Goal: Transaction & Acquisition: Subscribe to service/newsletter

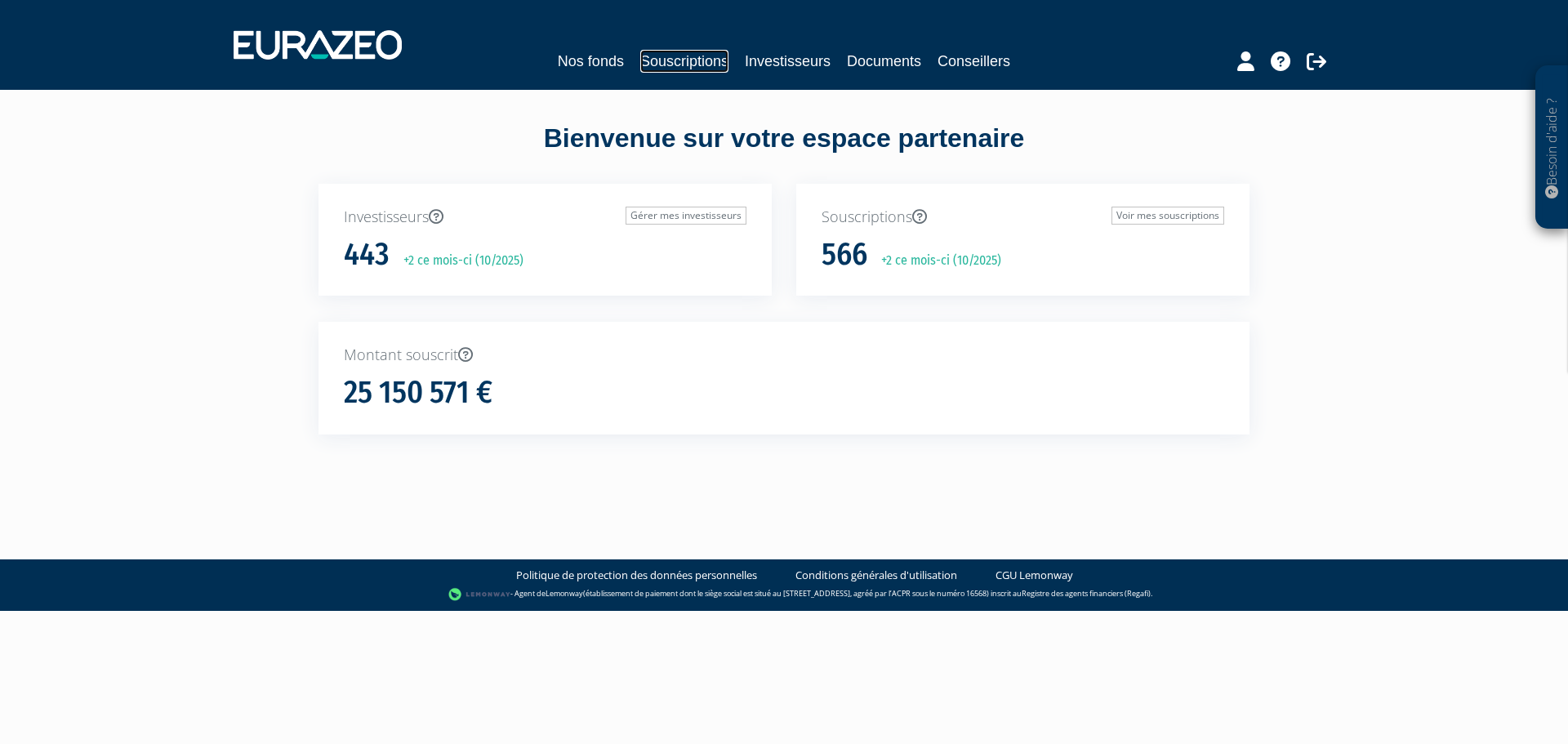
click at [667, 59] on link "Souscriptions" at bounding box center [685, 61] width 88 height 23
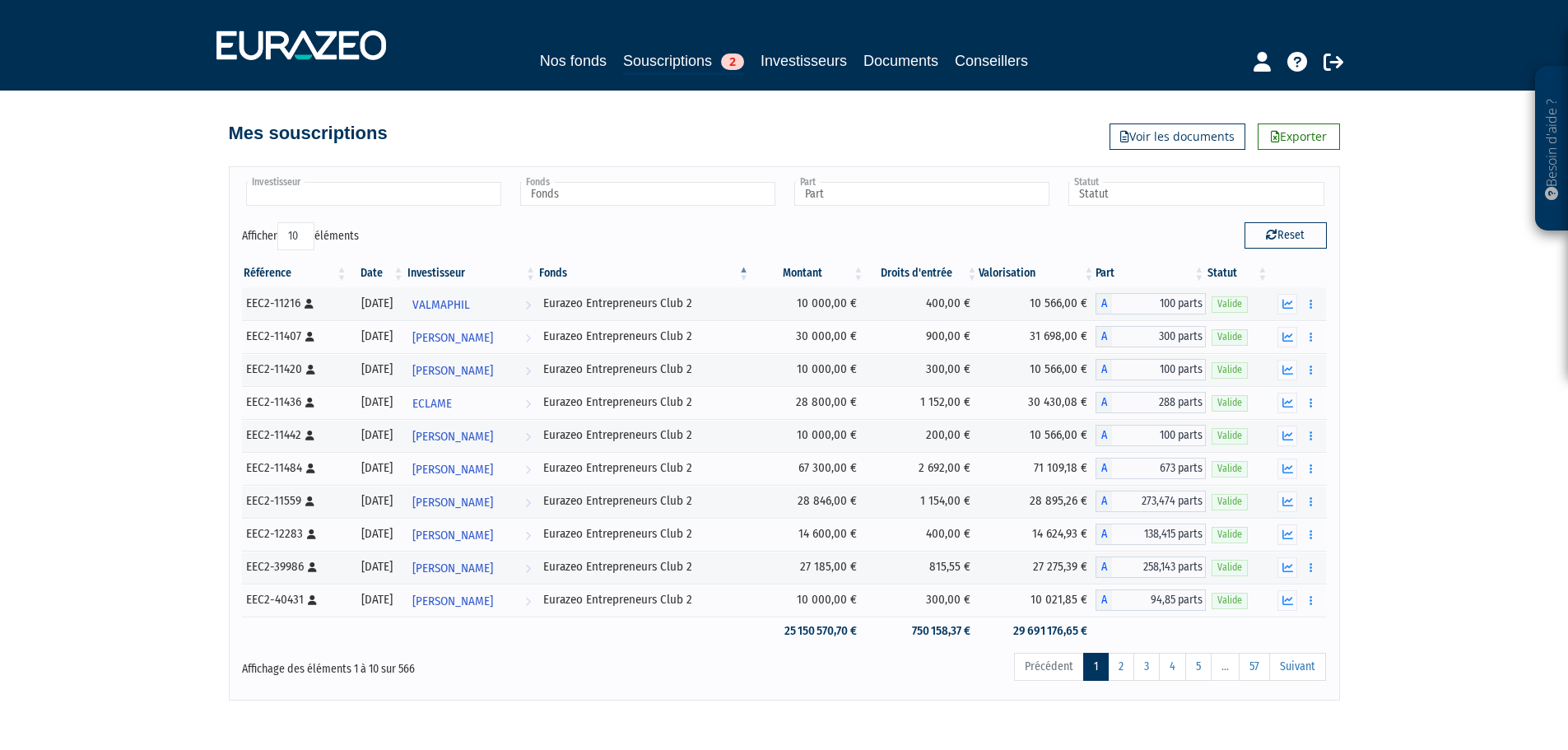
click at [330, 194] on input "text" at bounding box center [374, 194] width 255 height 24
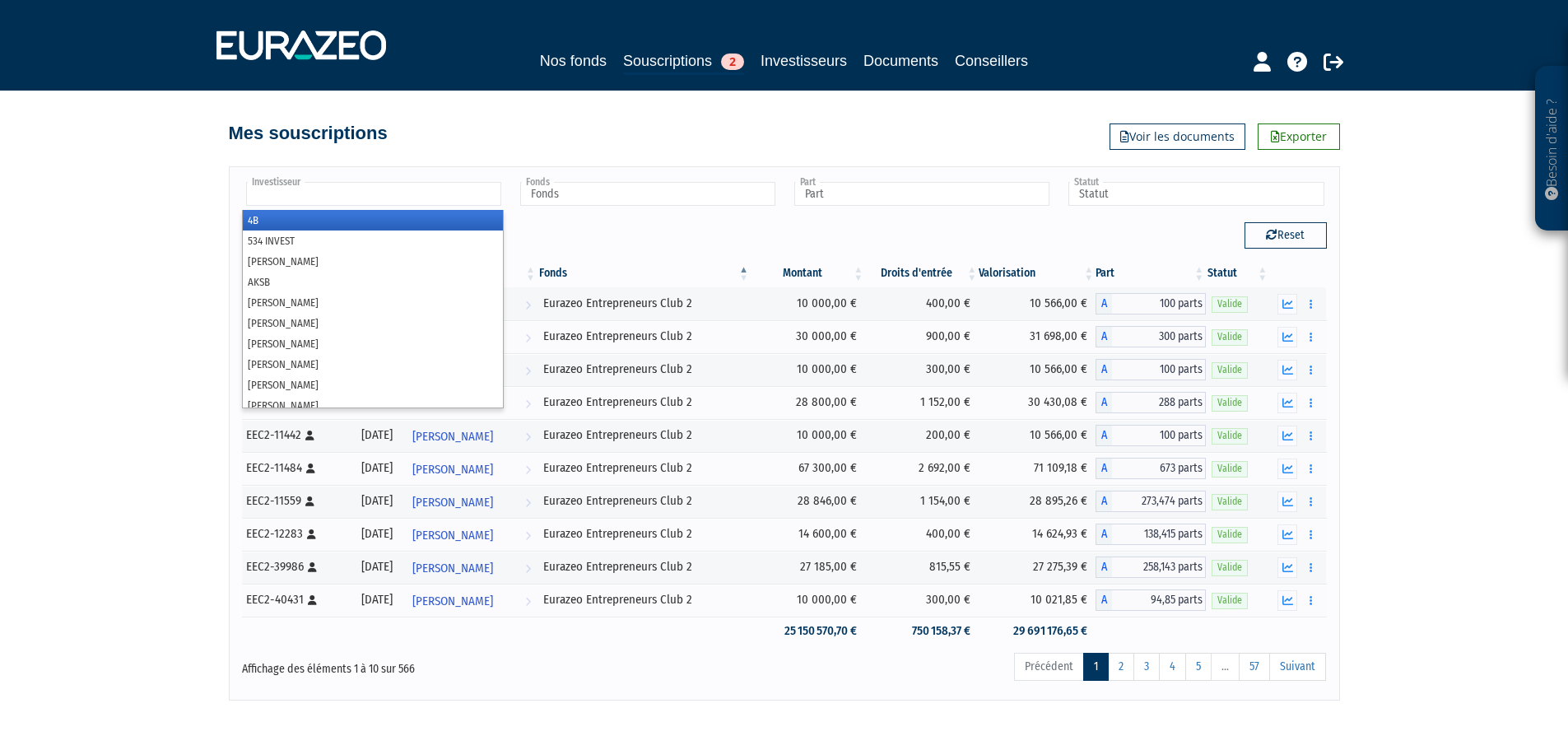
type input "Investisseur"
click at [93, 286] on div "Besoin d'aide ? × J'ai besoin d'aide Si vous avez une question à propos du fonc…" at bounding box center [784, 350] width 1568 height 701
click at [320, 198] on input "text" at bounding box center [374, 194] width 255 height 24
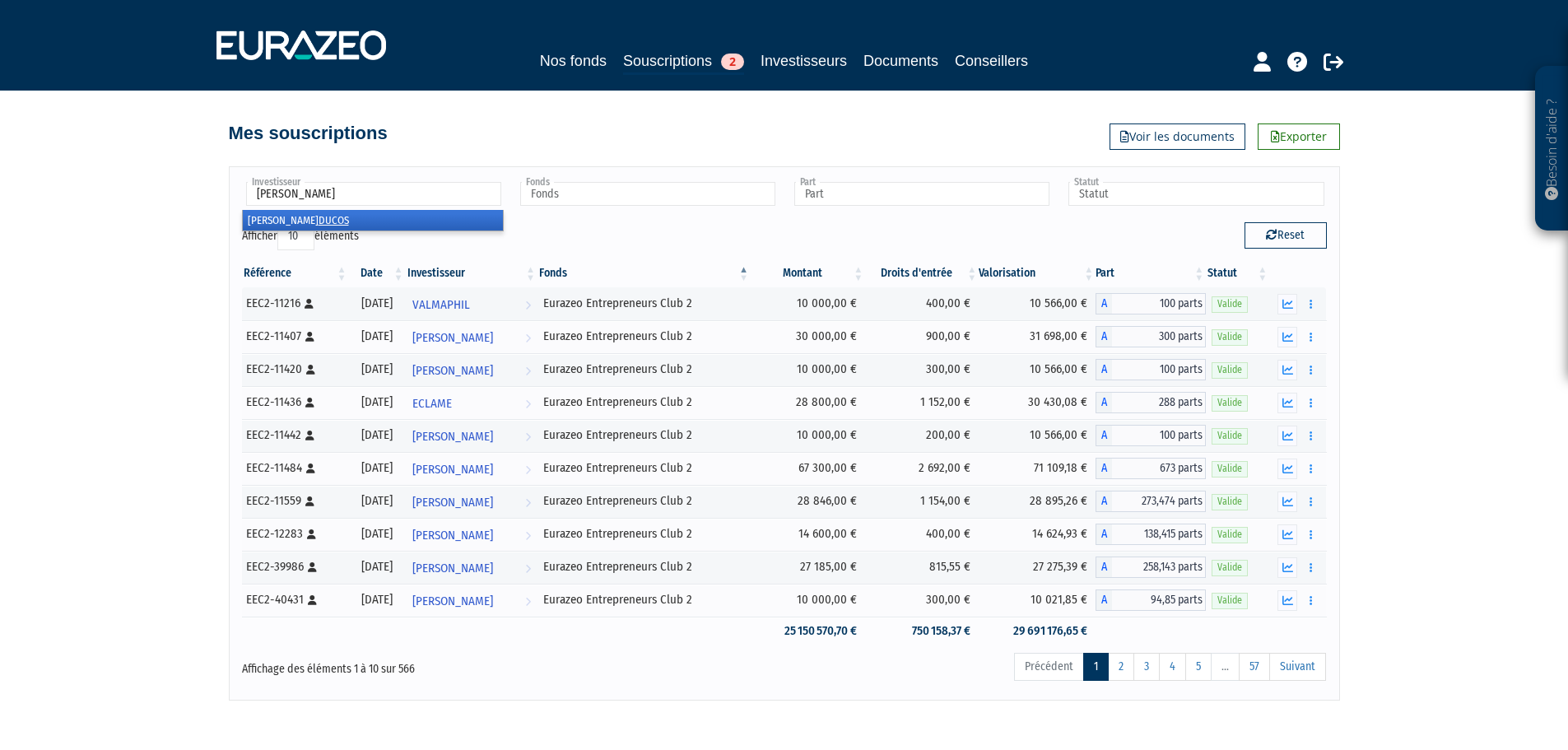
type input "ducos"
click at [445, 225] on li "Jacques DUCOS" at bounding box center [373, 220] width 260 height 21
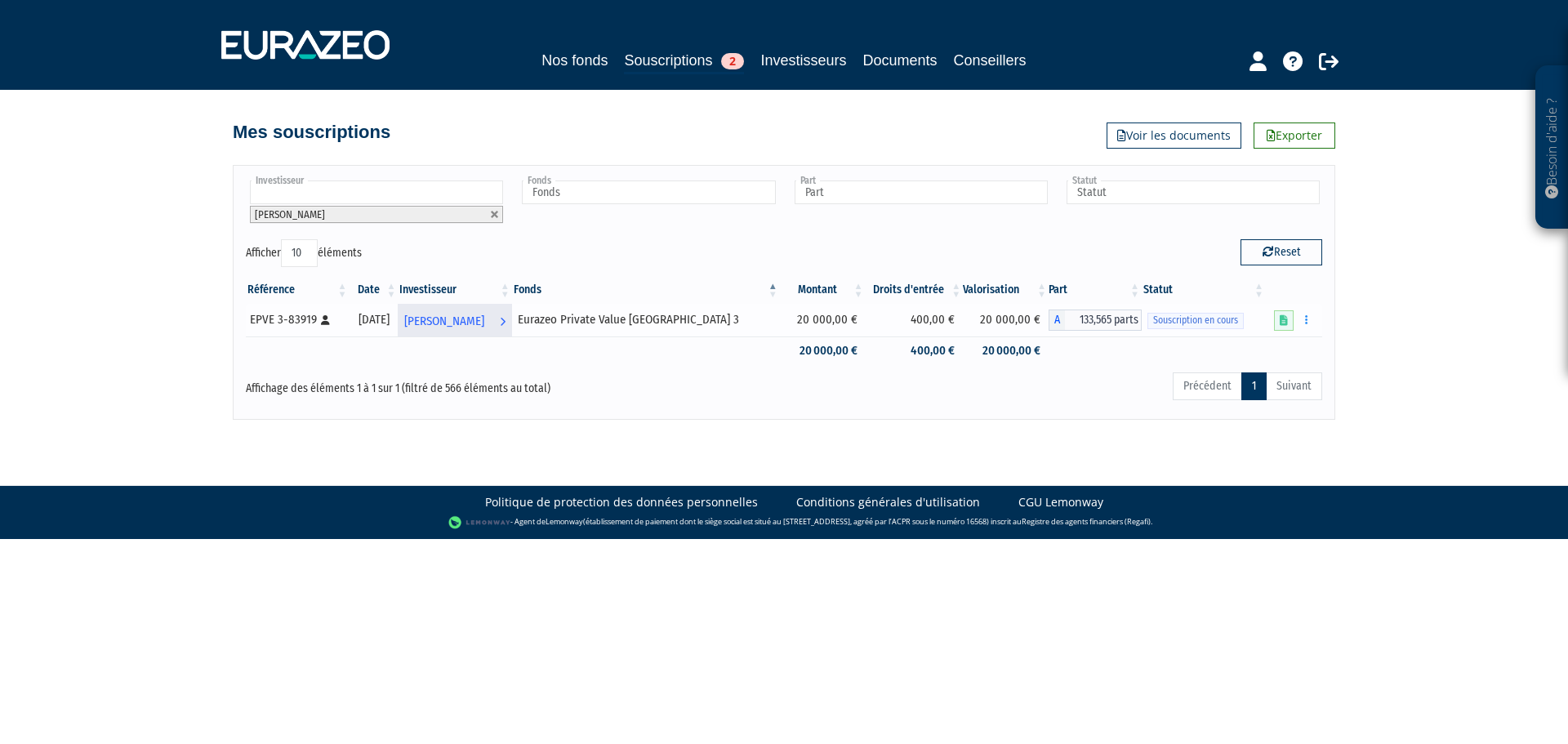
click at [472, 317] on span "[PERSON_NAME]" at bounding box center [443, 321] width 80 height 30
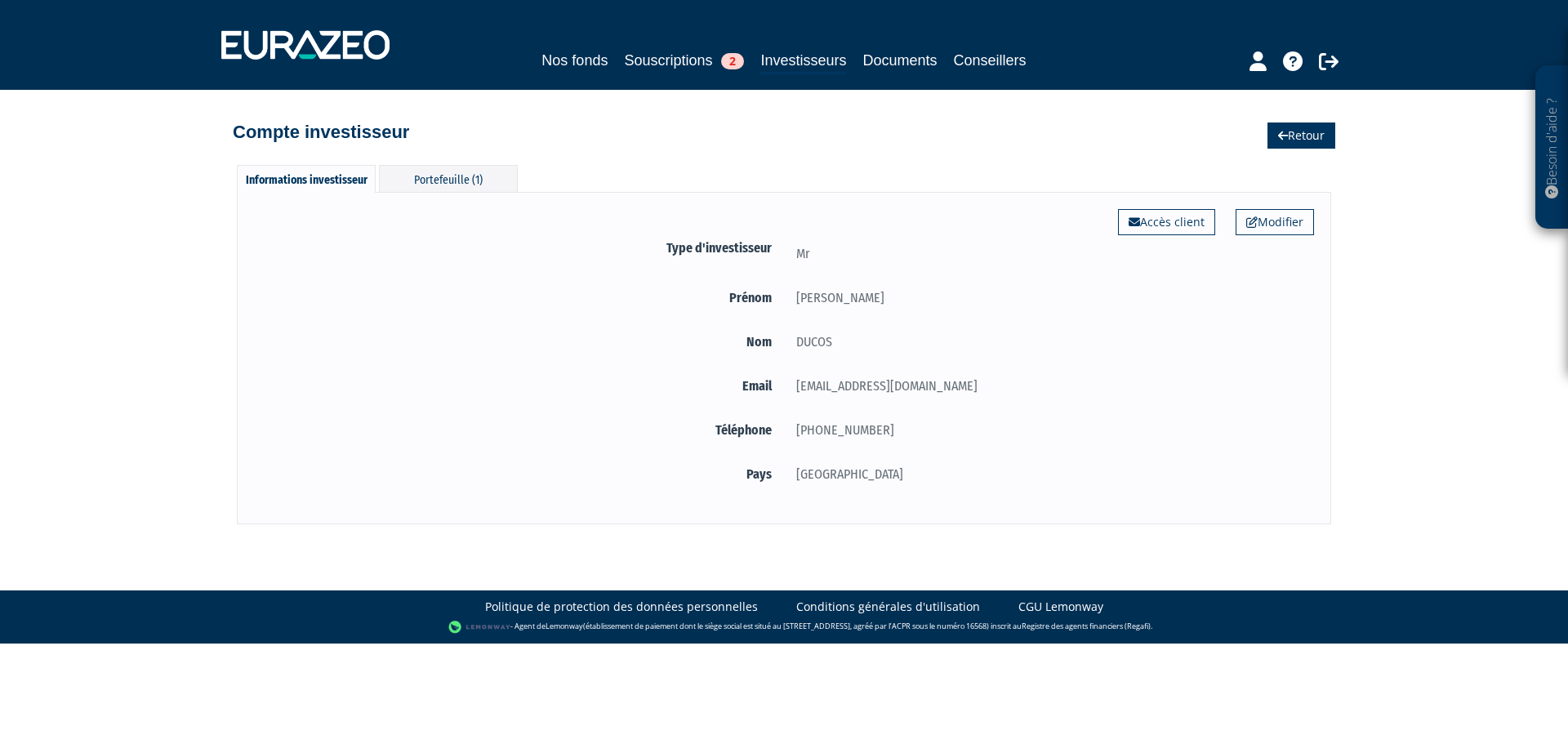
click at [1299, 136] on link "Retour" at bounding box center [1301, 135] width 68 height 26
click at [672, 63] on link "Souscriptions 2" at bounding box center [684, 60] width 120 height 23
click at [443, 176] on div "Portefeuille (1)" at bounding box center [448, 178] width 139 height 27
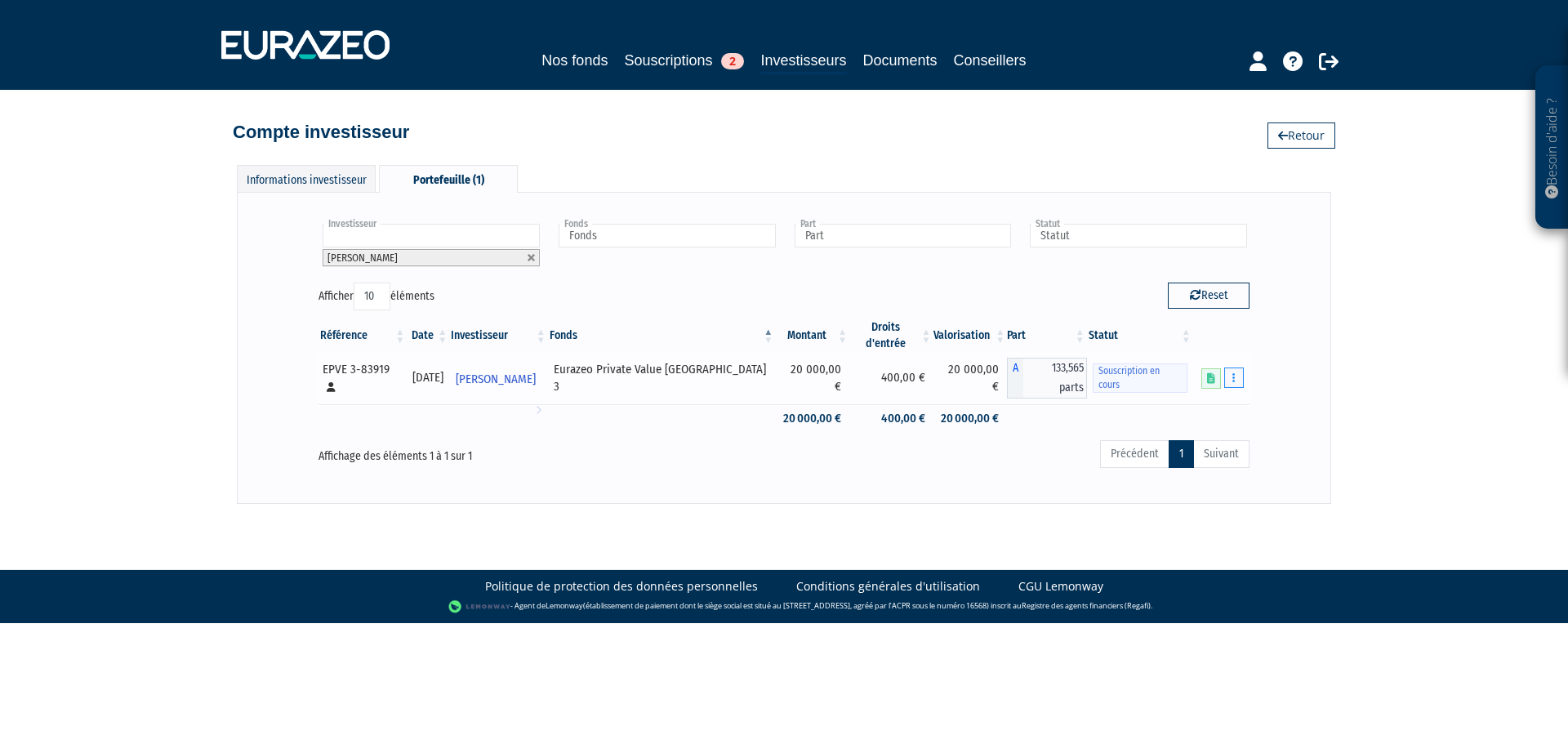
click at [1237, 368] on button "button" at bounding box center [1234, 378] width 20 height 21
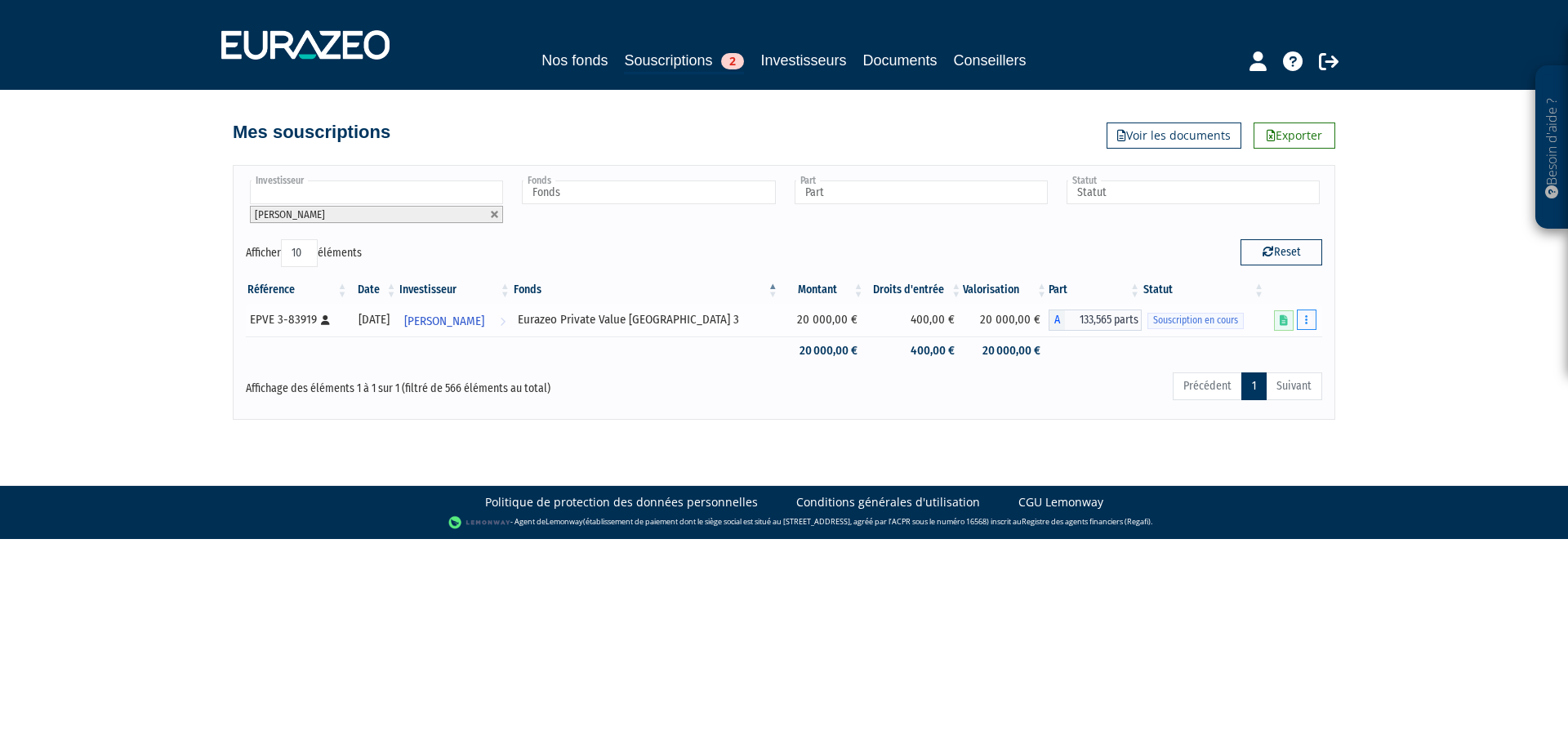
click at [1306, 321] on icon "button" at bounding box center [1306, 319] width 3 height 10
click at [1379, 316] on div "Besoin d'aide ? × J'ai besoin d'aide Si vous avez une question à propos du fonc…" at bounding box center [784, 209] width 1568 height 419
click at [1285, 320] on icon at bounding box center [1283, 320] width 8 height 10
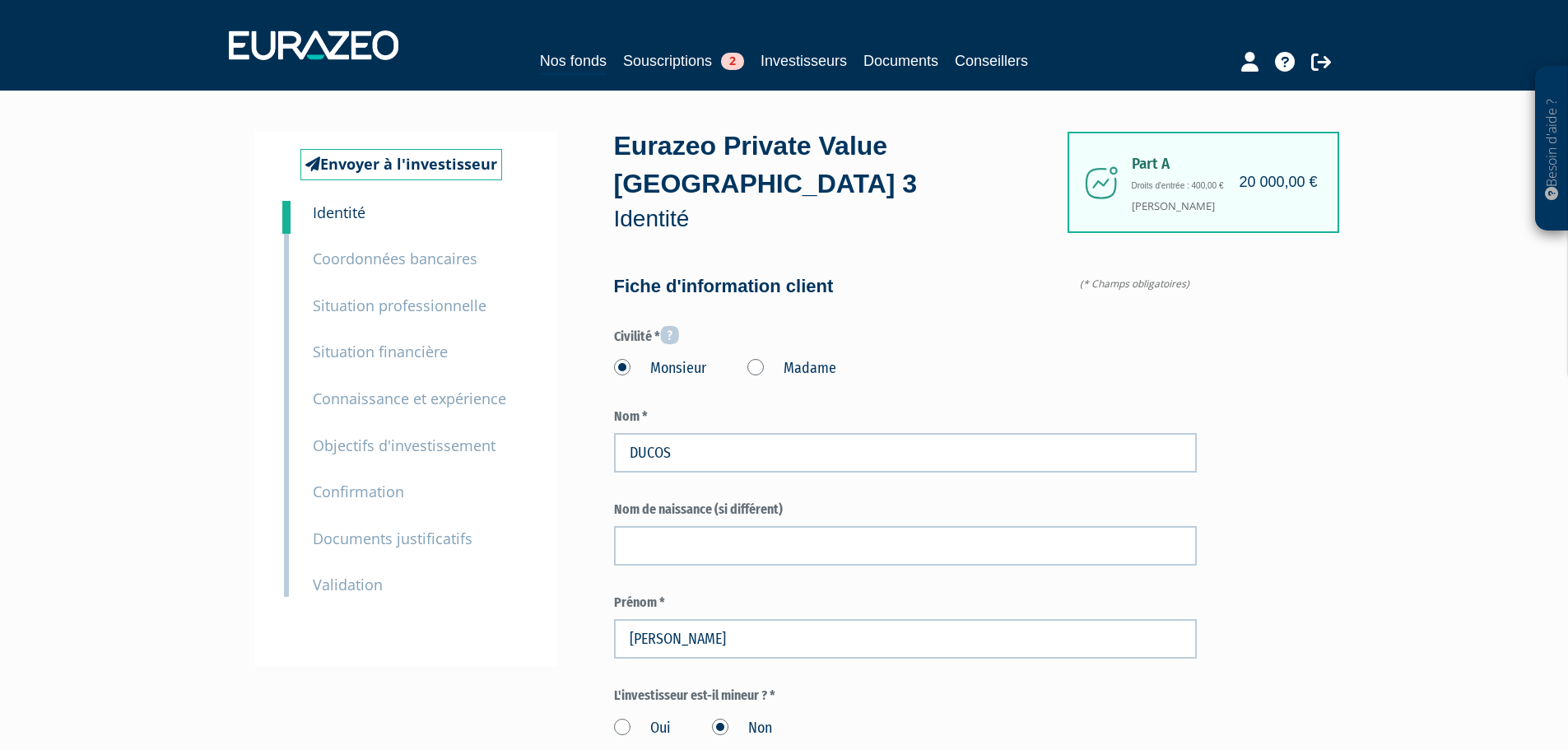
click at [379, 543] on small "Documents justificatifs" at bounding box center [392, 538] width 160 height 20
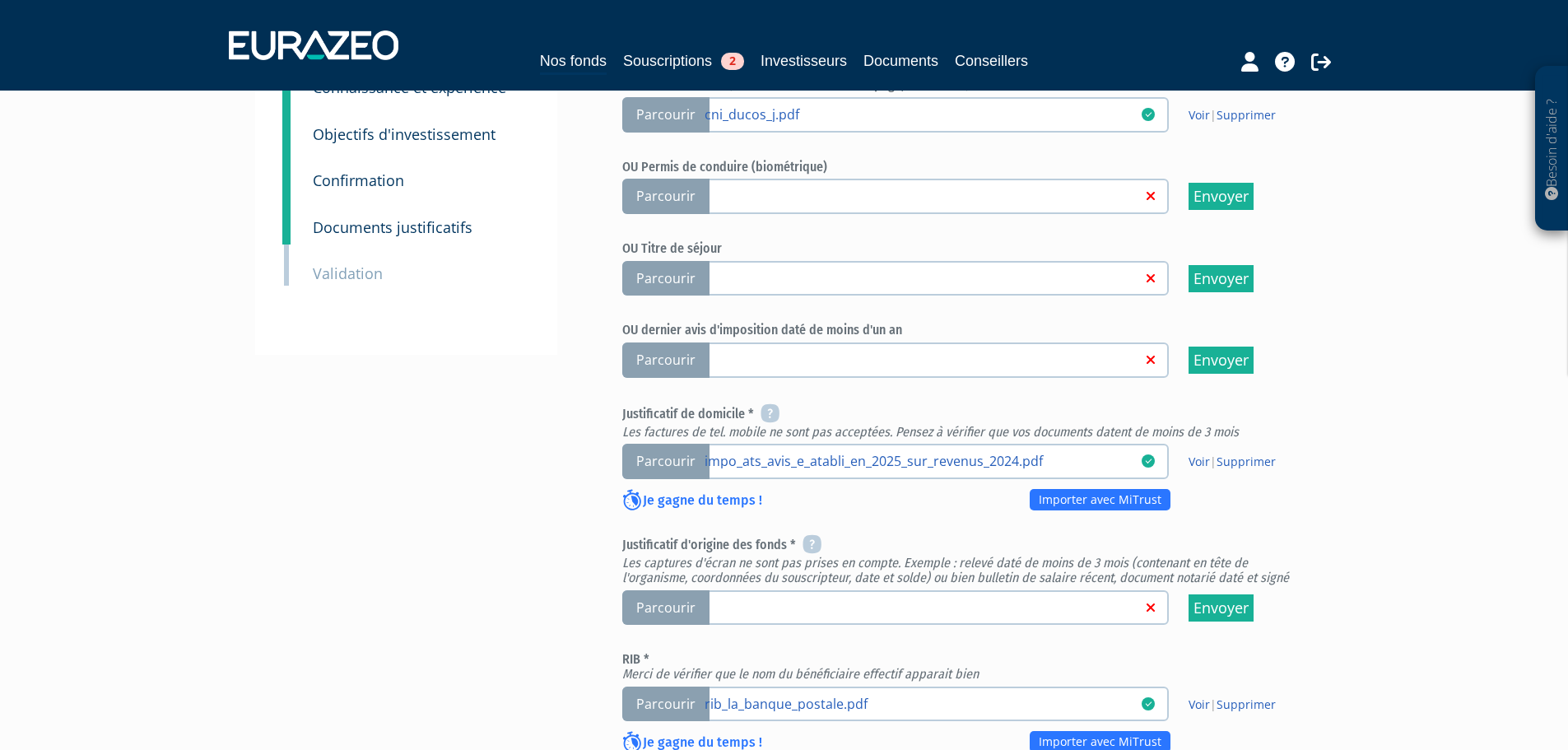
scroll to position [411, 0]
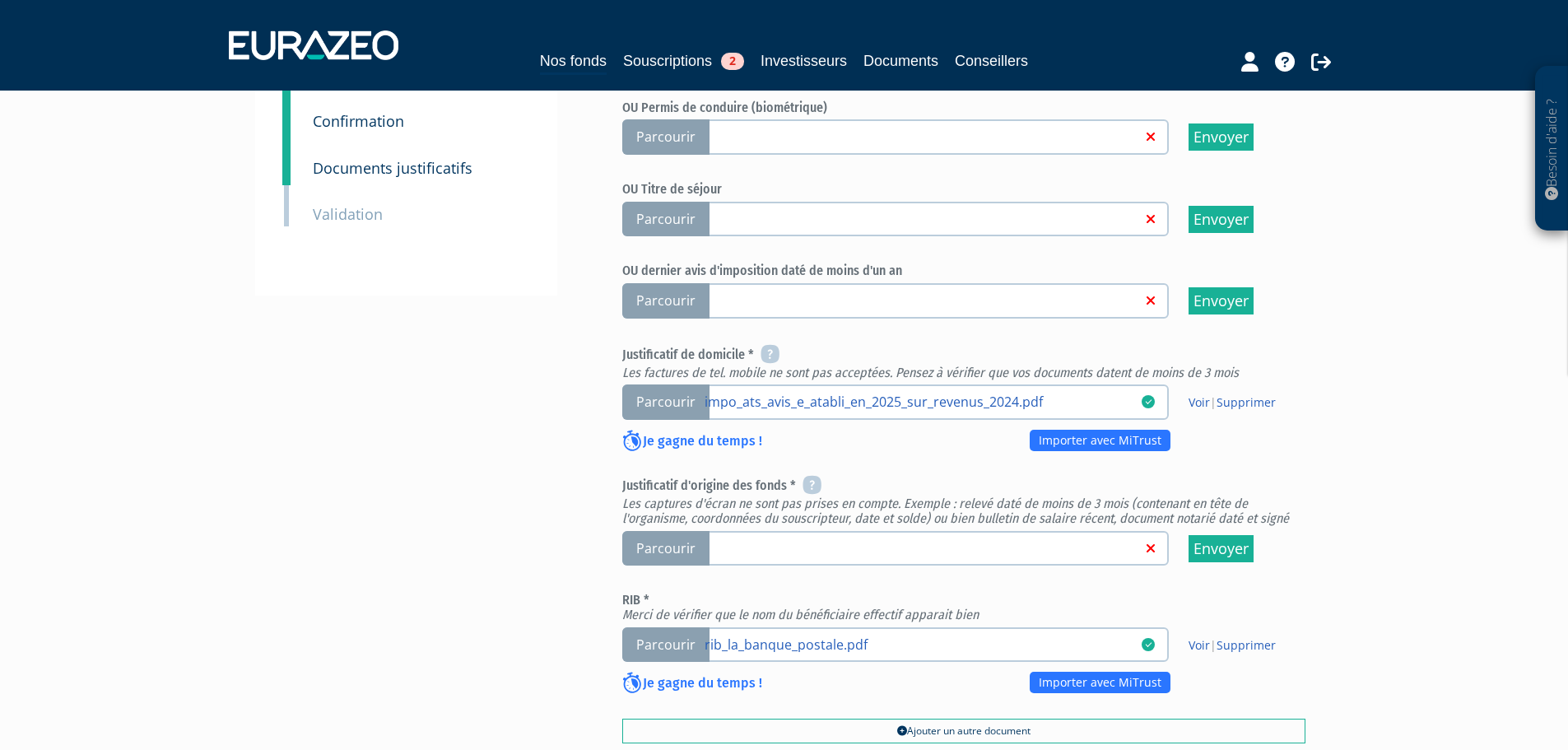
click at [671, 531] on span "Parcourir" at bounding box center [666, 549] width 88 height 36
click at [0, 0] on input "Parcourir" at bounding box center [0, 0] width 0 height 0
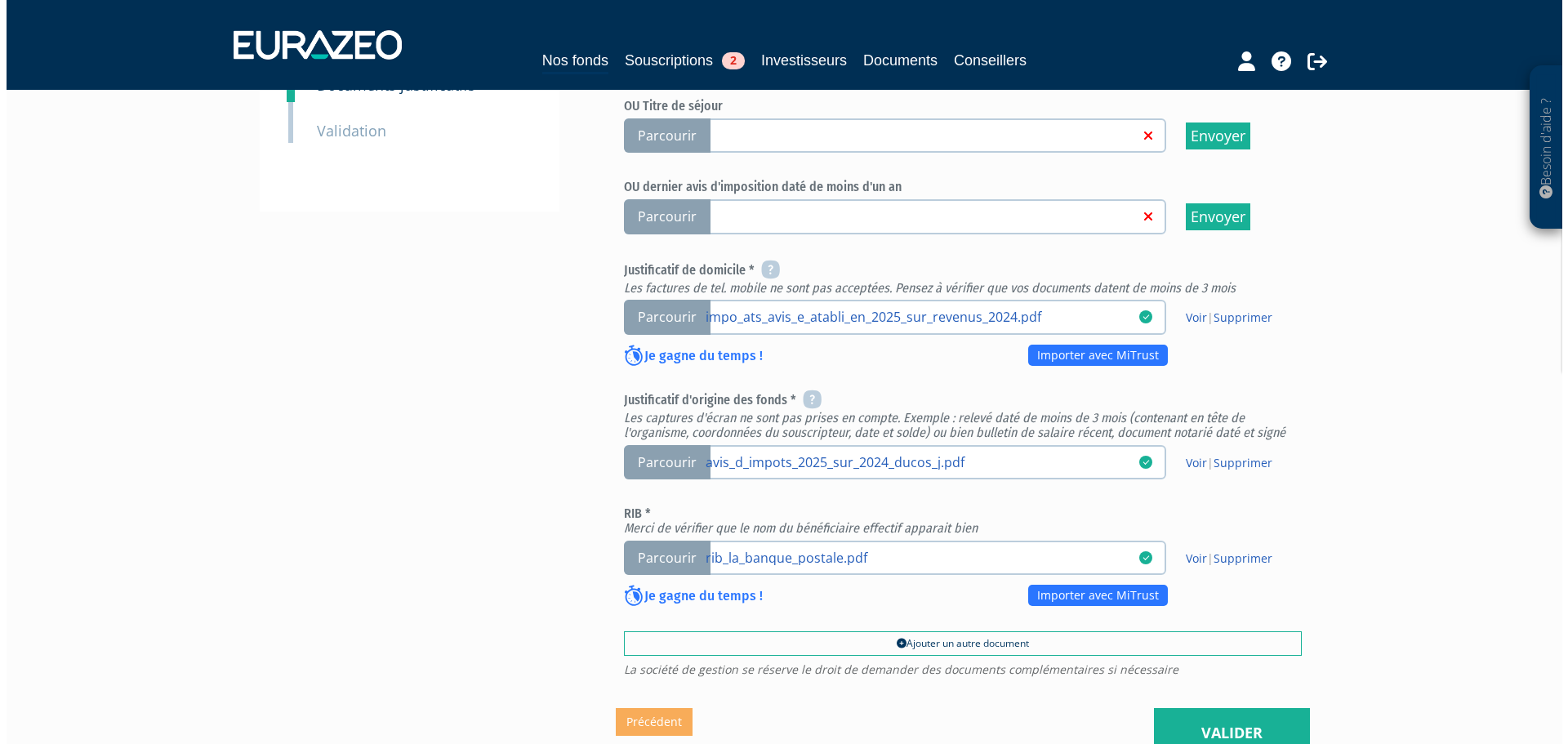
scroll to position [626, 0]
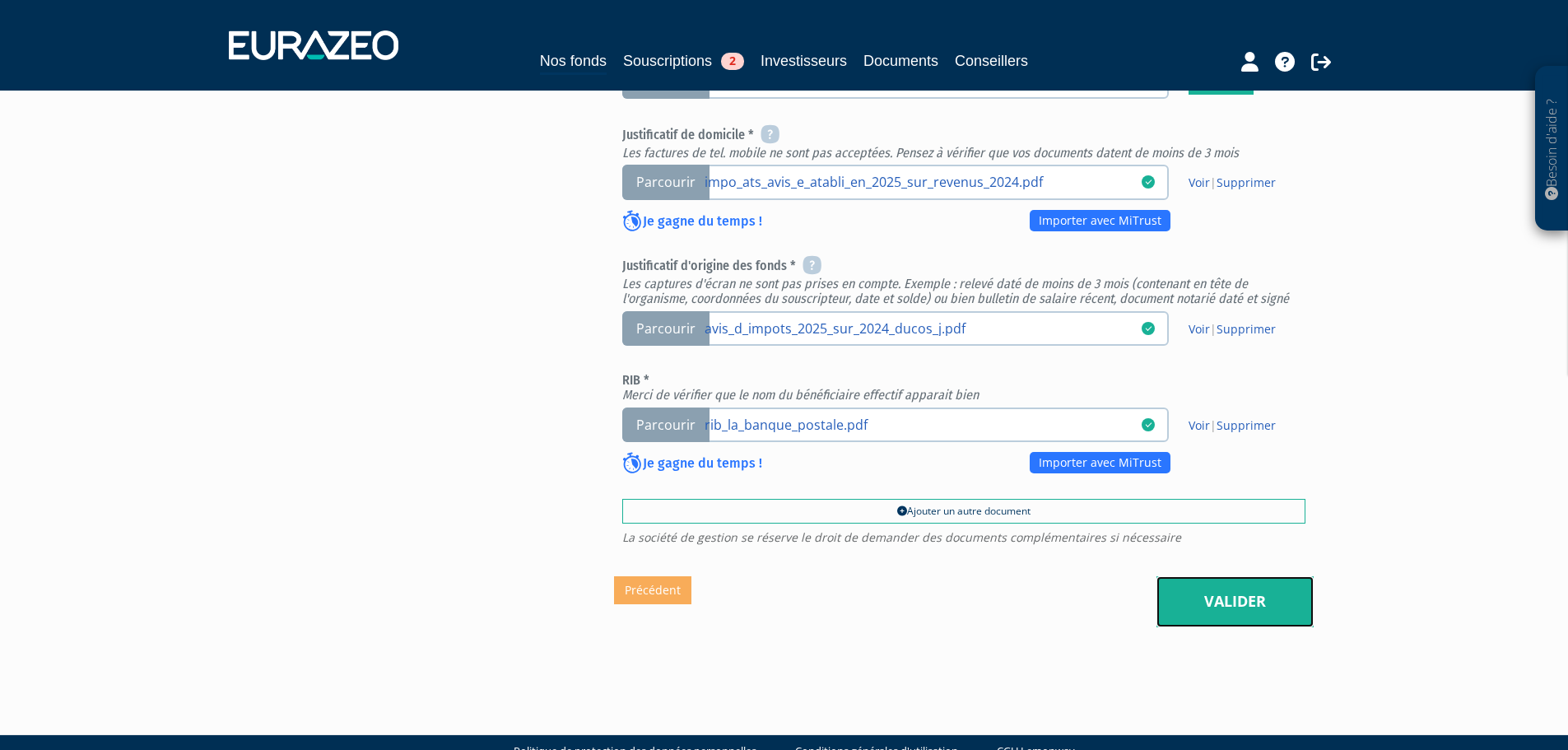
click at [1239, 576] on link "Valider" at bounding box center [1234, 602] width 157 height 51
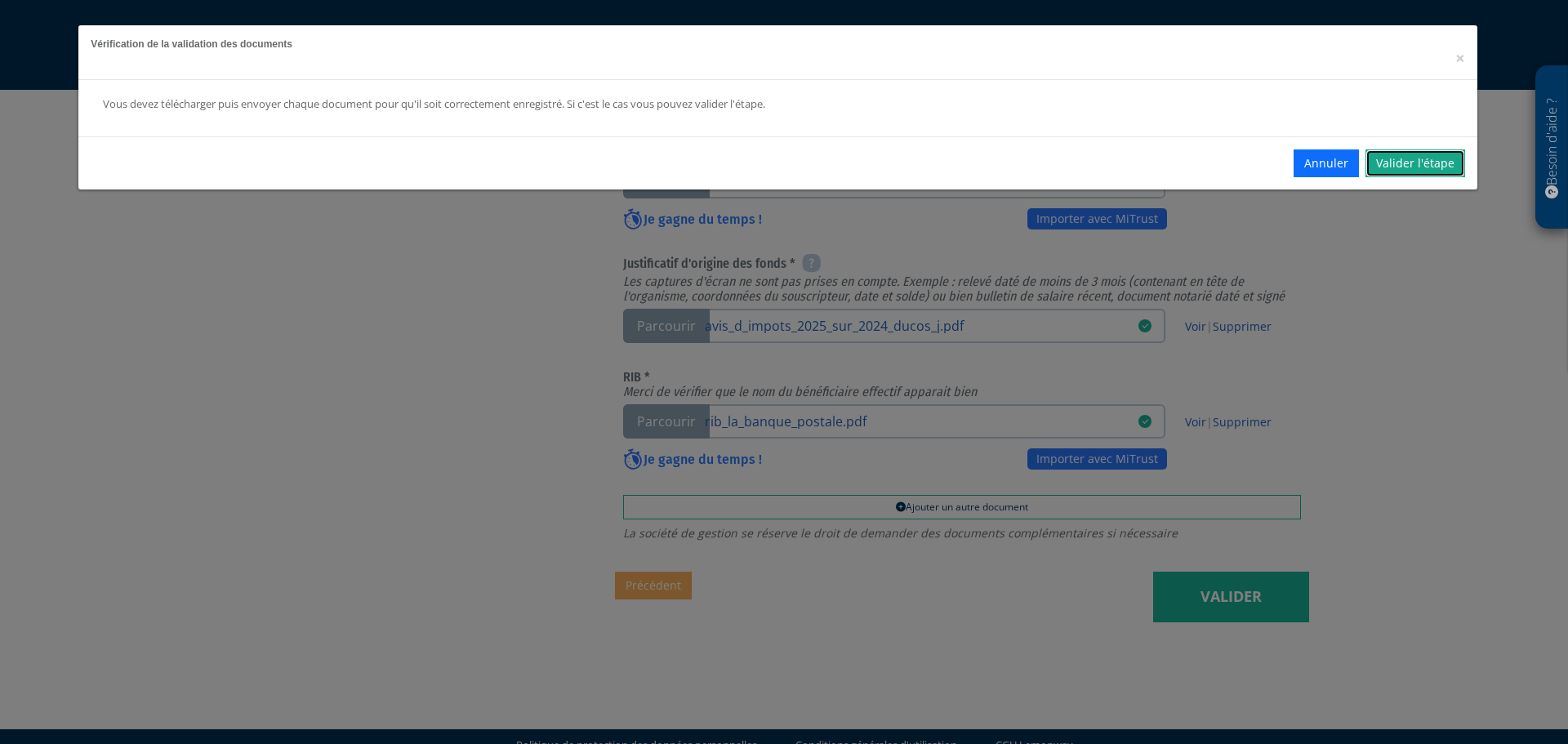
click at [1402, 165] on link "Valider l'étape" at bounding box center [1416, 164] width 100 height 28
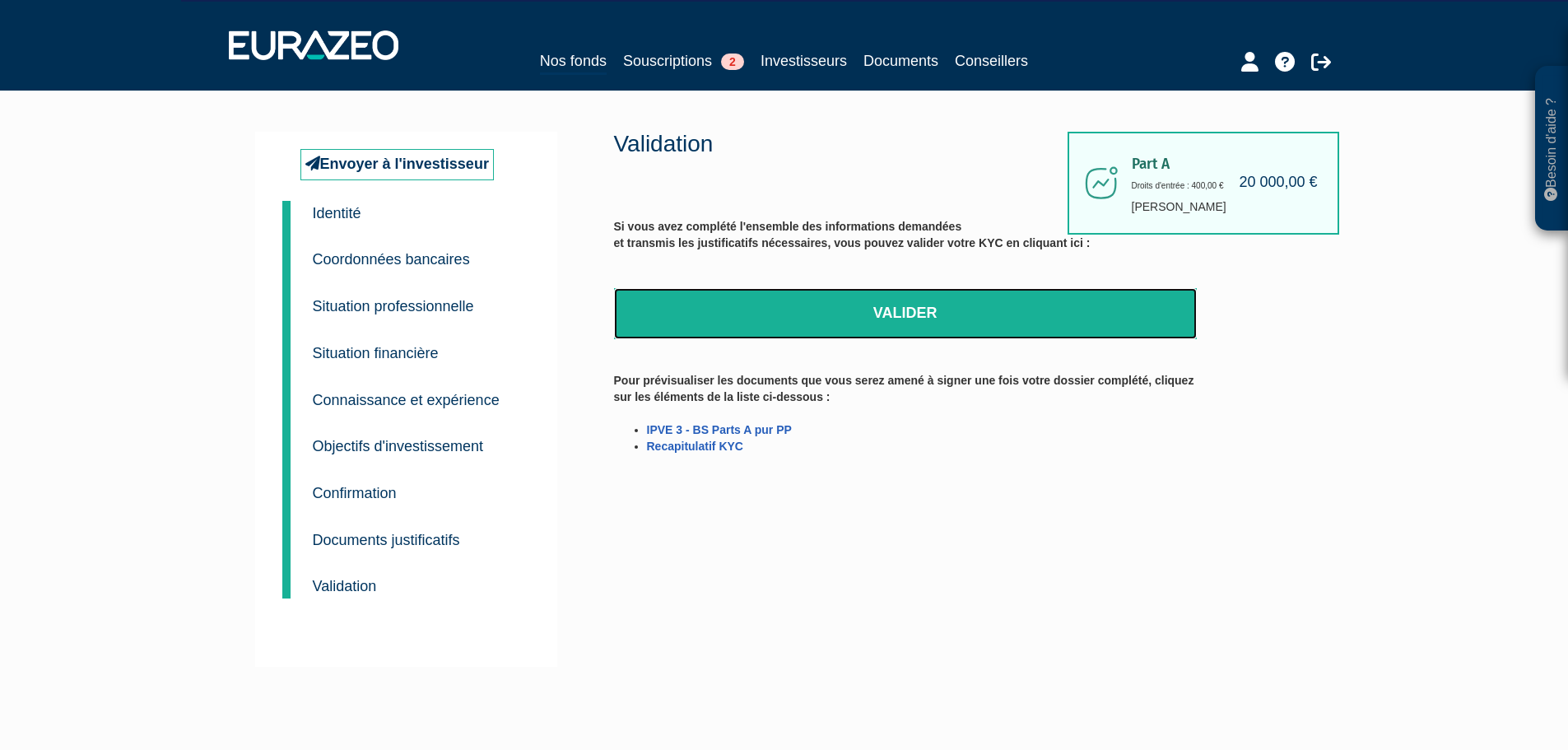
click at [906, 310] on link "Valider" at bounding box center [904, 313] width 582 height 51
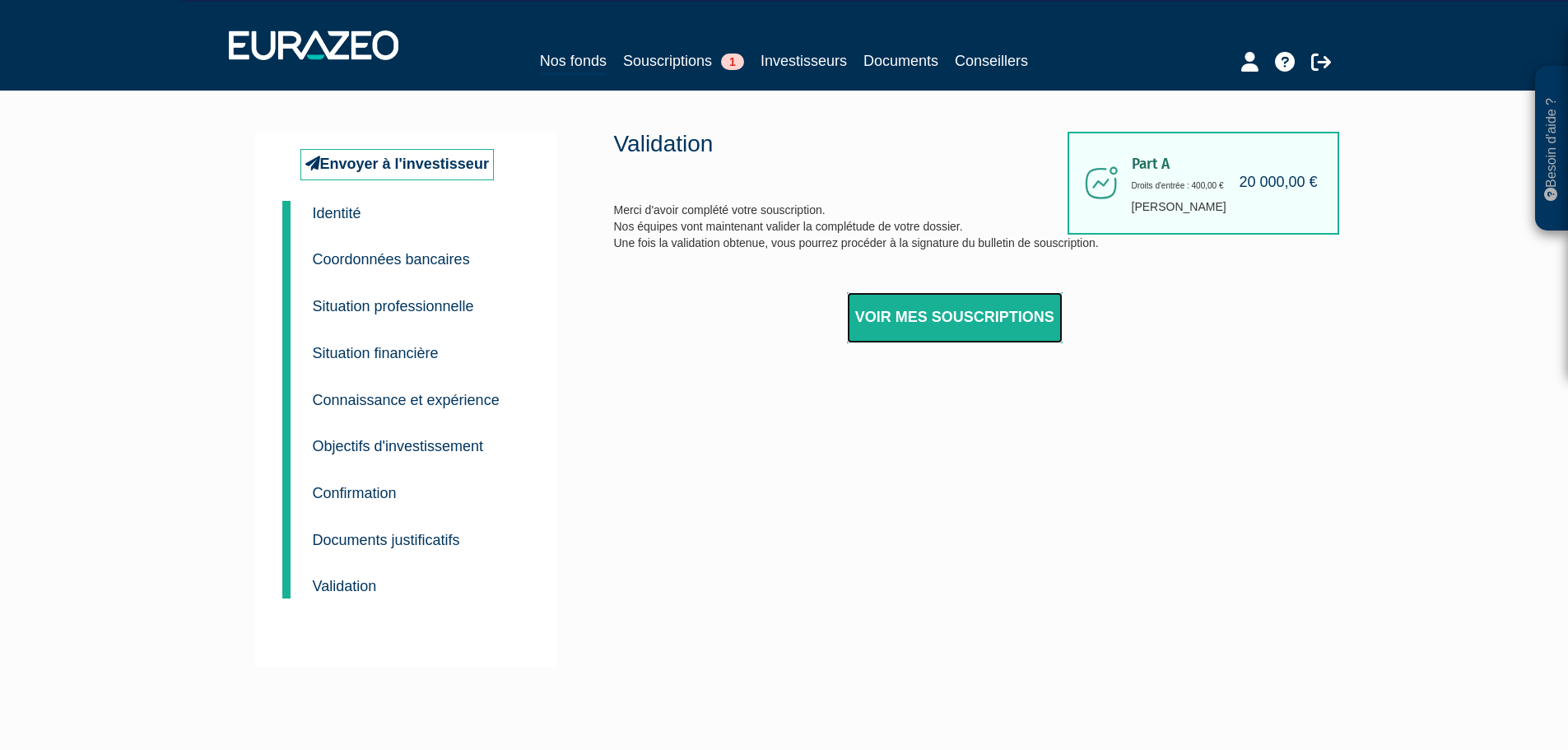
click at [939, 310] on link "Voir mes souscriptions" at bounding box center [955, 318] width 215 height 51
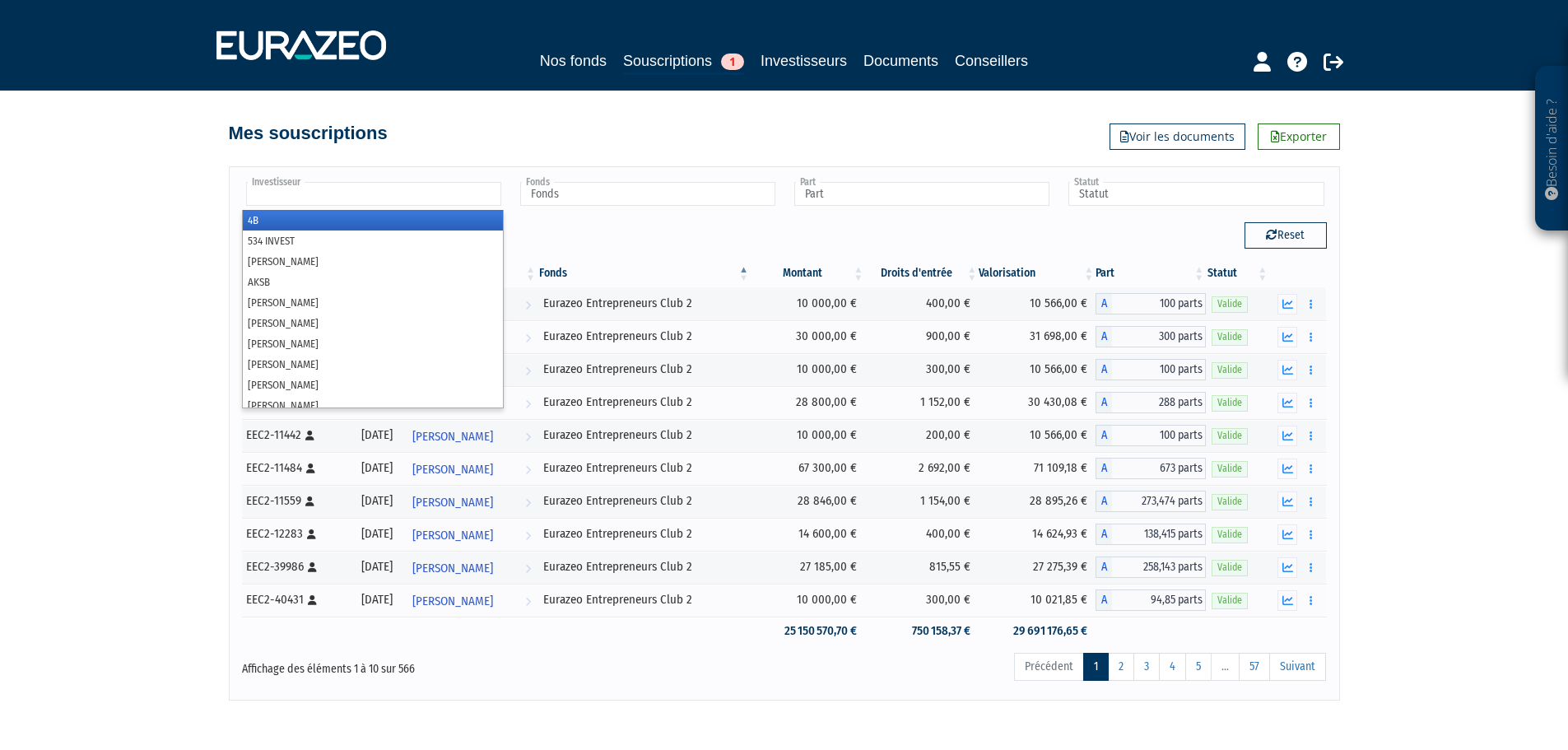
click at [386, 190] on input "text" at bounding box center [374, 194] width 255 height 24
paste input "PATRON PASCAL"
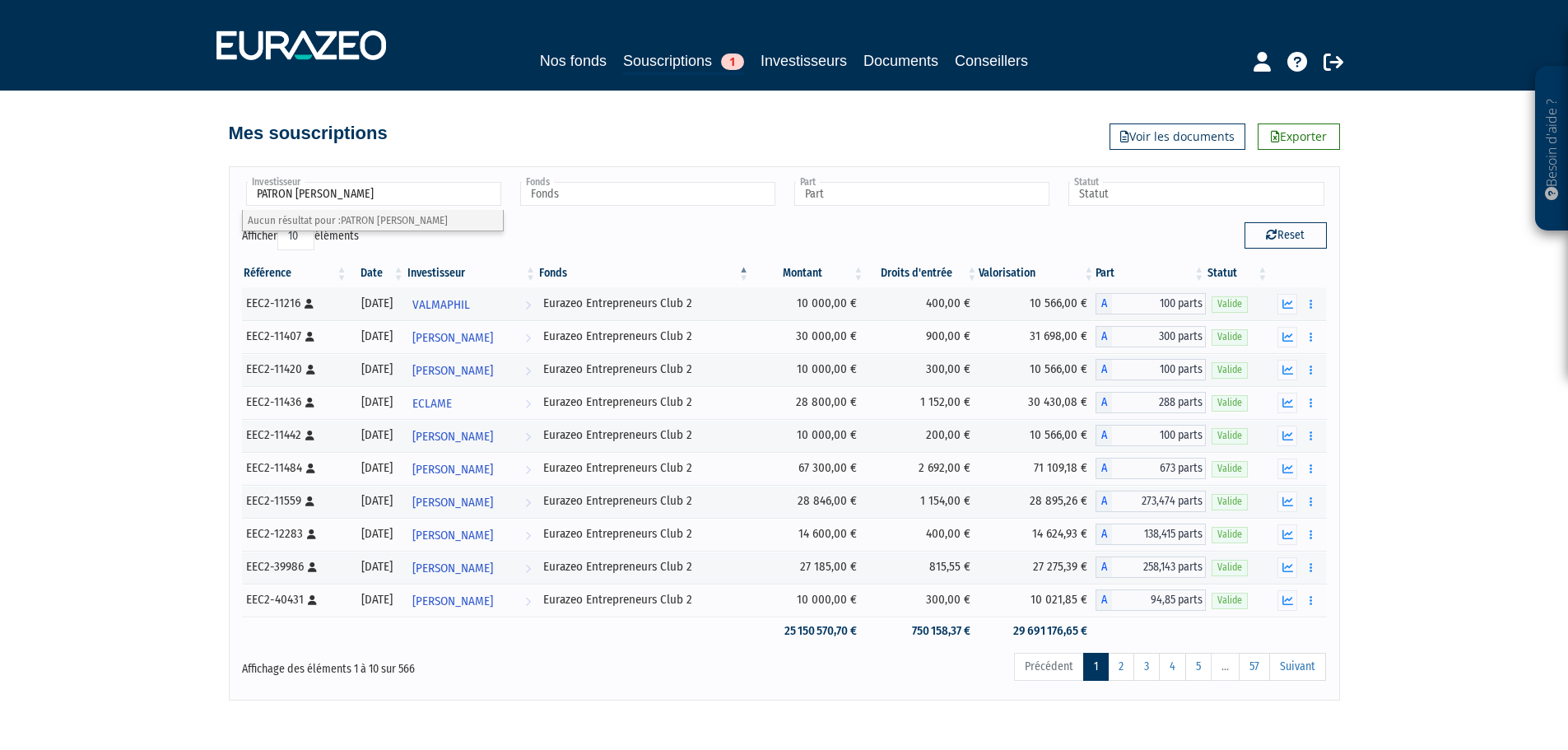
click at [369, 223] on span "PATRON PASCAL" at bounding box center [394, 220] width 107 height 12
click at [810, 58] on link "Investisseurs" at bounding box center [804, 61] width 87 height 23
type input "Investisseur"
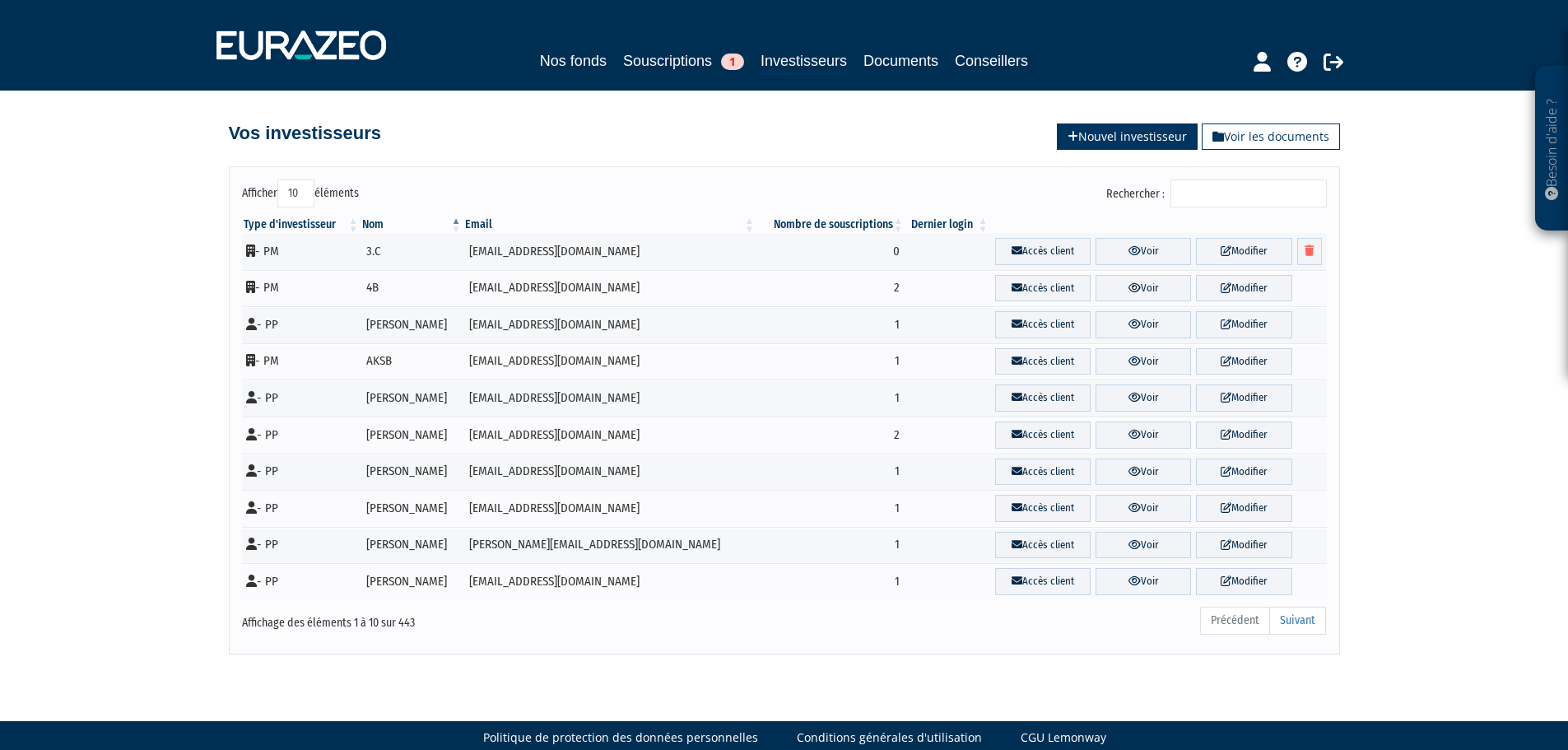
click at [1108, 135] on link "Nouvel investisseur" at bounding box center [1127, 136] width 141 height 26
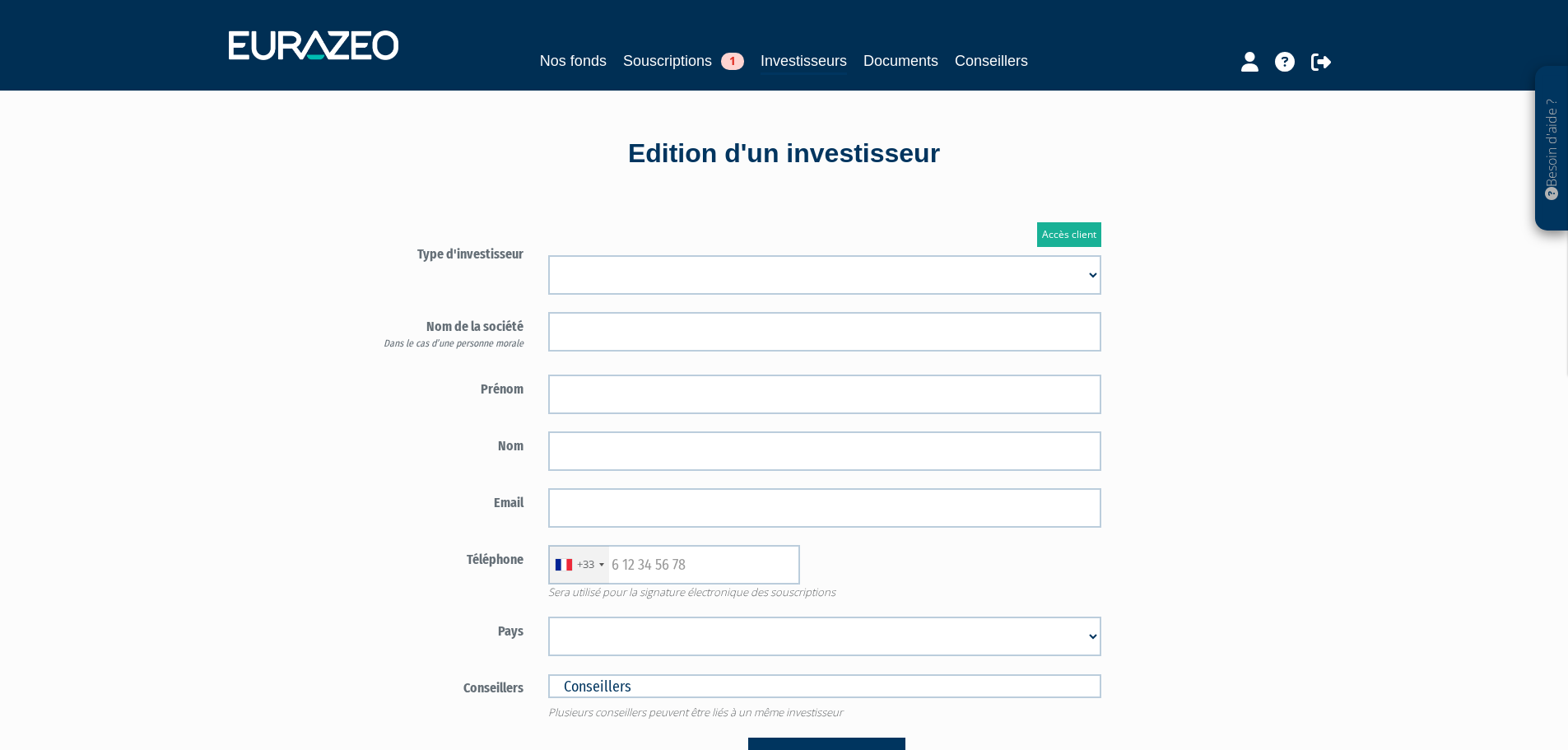
click at [679, 267] on select "Mr [PERSON_NAME] Société" at bounding box center [824, 275] width 553 height 40
select select "1"
click at [548, 255] on select "Mr [PERSON_NAME] Société" at bounding box center [824, 275] width 553 height 40
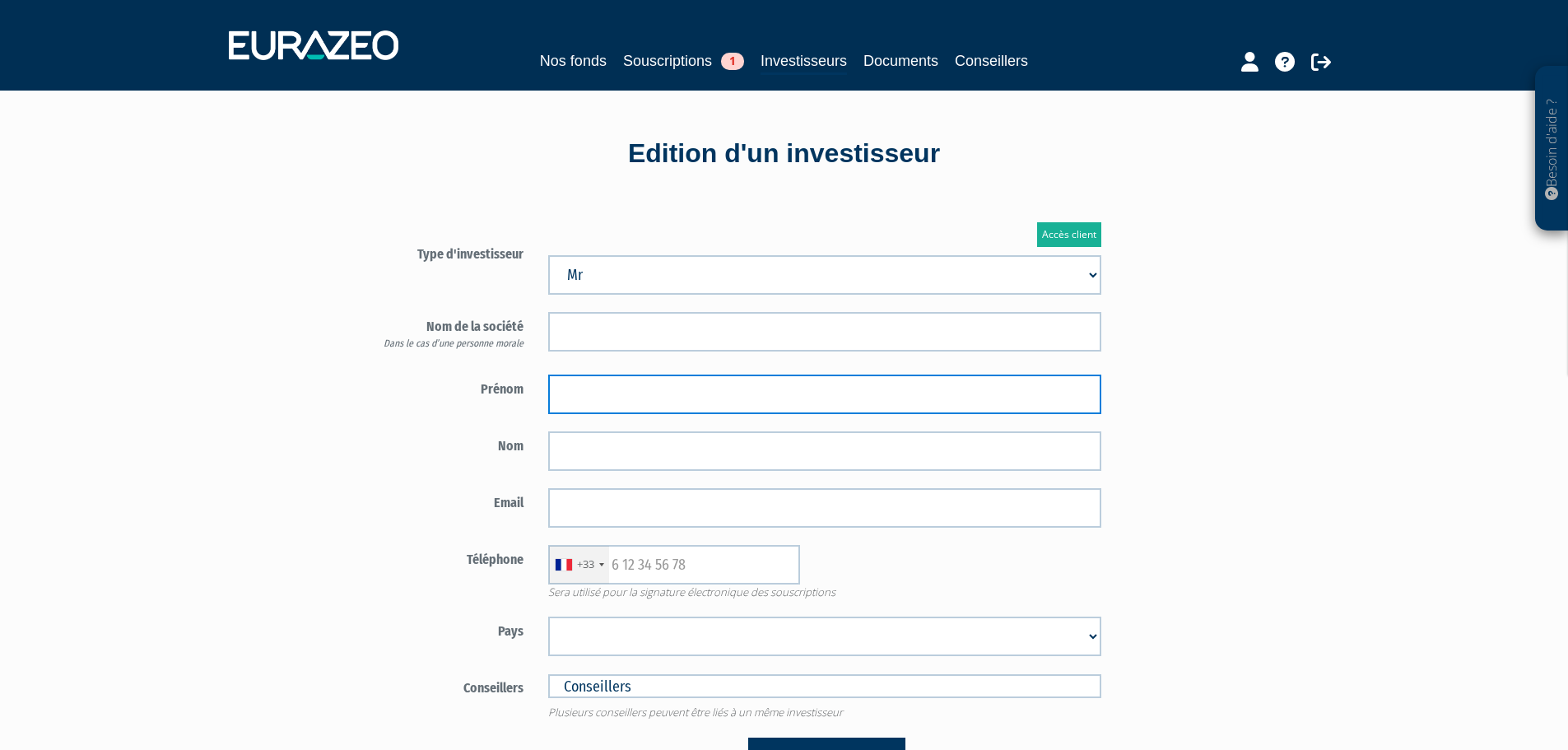
click at [654, 391] on input "text" at bounding box center [824, 395] width 553 height 40
type input "Pascal"
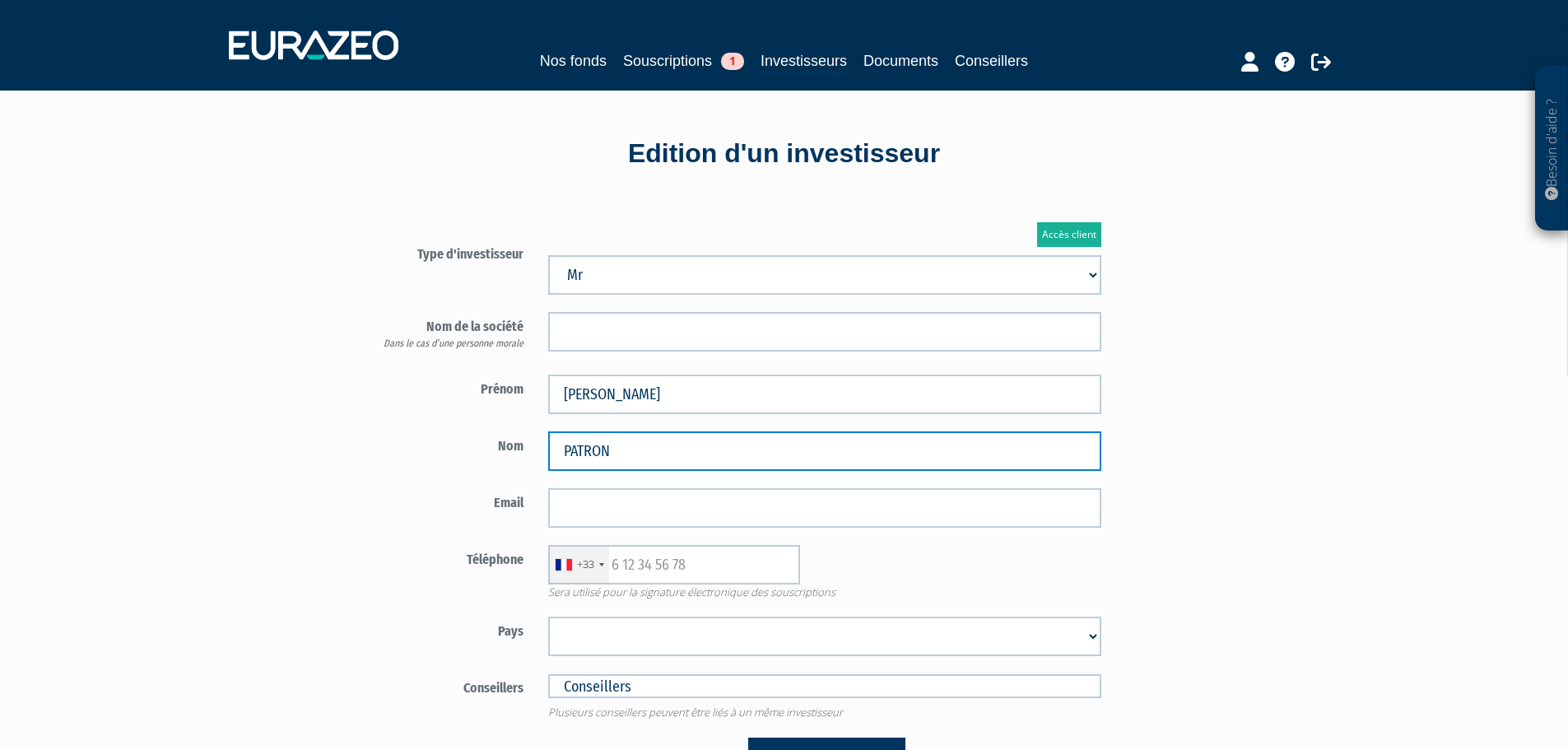
type input "PATRON"
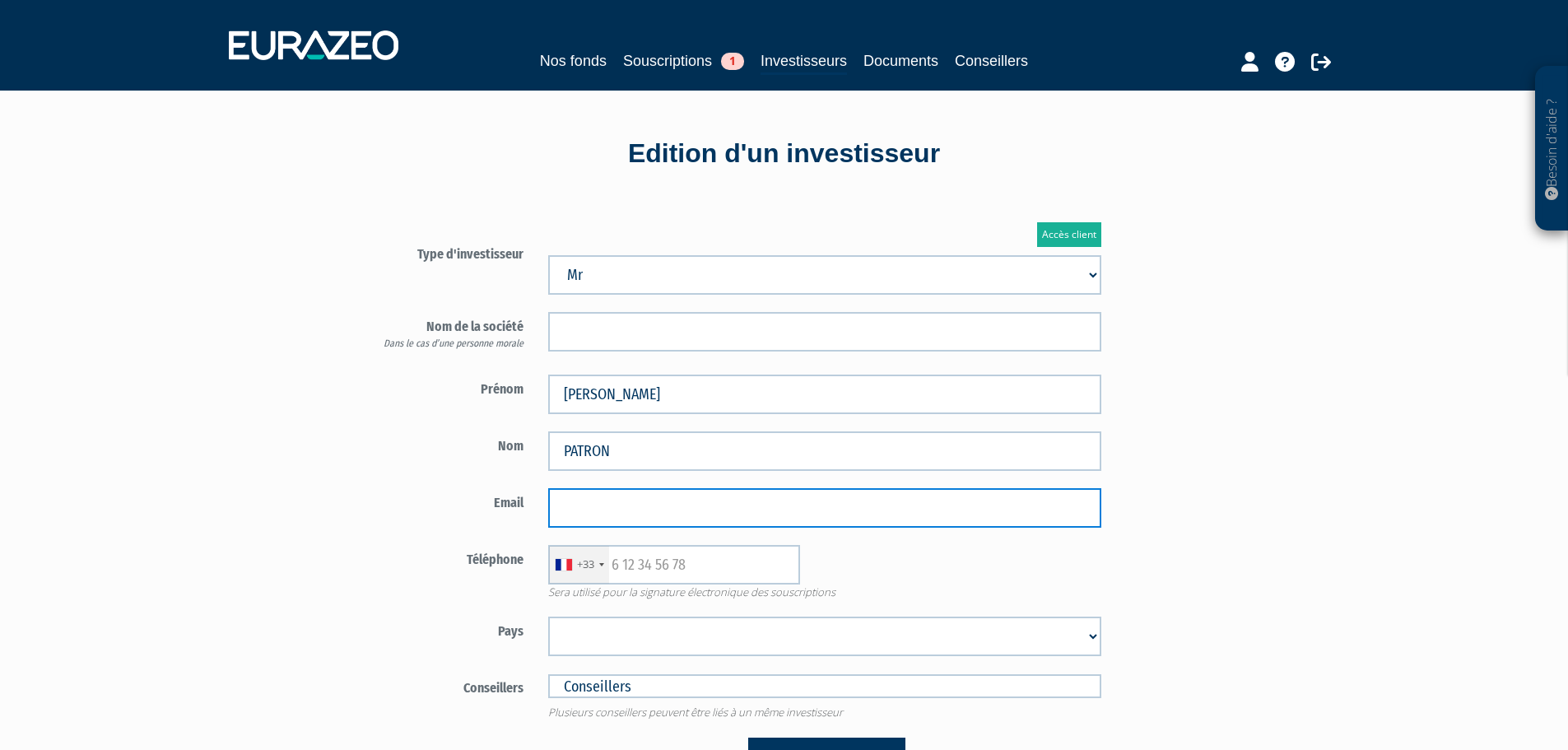
click at [671, 503] on input "email" at bounding box center [824, 508] width 553 height 40
paste input "pascalpatron73@gmail.com"
type input "pascalpatron73@gmail.com"
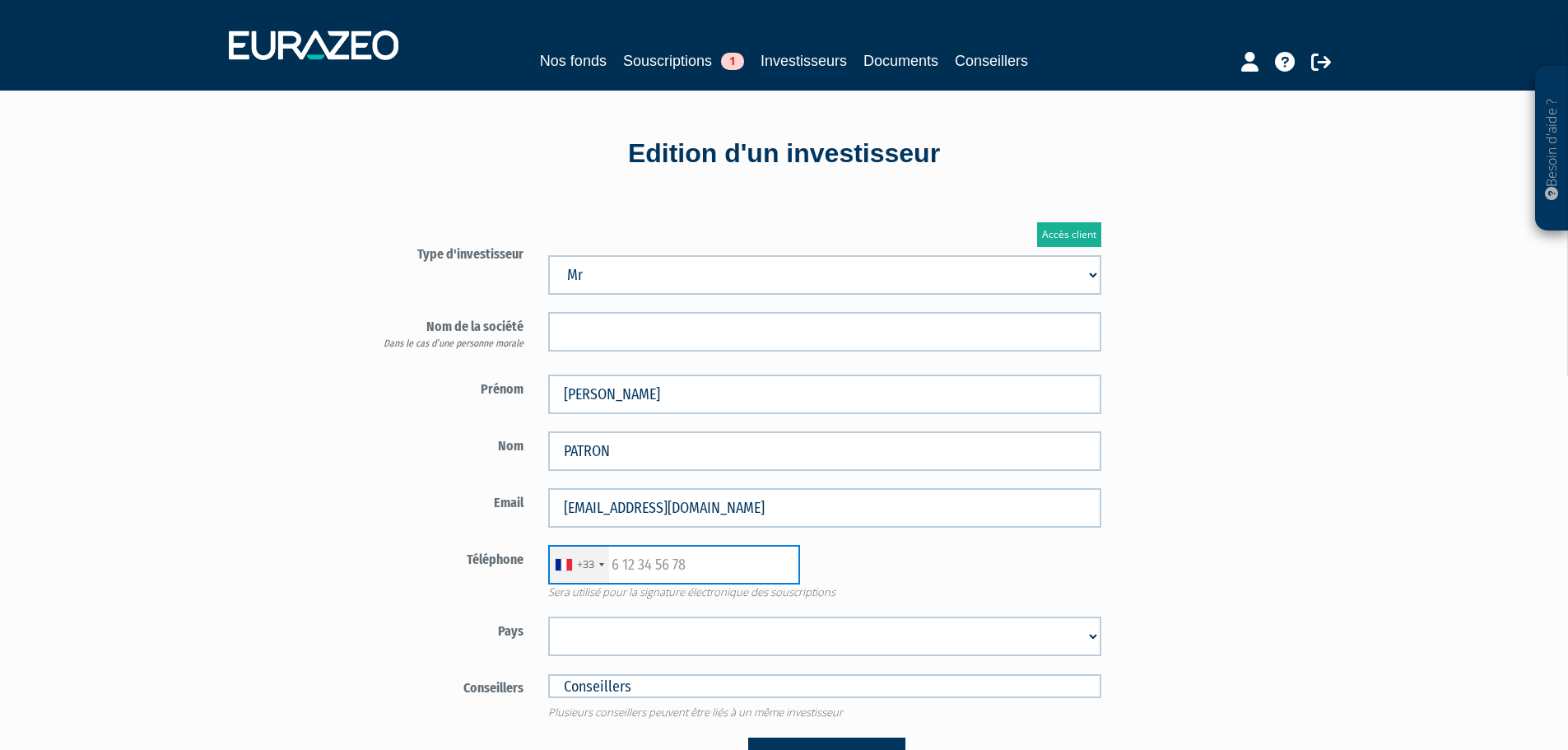
click at [646, 562] on input "text" at bounding box center [674, 565] width 252 height 40
paste input "+33675108454"
click at [631, 562] on input "+33675108454" at bounding box center [674, 565] width 252 height 40
type input "675108454"
click at [585, 562] on div "+675" at bounding box center [588, 564] width 23 height 16
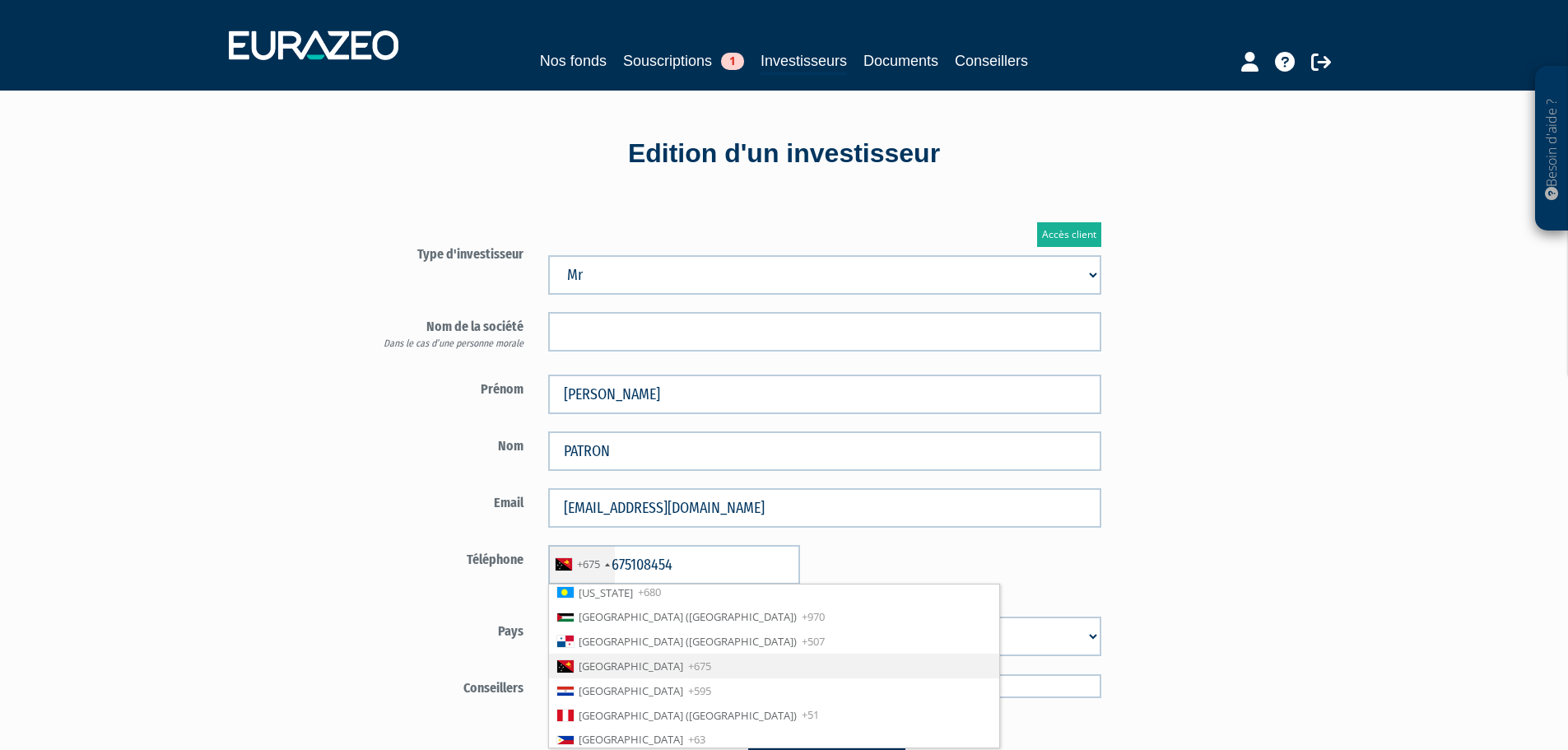
scroll to position [1878, 0]
click at [585, 562] on div "+675" at bounding box center [588, 564] width 23 height 16
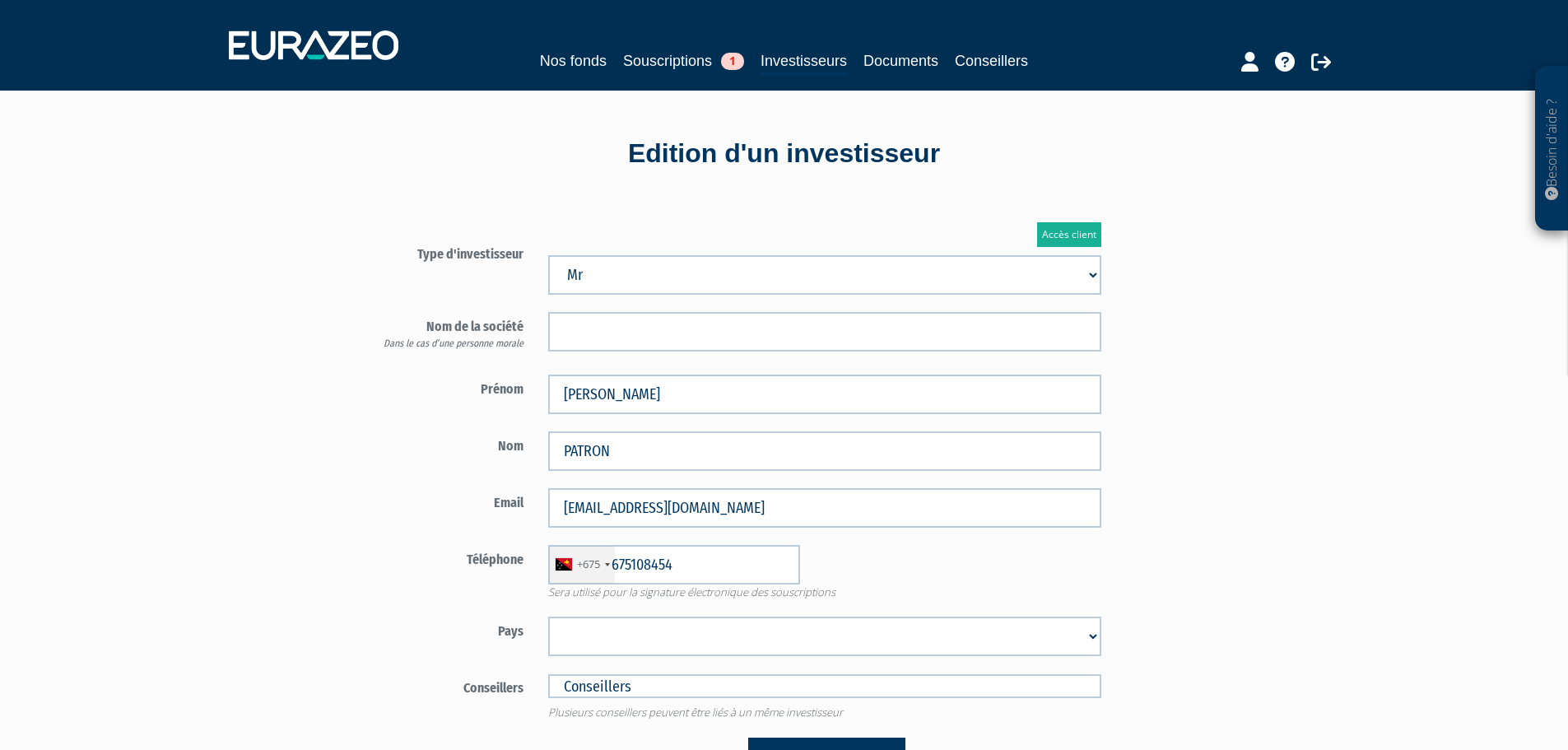
click at [585, 562] on div "+675" at bounding box center [588, 564] width 23 height 16
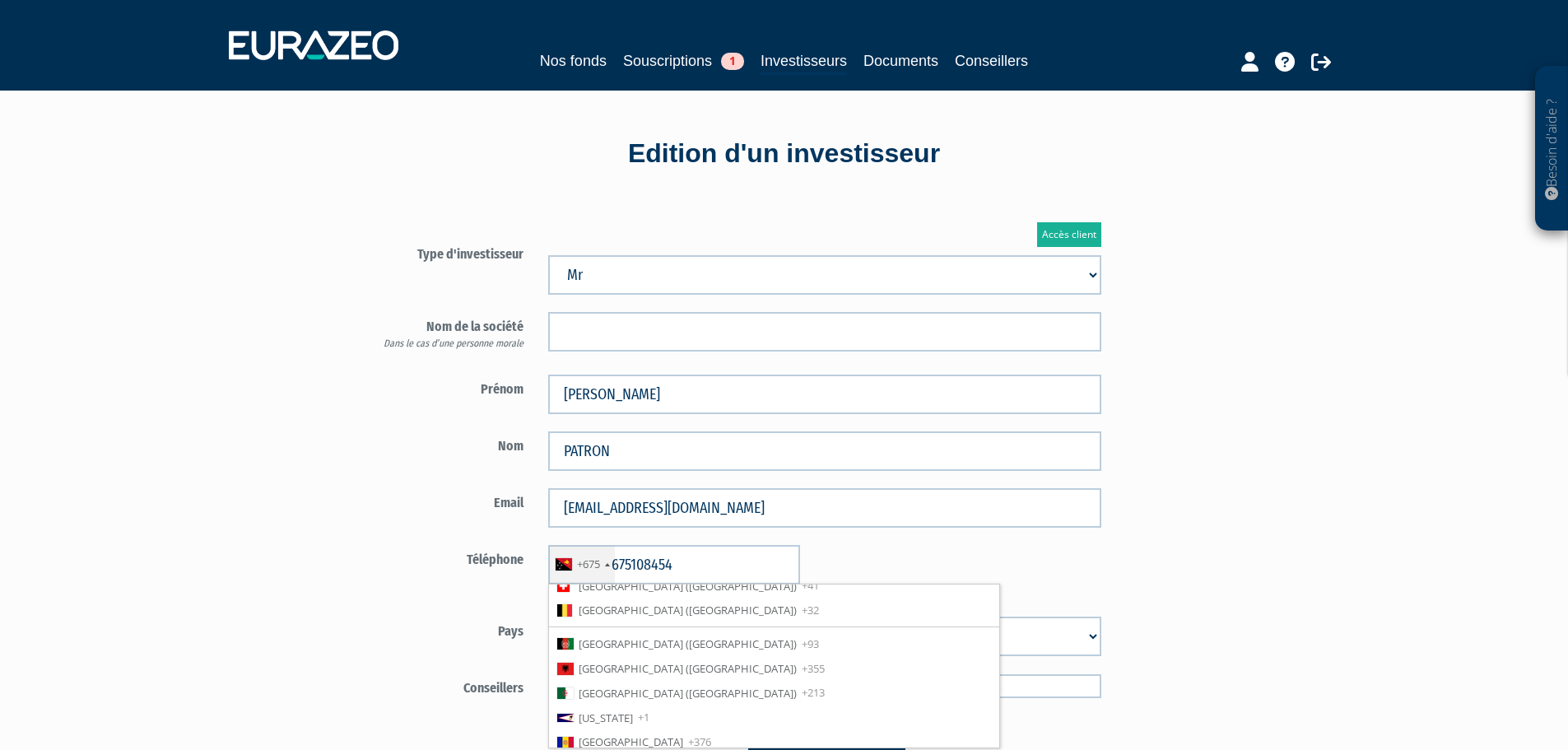
scroll to position [0, 0]
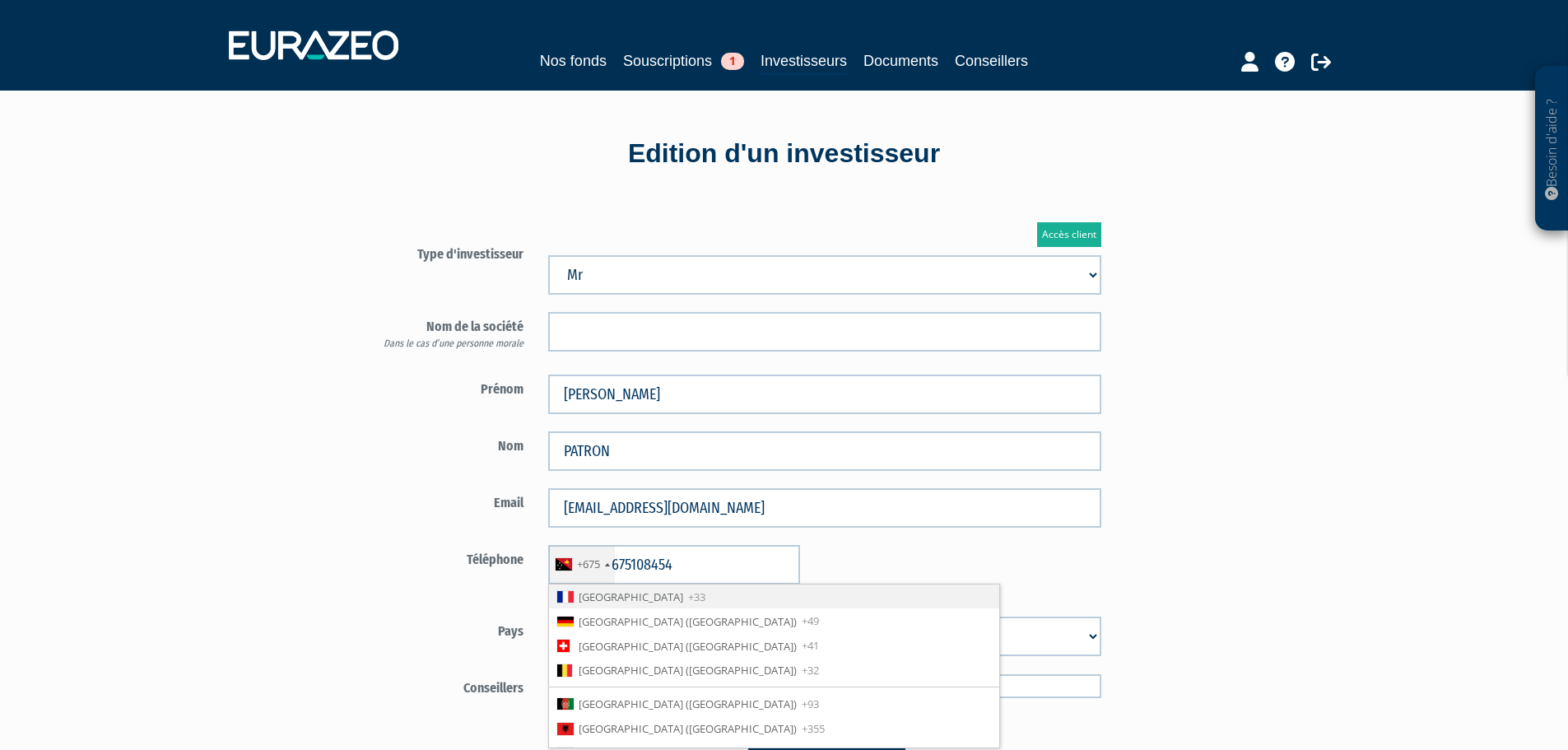
click at [688, 593] on span "+33" at bounding box center [697, 596] width 17 height 15
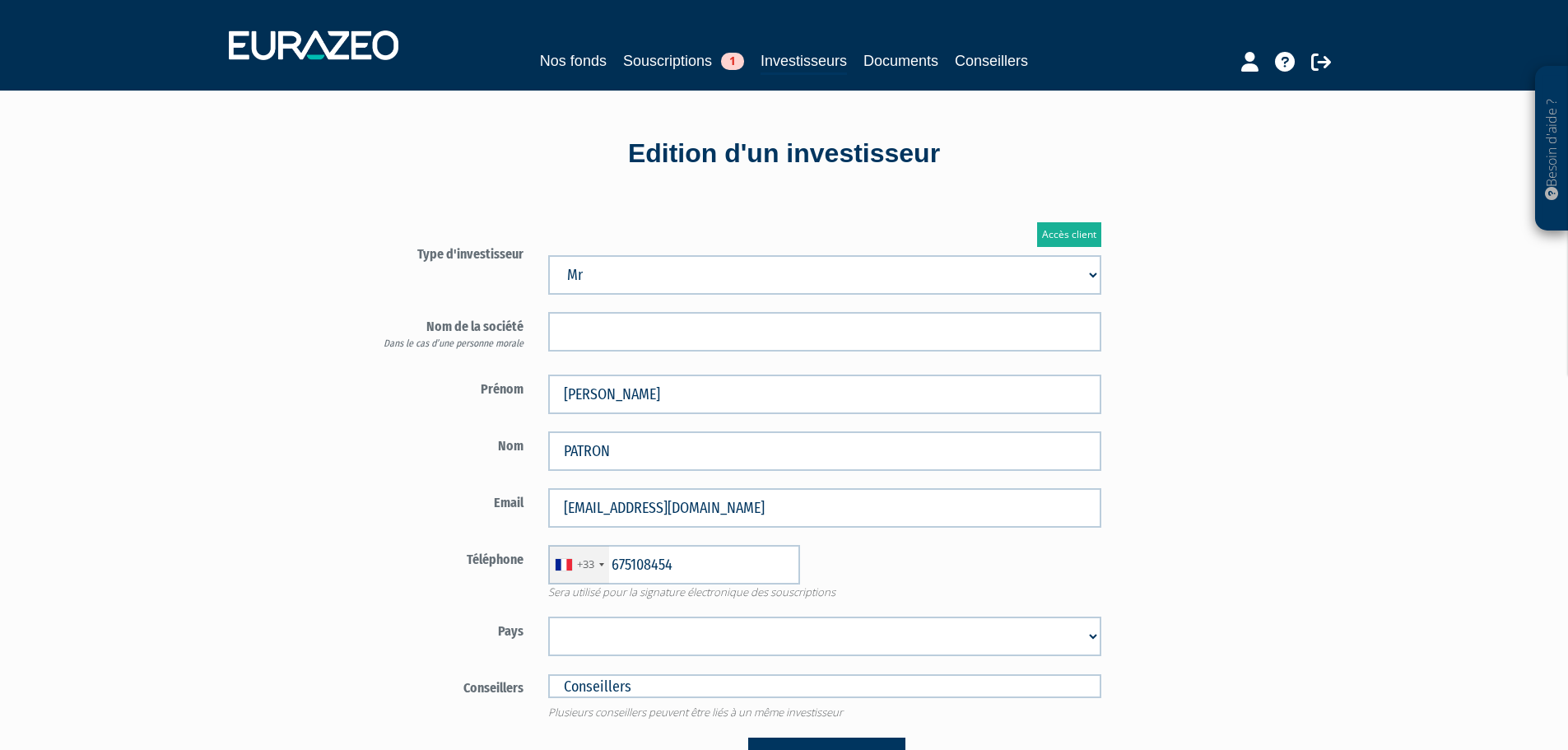
click at [947, 568] on div "+33 France +33 Germany (Deutschland) +49 Switzerland (Schweiz) +41 Belgium (Bel…" at bounding box center [824, 565] width 578 height 40
click at [673, 628] on select "Afghanistan Afrique du Sud Albanie Algérie Allemagne Andorre Angola Anguilla An…" at bounding box center [824, 636] width 553 height 40
select select "75"
click at [548, 616] on select "Afghanistan Afrique du Sud Albanie Algérie Allemagne Andorre Angola Anguilla An…" at bounding box center [824, 636] width 553 height 40
click at [409, 584] on div "Téléphone +33 France +33 Germany (Deutschland) +49 Switzerland (Schweiz) +41 Be…" at bounding box center [729, 573] width 771 height 56
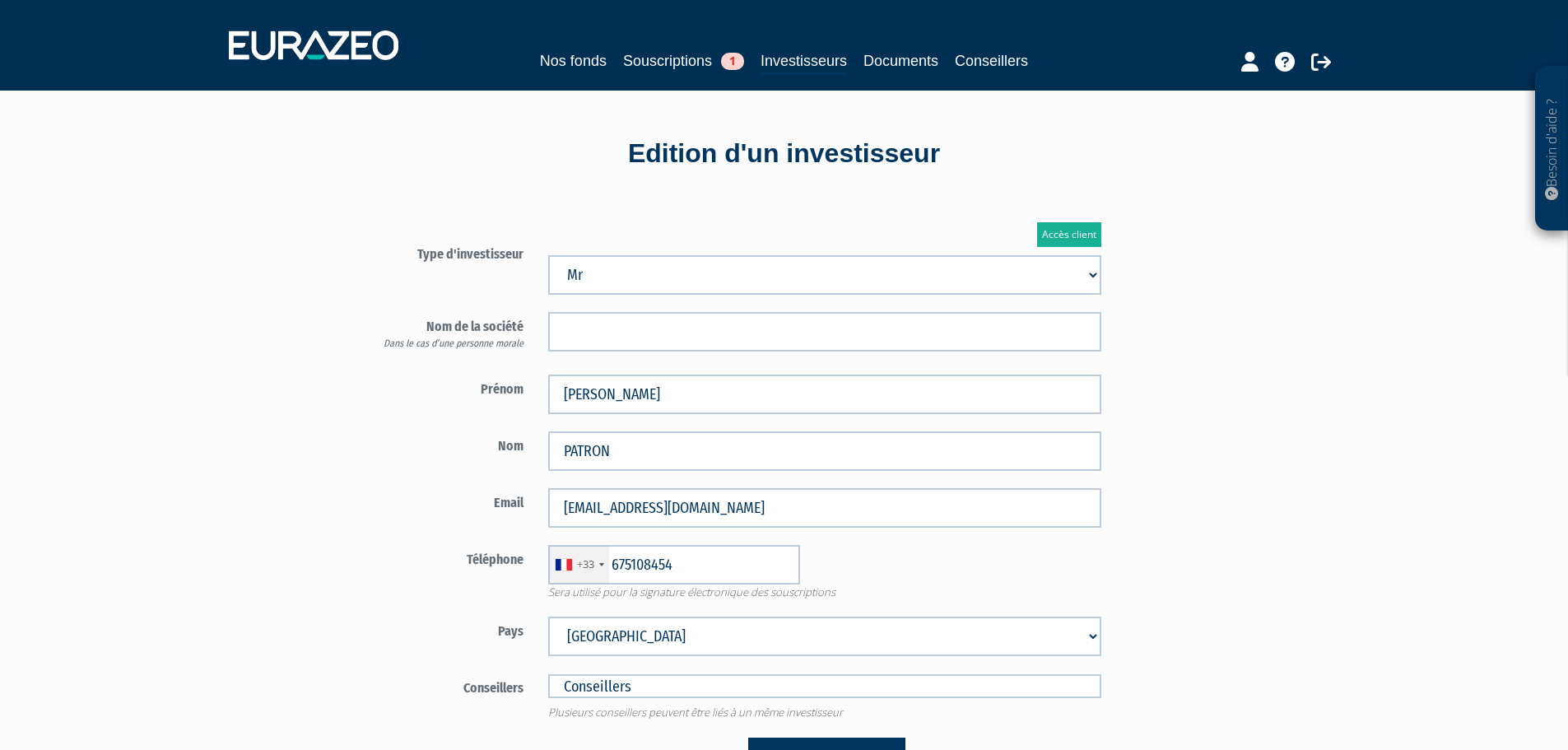
scroll to position [165, 0]
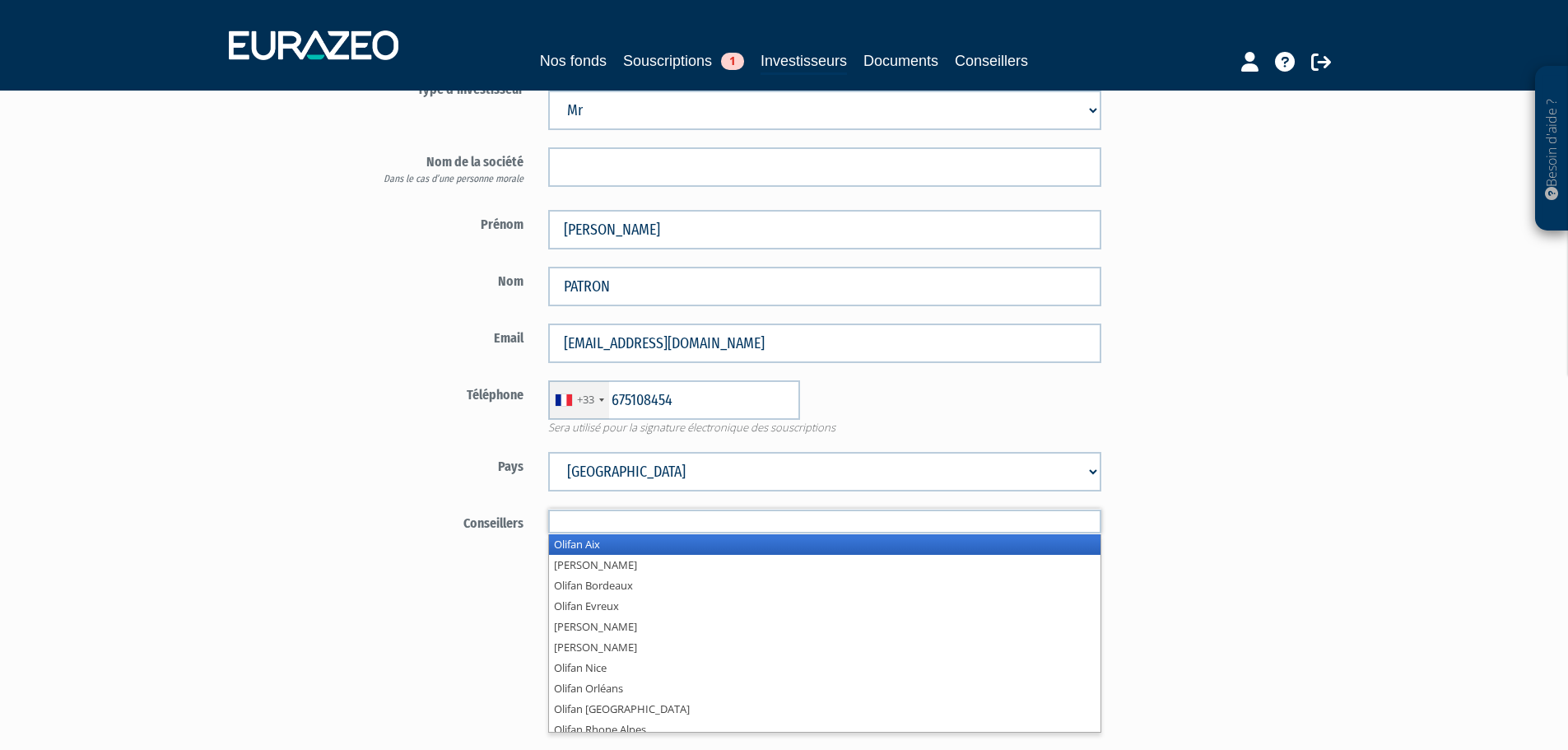
click at [757, 519] on input "text" at bounding box center [824, 522] width 553 height 24
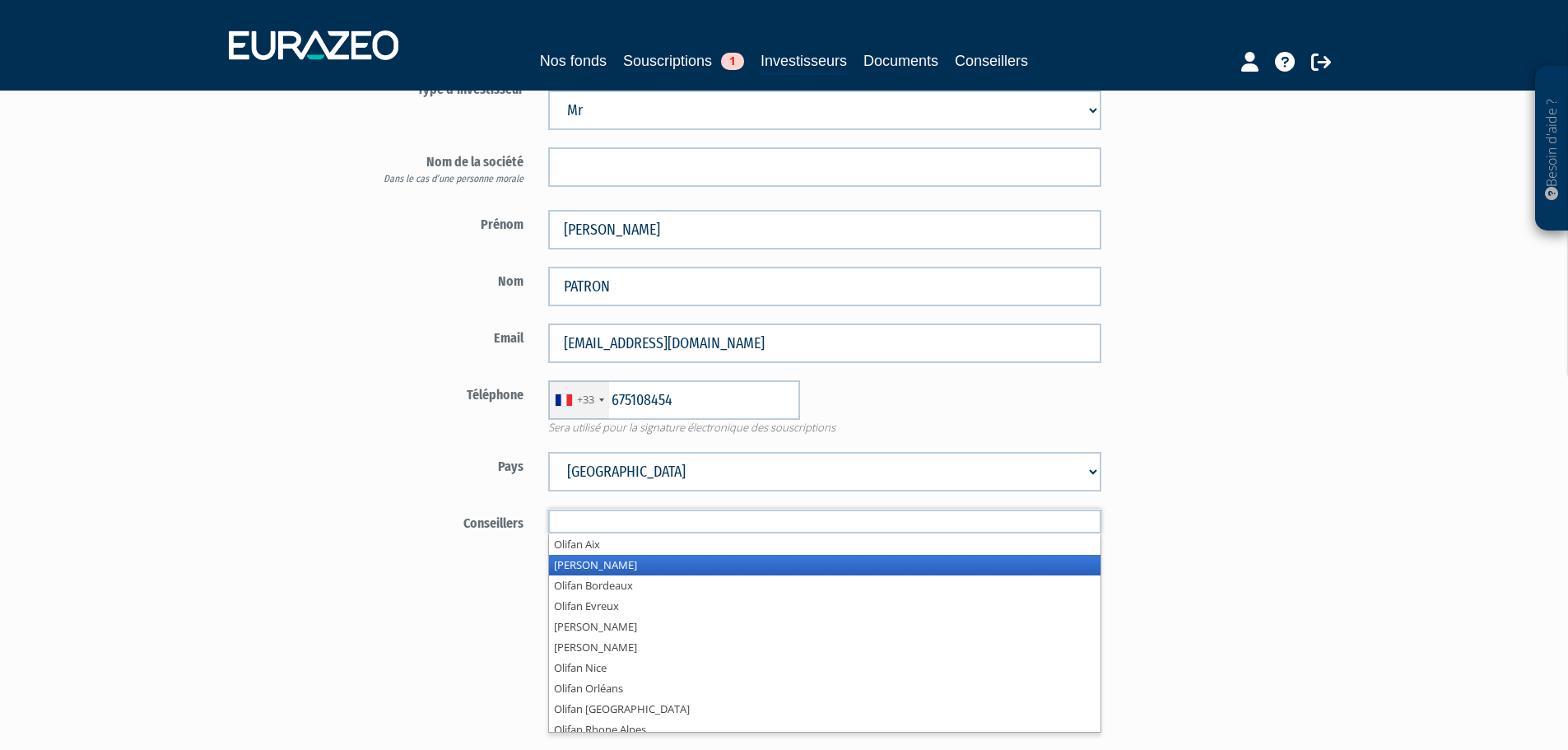
click at [595, 566] on li "Olifan Annecy" at bounding box center [824, 565] width 551 height 21
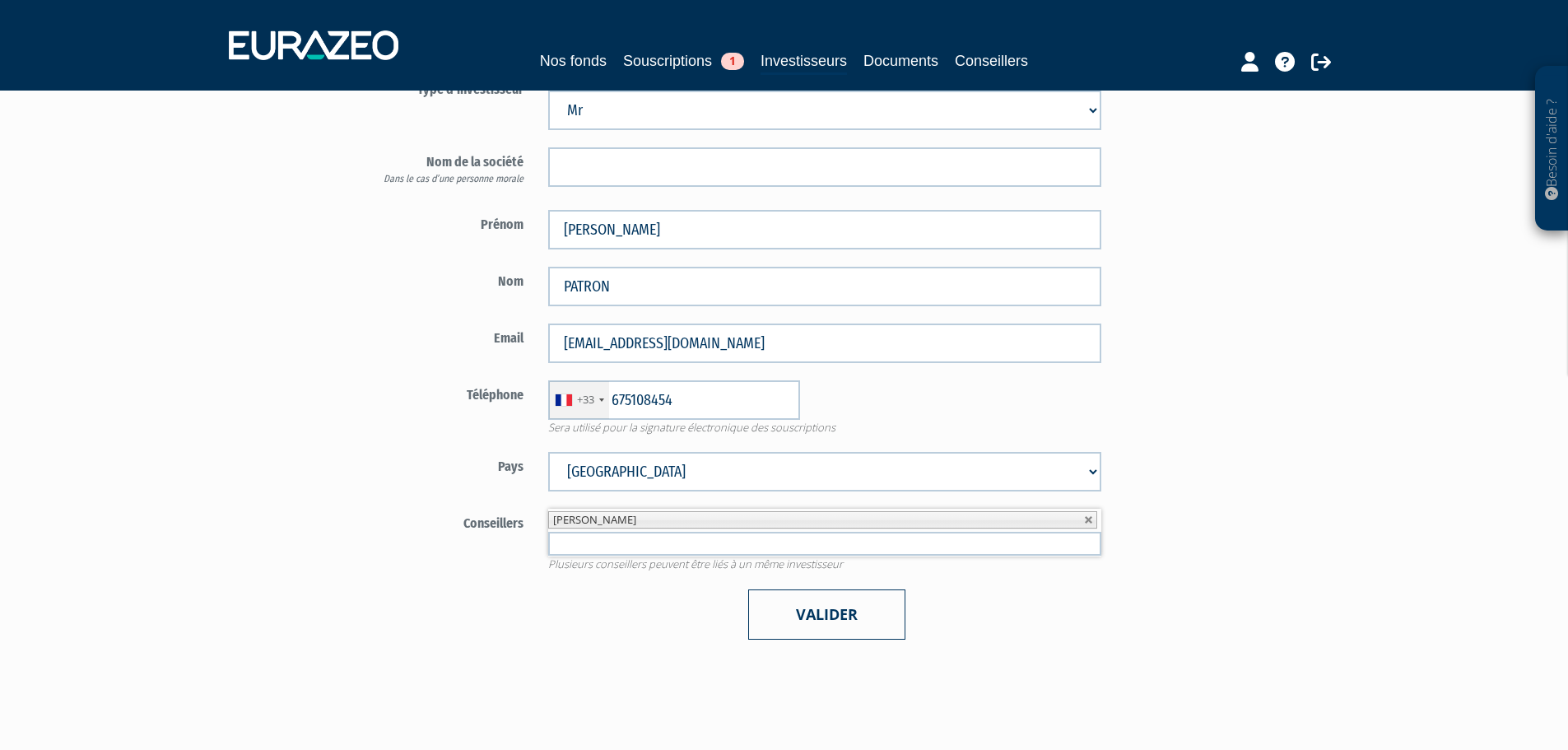
click at [771, 617] on button "Valider" at bounding box center [826, 615] width 157 height 50
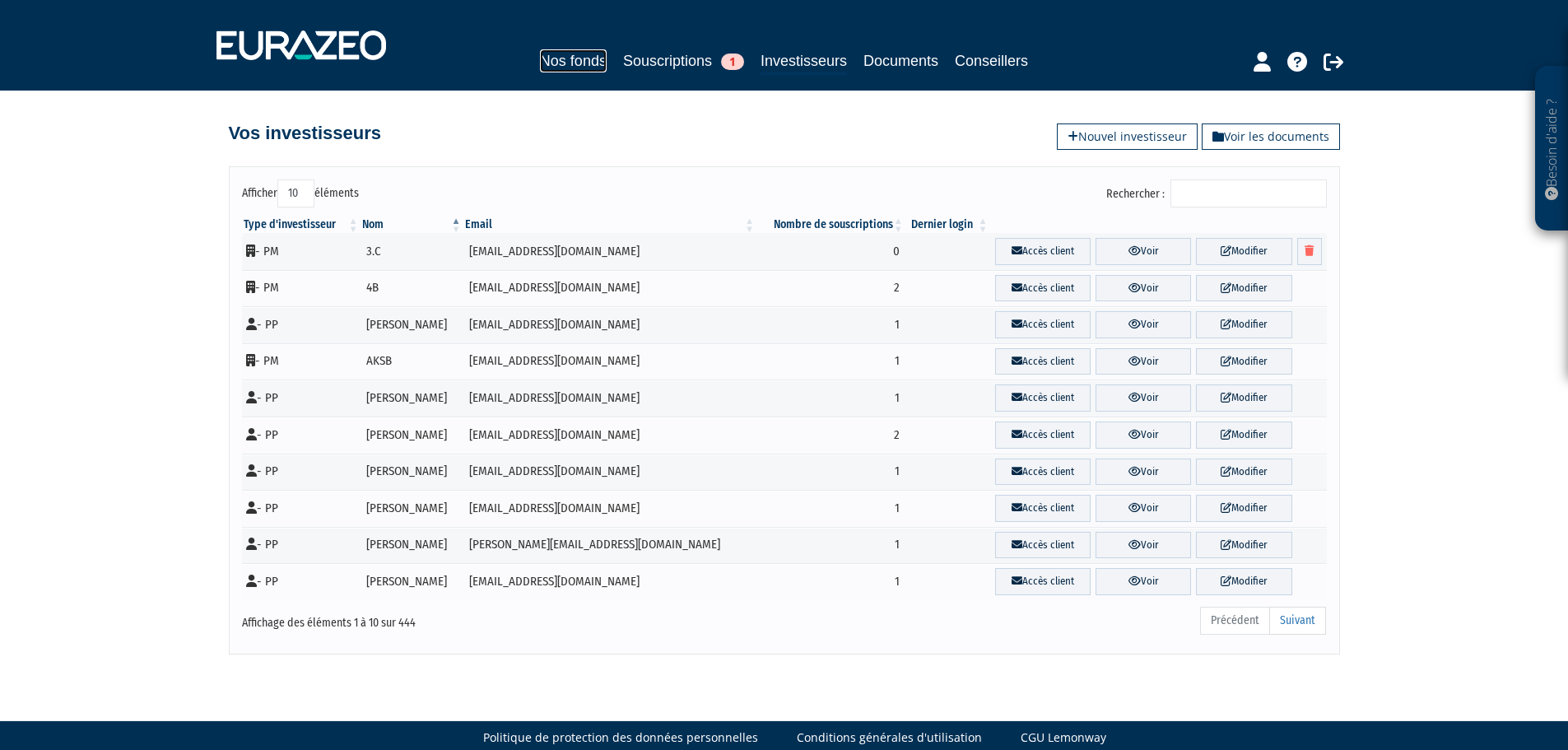
click at [563, 56] on link "Nos fonds" at bounding box center [573, 61] width 67 height 23
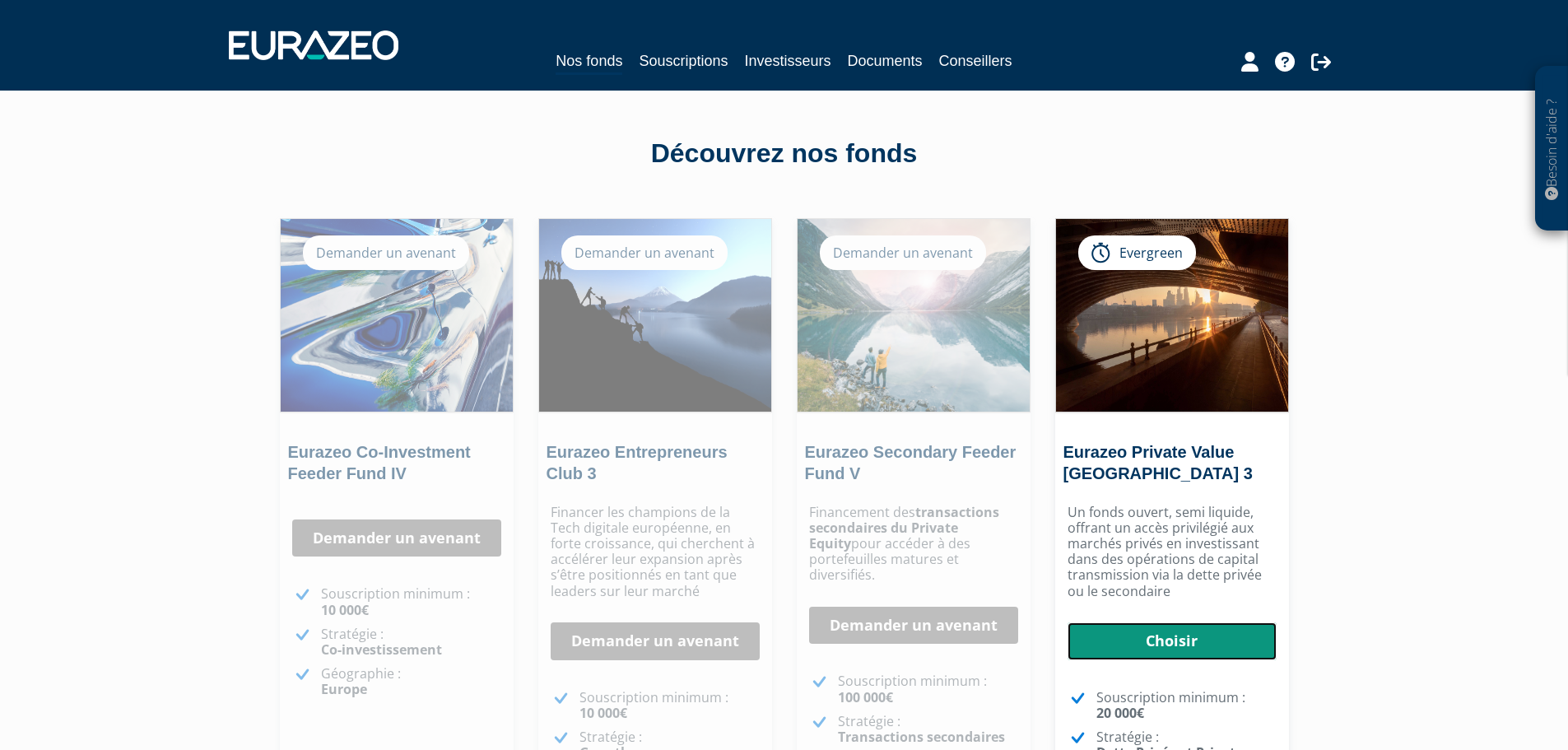
click at [1183, 641] on link "Choisir" at bounding box center [1171, 641] width 209 height 38
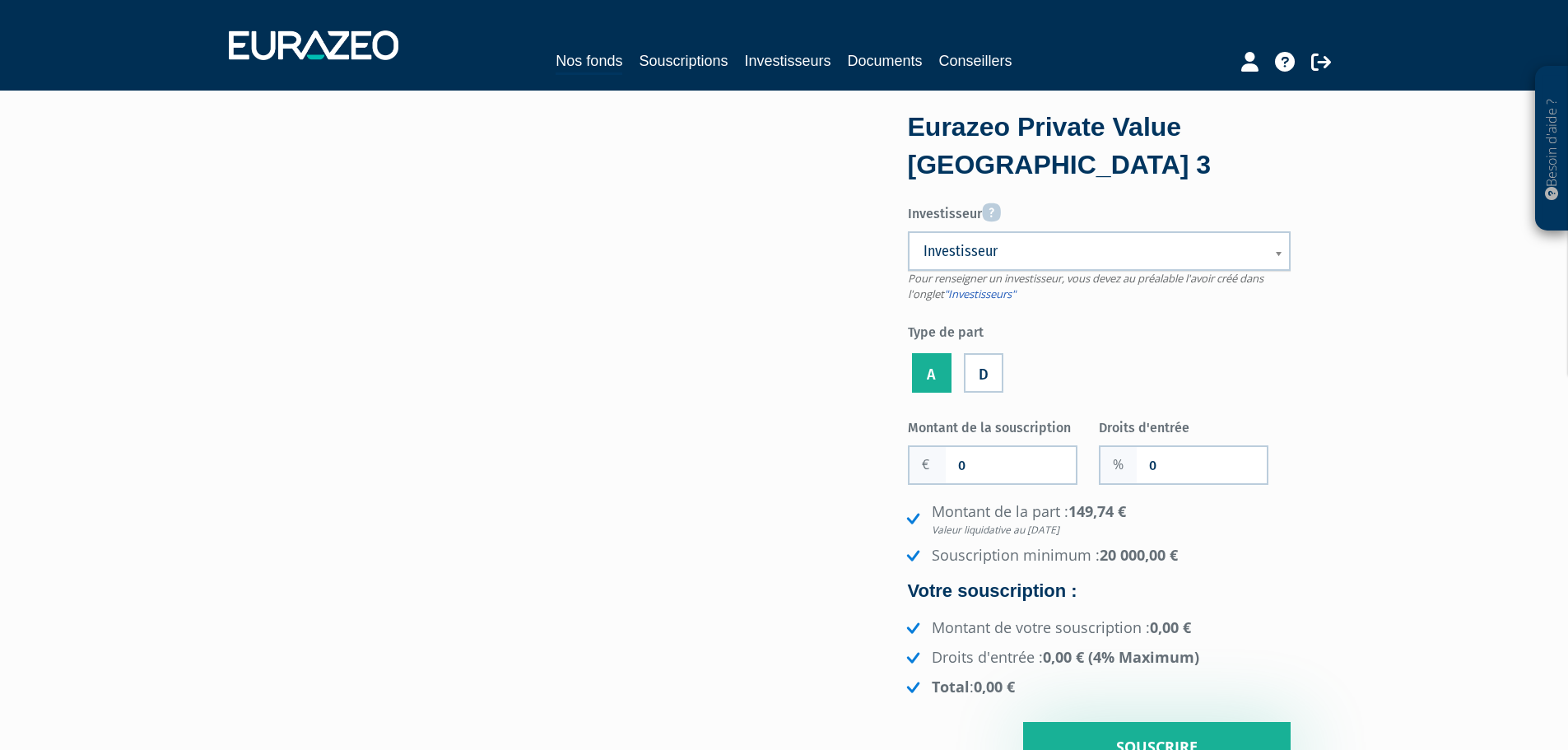
click at [1033, 251] on span "Investisseur" at bounding box center [1088, 251] width 330 height 20
type input "patron"
click at [1013, 302] on li "PATRON Pascal" at bounding box center [1099, 309] width 373 height 21
click at [974, 457] on input "0" at bounding box center [1011, 465] width 130 height 36
click at [967, 470] on input "0" at bounding box center [1011, 465] width 130 height 36
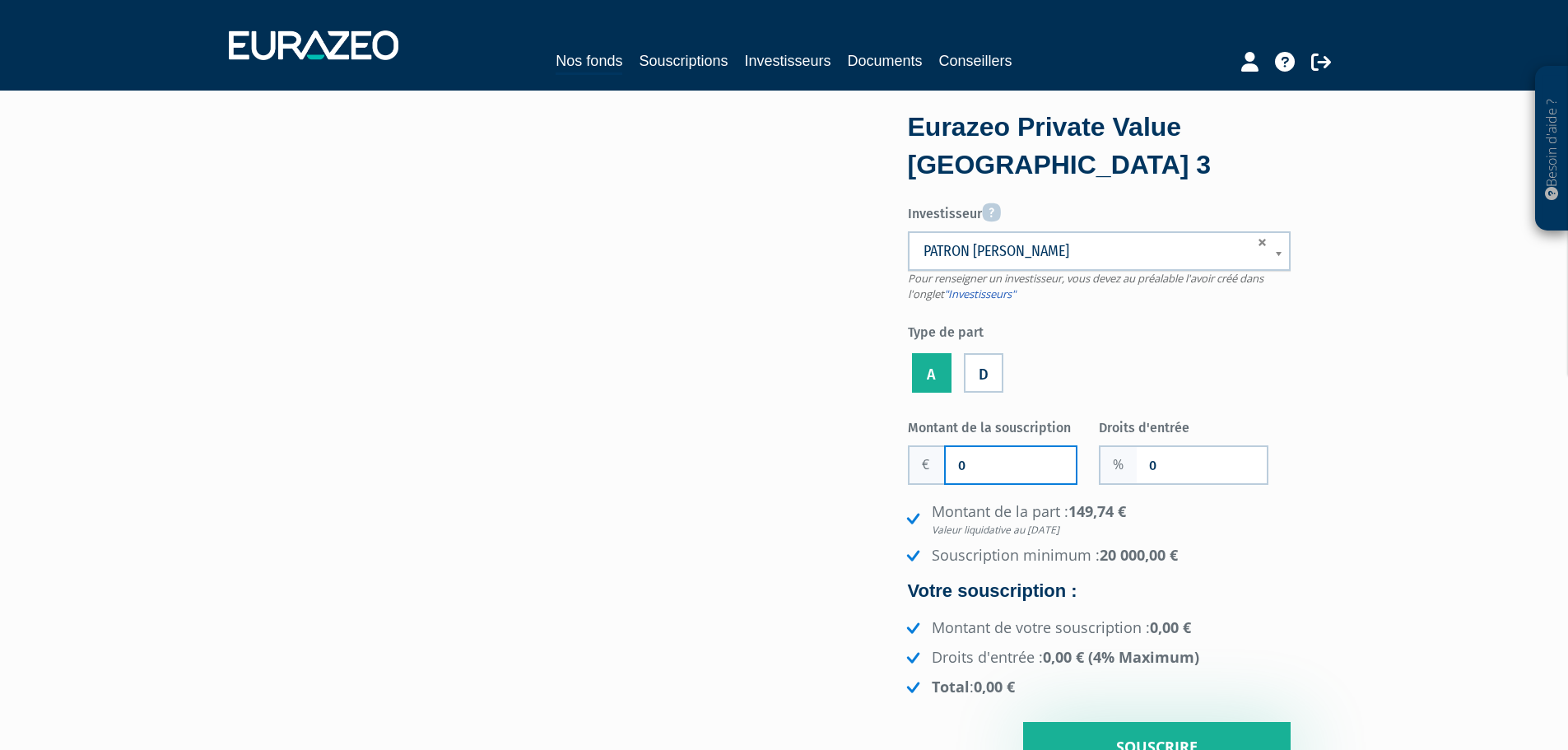
click at [978, 464] on input "0" at bounding box center [1011, 465] width 130 height 36
type input "35 000"
click at [1185, 458] on input "0" at bounding box center [1202, 465] width 130 height 36
type input "4"
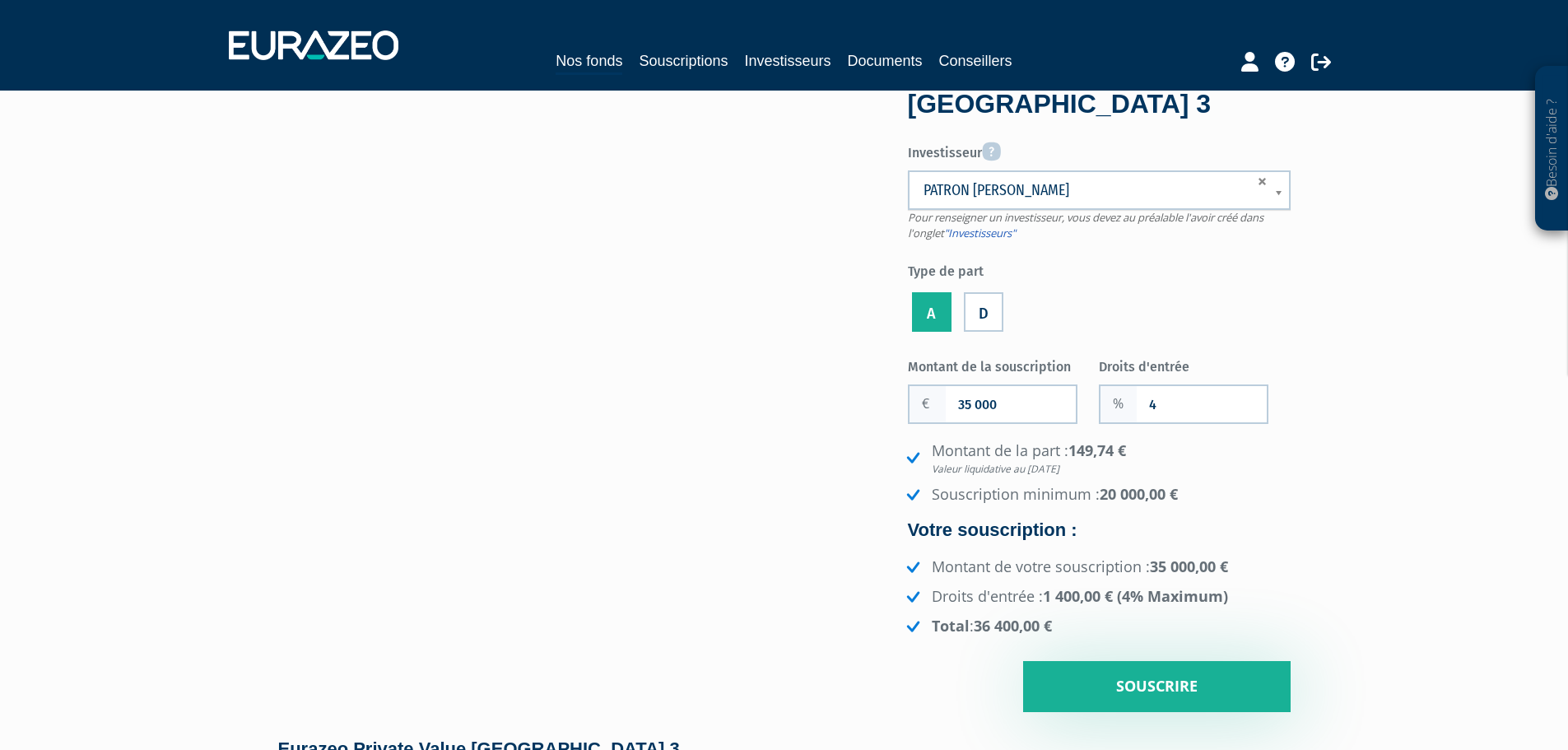
scroll to position [165, 0]
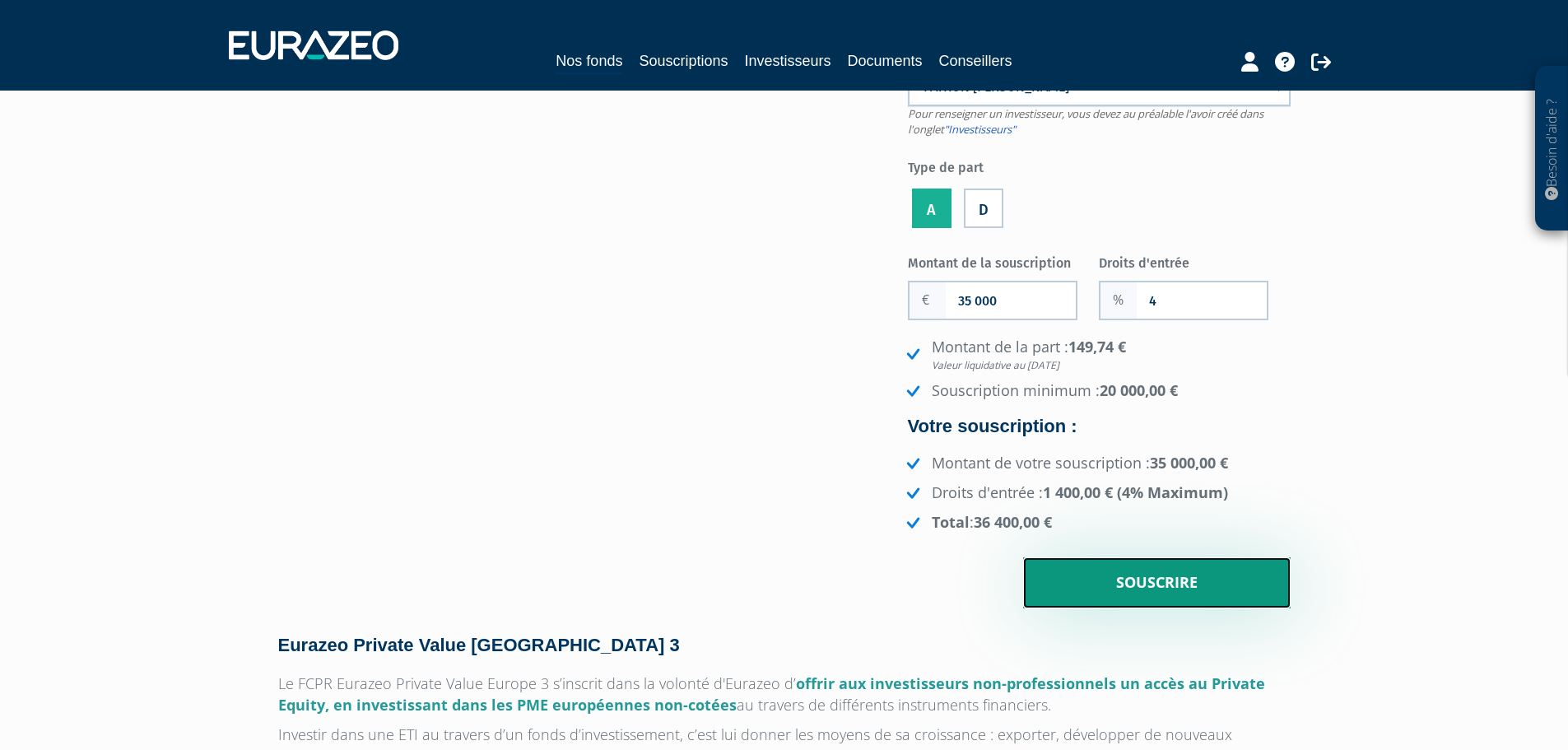
click at [1138, 581] on input "Souscrire" at bounding box center [1157, 582] width 267 height 51
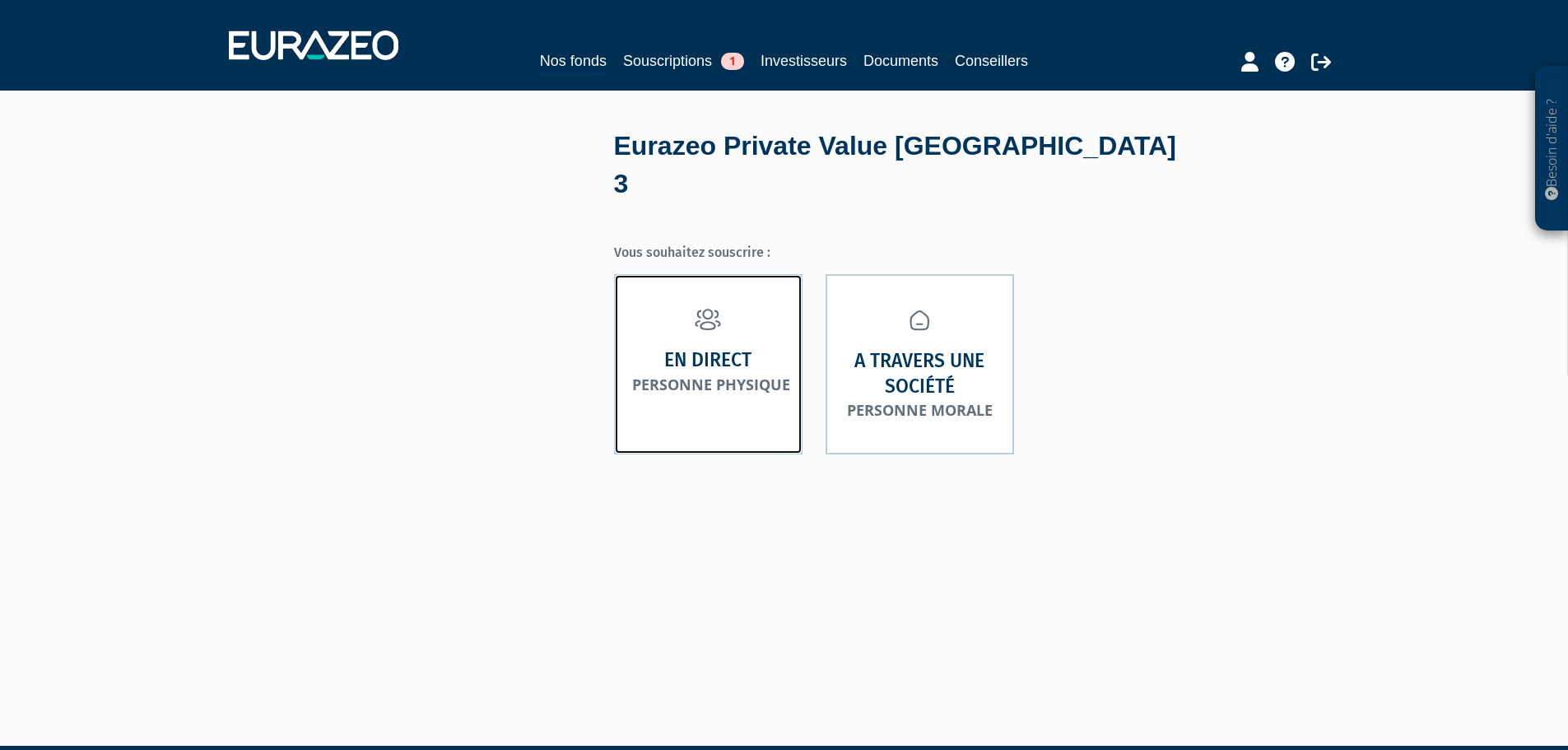
click at [721, 375] on small "Personne physique" at bounding box center [711, 385] width 158 height 20
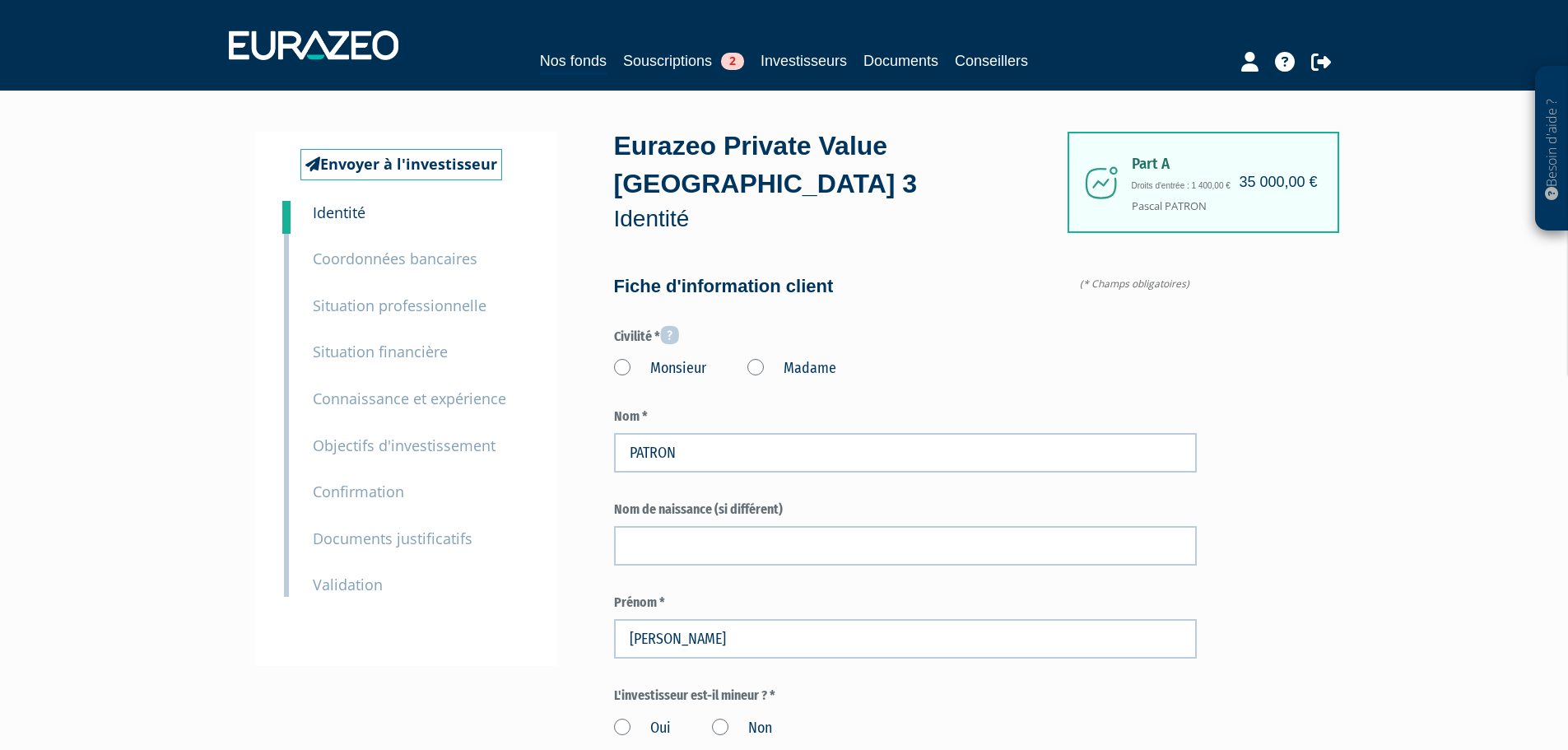
type input "6 75 10 84 54"
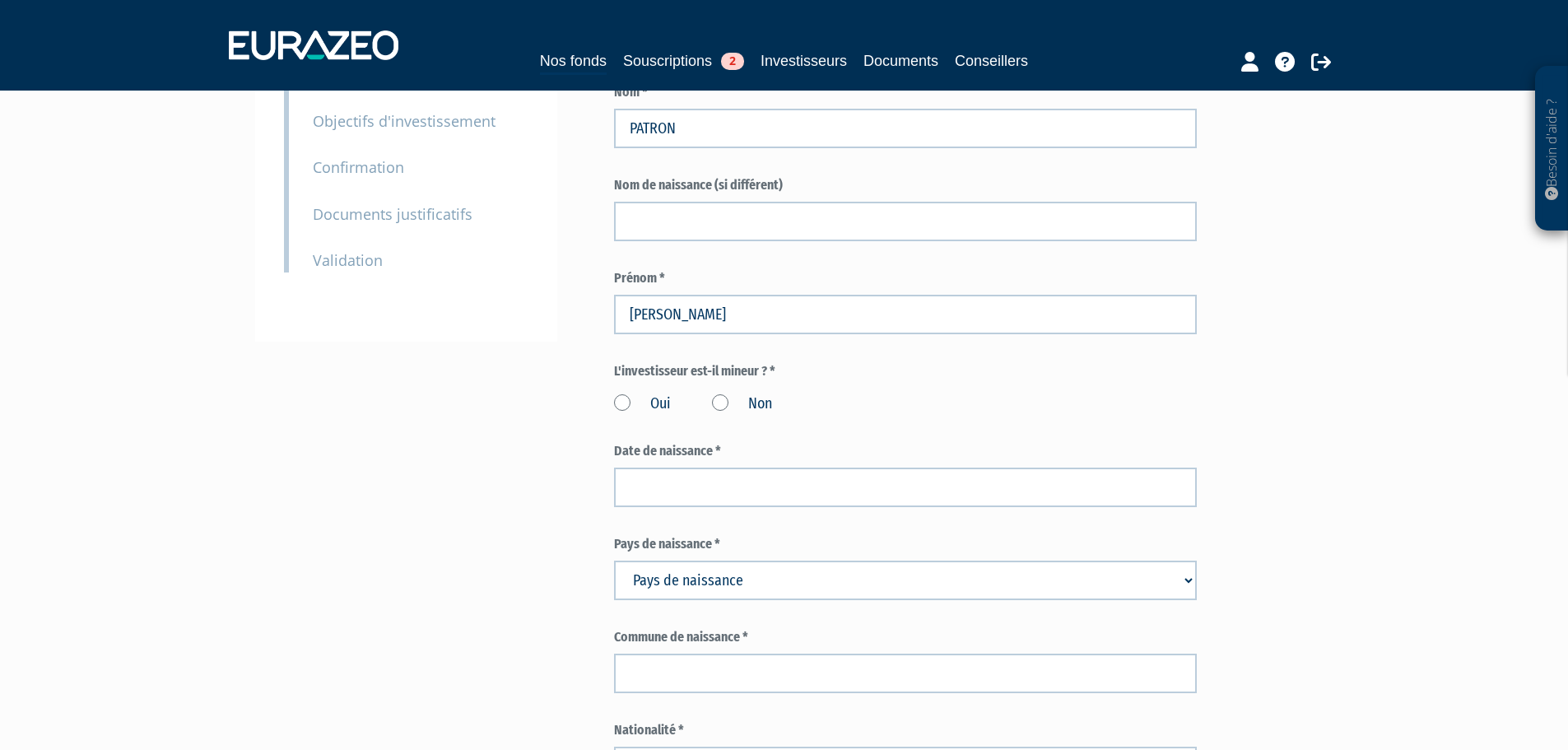
scroll to position [329, 0]
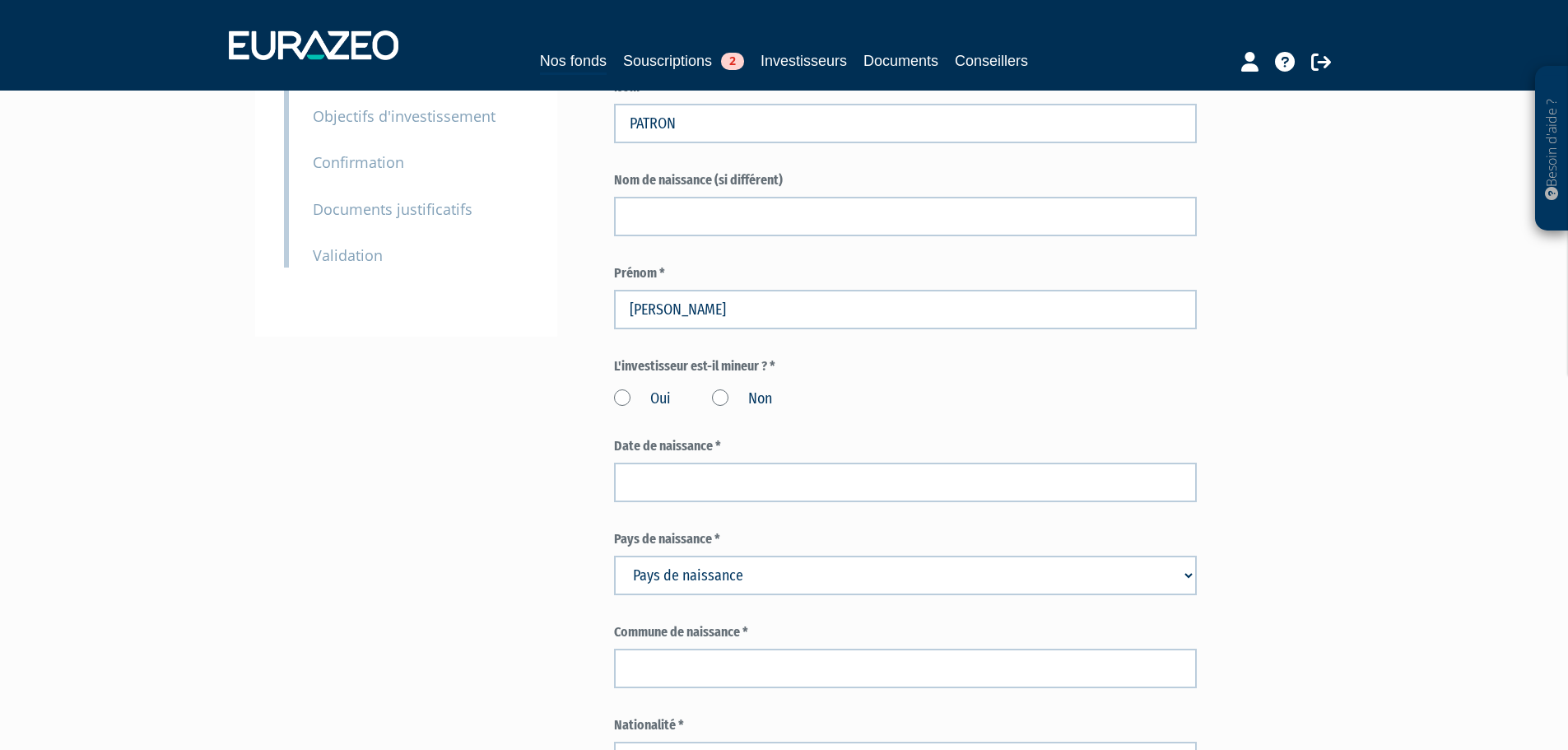
click at [719, 389] on label "Non" at bounding box center [741, 399] width 60 height 22
click at [0, 0] on input "Non" at bounding box center [0, 0] width 0 height 0
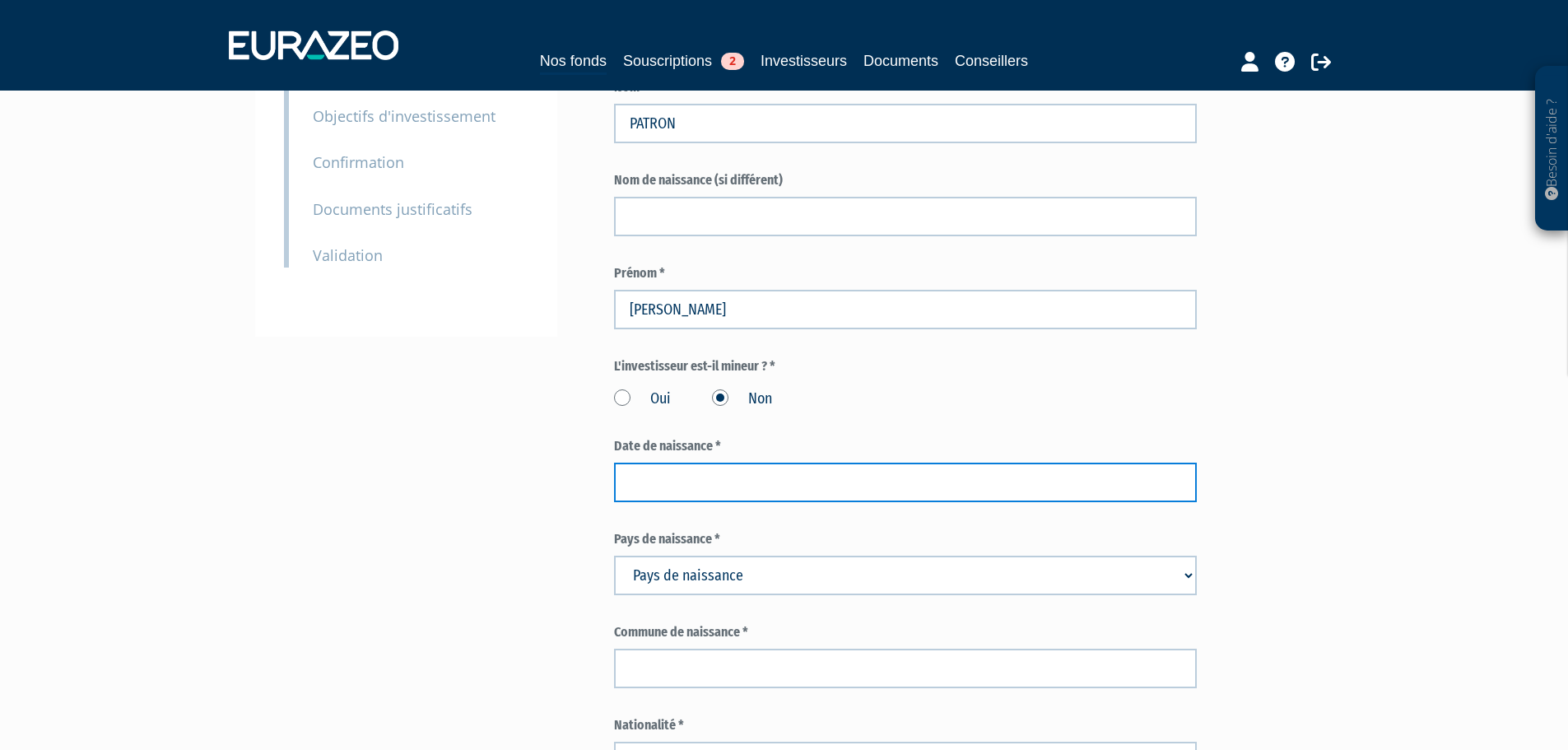
click at [713, 463] on input at bounding box center [904, 483] width 582 height 40
paste input "[DATE]"
type input "[DATE]"
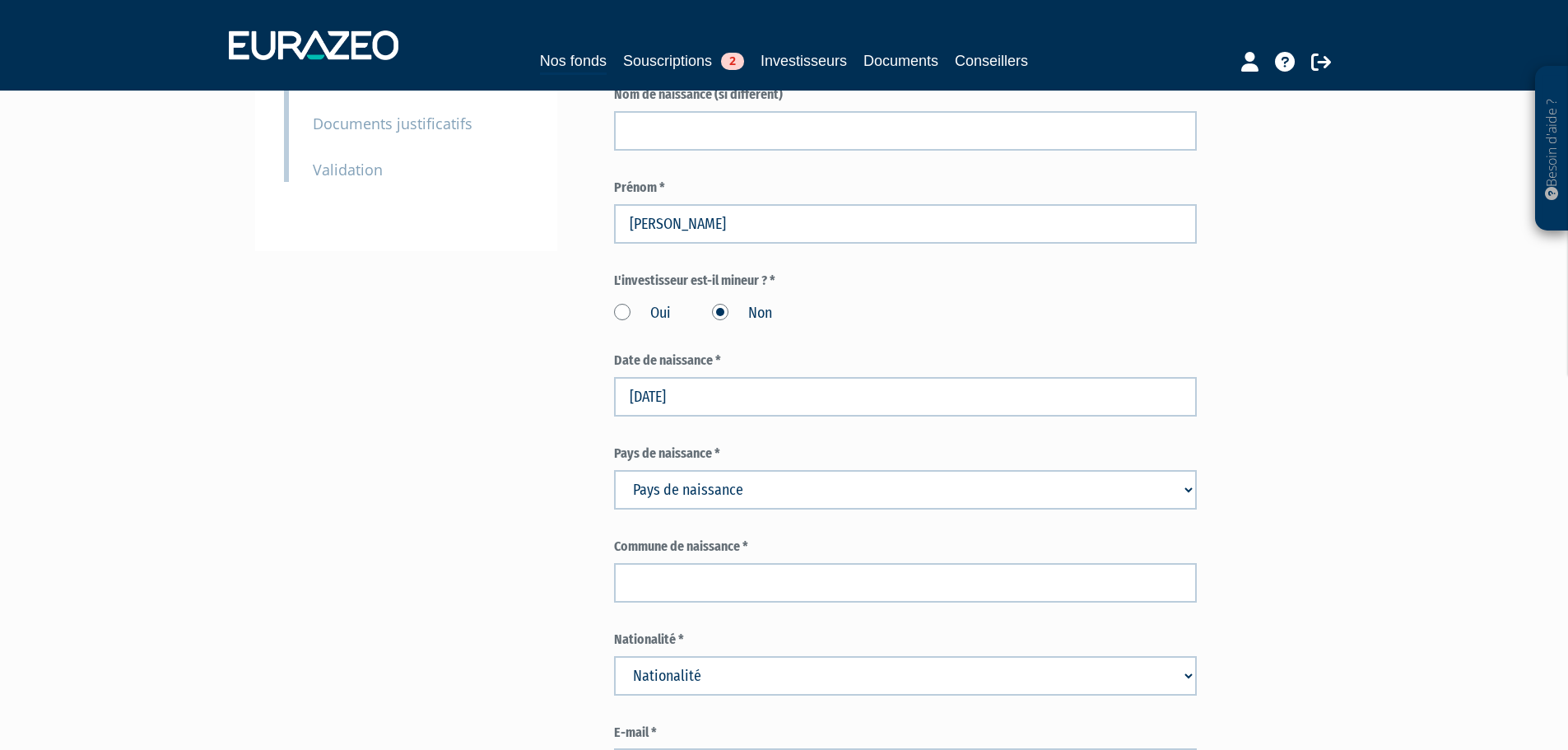
scroll to position [494, 0]
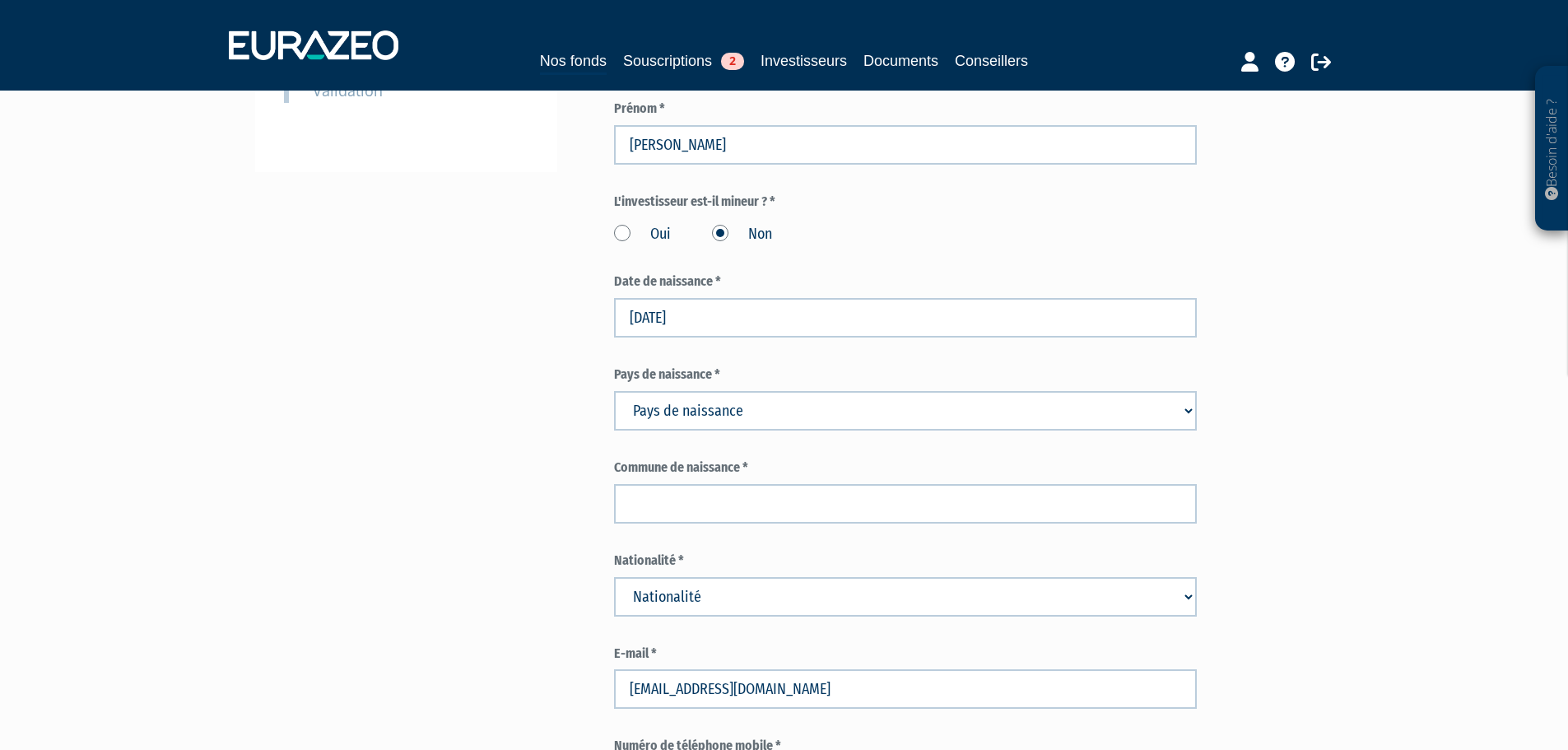
click at [718, 391] on select "Pays de naissance [GEOGRAPHIC_DATA] [GEOGRAPHIC_DATA] [GEOGRAPHIC_DATA] [GEOGRA…" at bounding box center [904, 411] width 582 height 40
select select "75"
click at [613, 391] on select "Pays de naissance [GEOGRAPHIC_DATA] [GEOGRAPHIC_DATA] [GEOGRAPHIC_DATA] [GEOGRA…" at bounding box center [904, 411] width 582 height 40
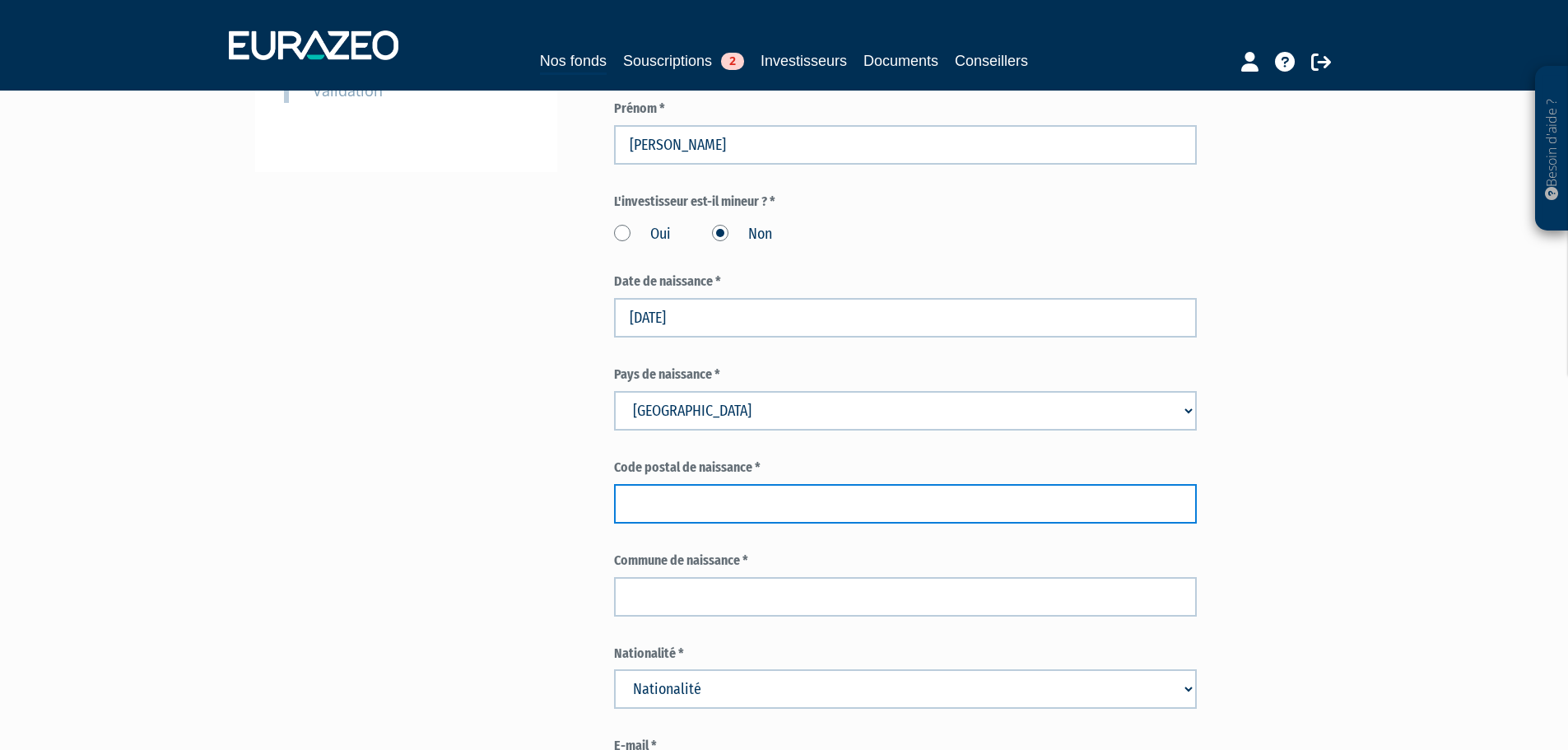
click at [681, 484] on input "text" at bounding box center [904, 504] width 582 height 40
type input "75000"
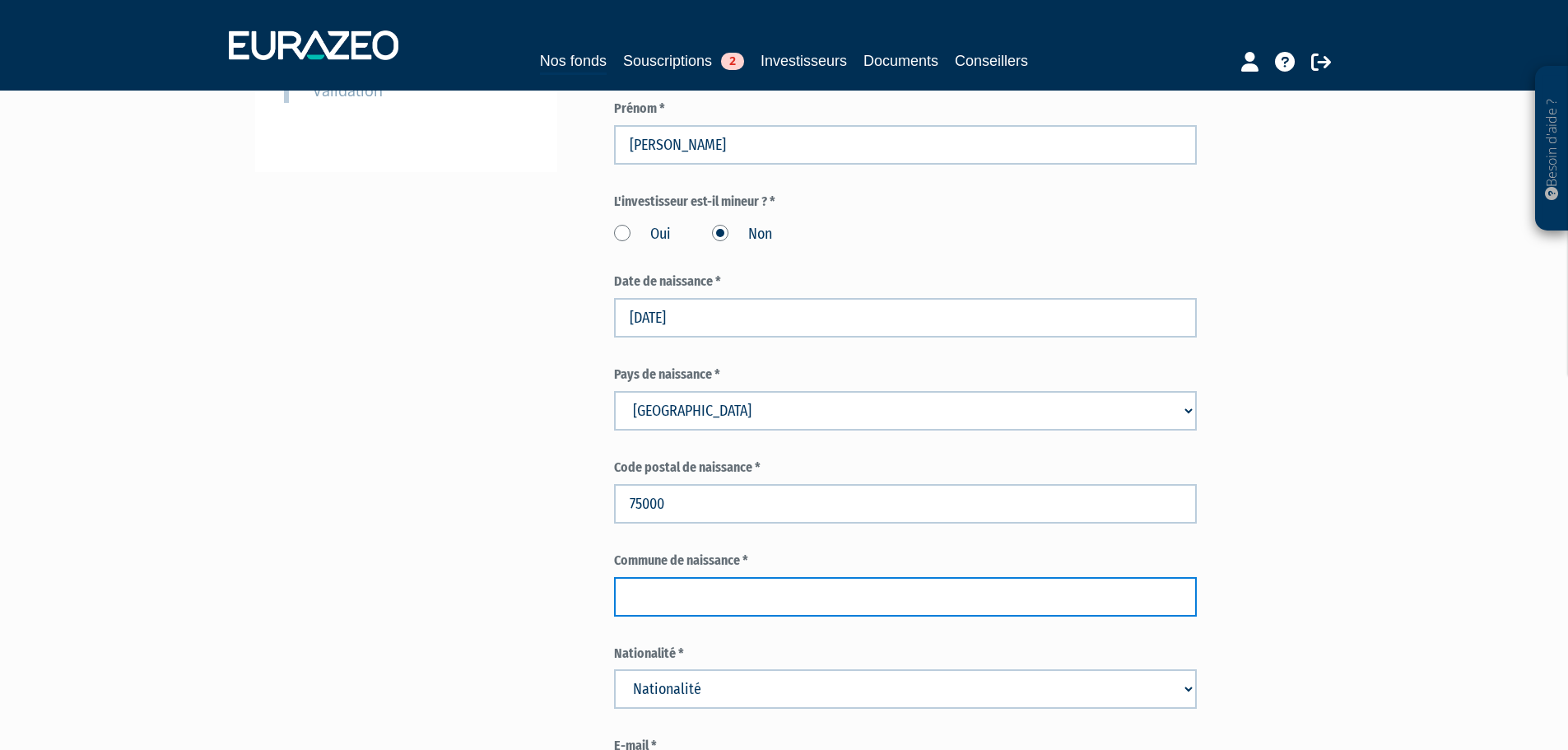
click at [680, 577] on input "text" at bounding box center [904, 597] width 582 height 40
type input "Paris"
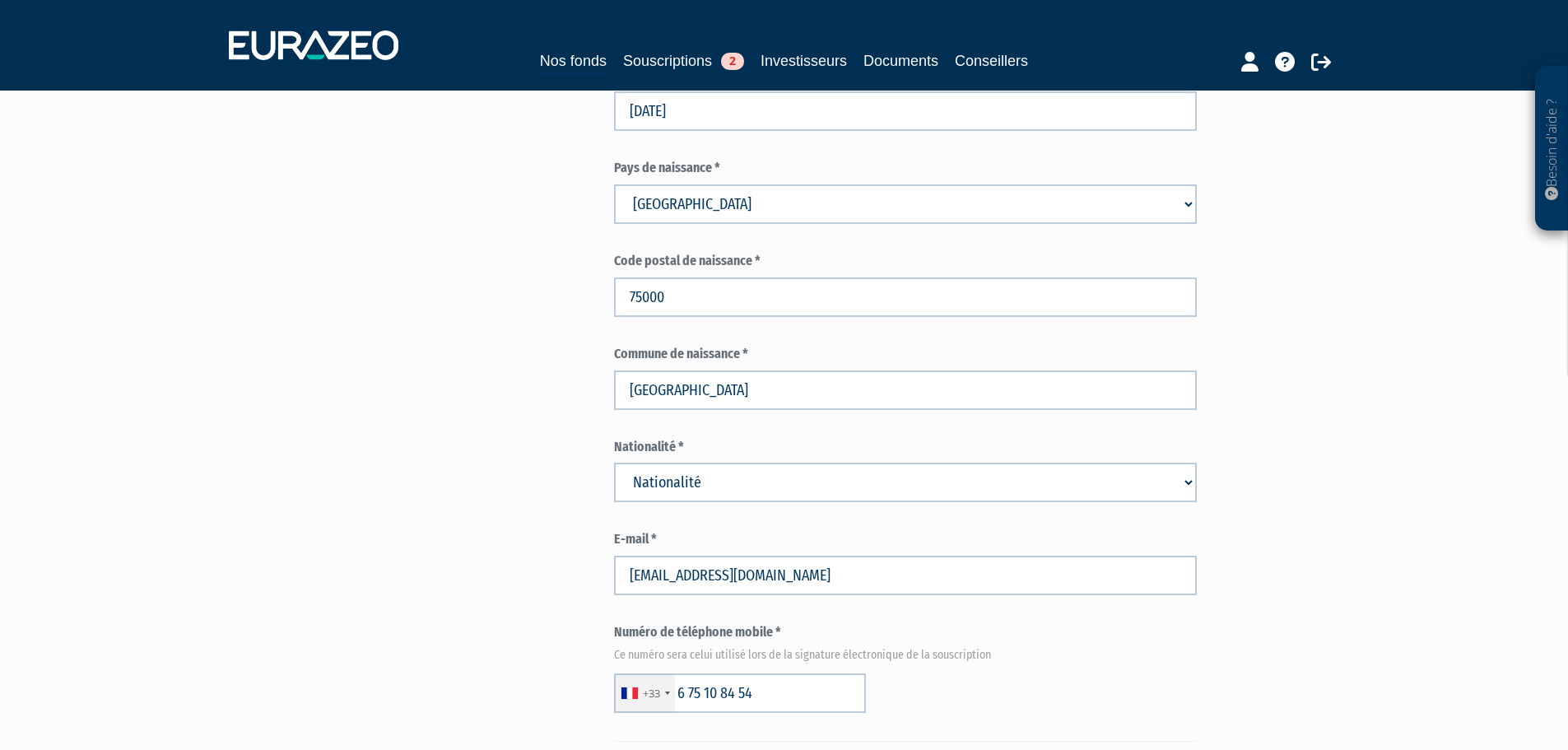
scroll to position [741, 0]
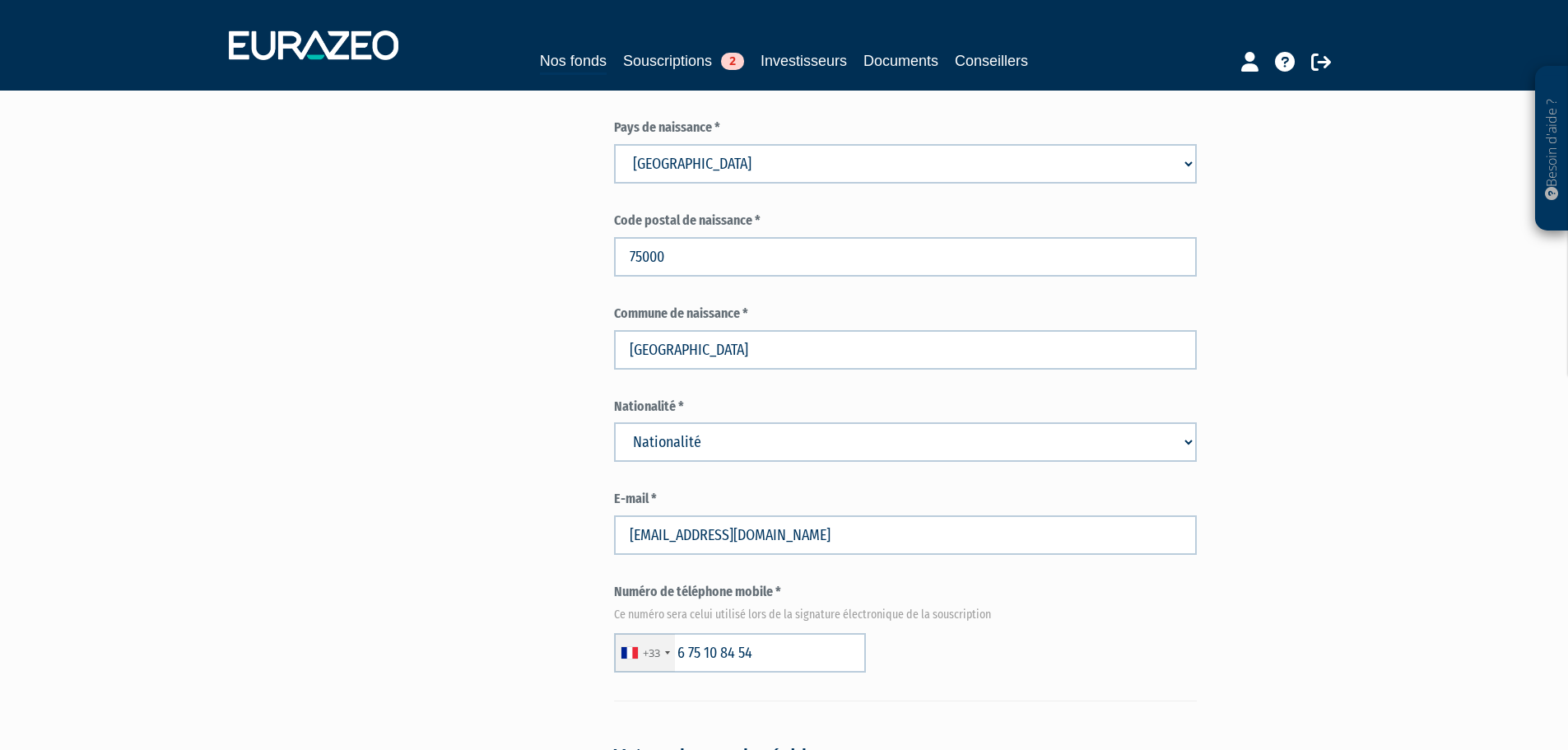
click at [689, 423] on select "Nationalité Afghanistan Afrique du Sud Albanie Algérie Allemagne Andorre" at bounding box center [904, 443] width 582 height 40
select select "75"
click at [613, 423] on select "Nationalité Afghanistan Afrique du Sud Albanie Algérie Allemagne Andorre" at bounding box center [904, 443] width 582 height 40
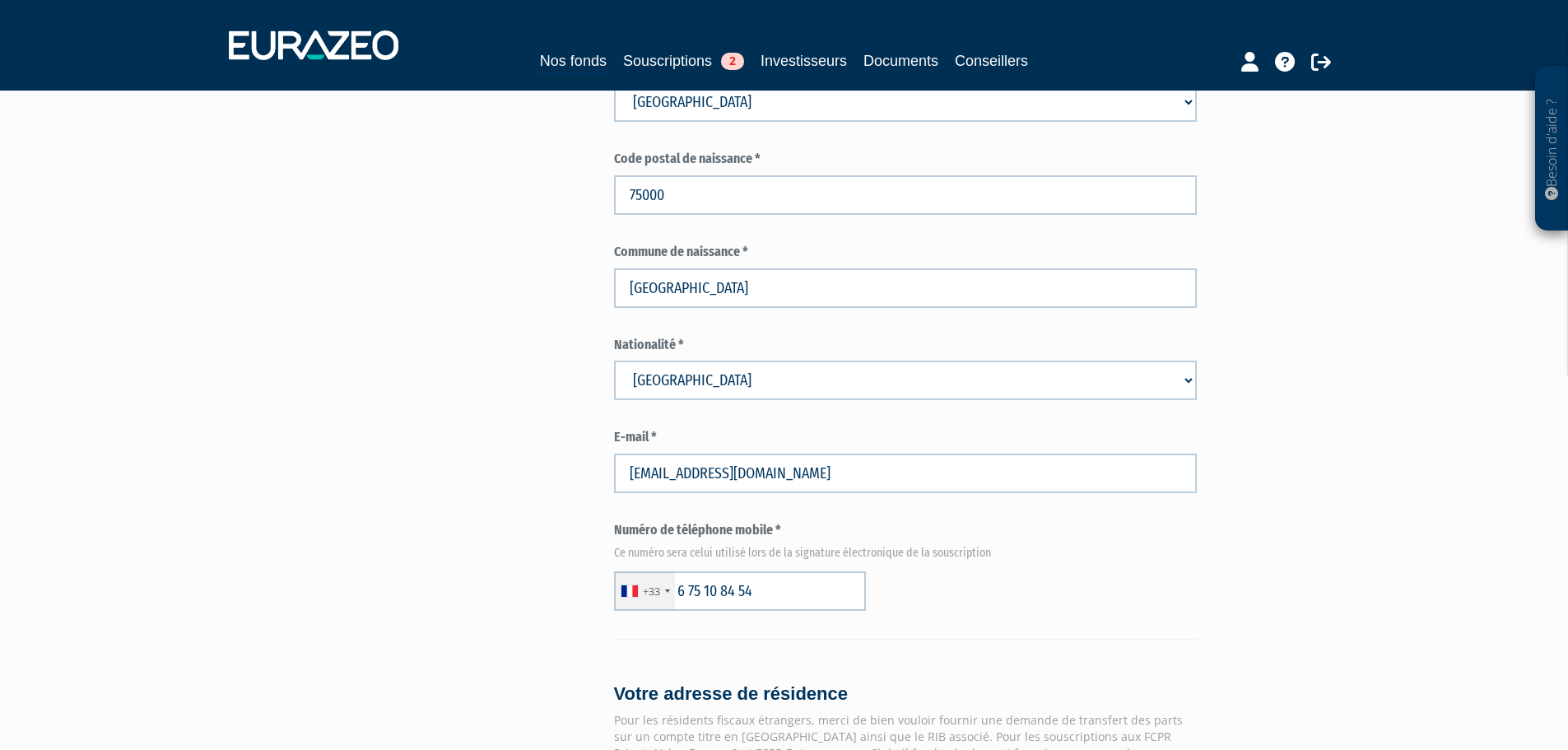
scroll to position [1153, 0]
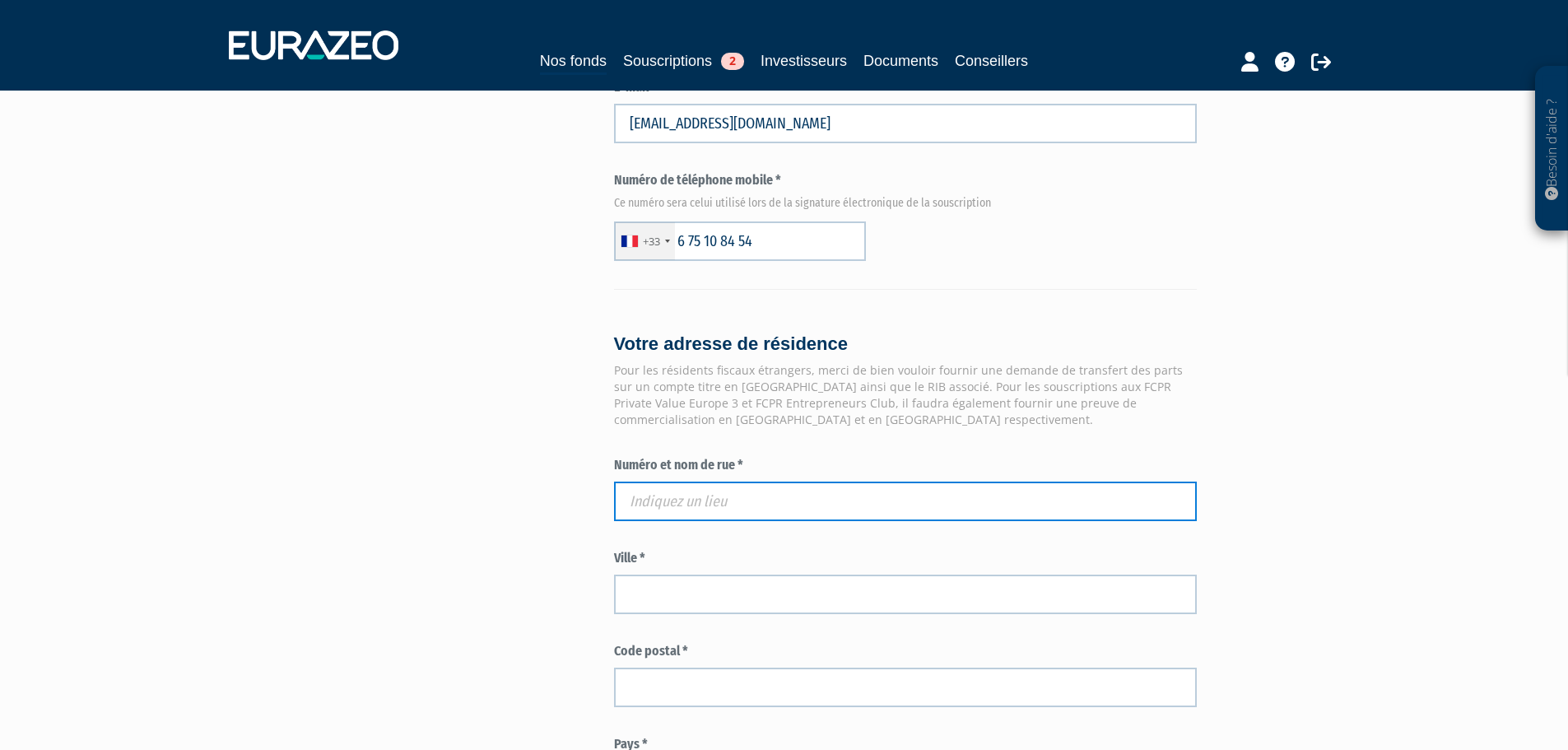
click at [766, 482] on input "text" at bounding box center [904, 502] width 582 height 40
paste input "11 Montée des Carrières Romaines"
type input "11 Montée des Carrières Romaines"
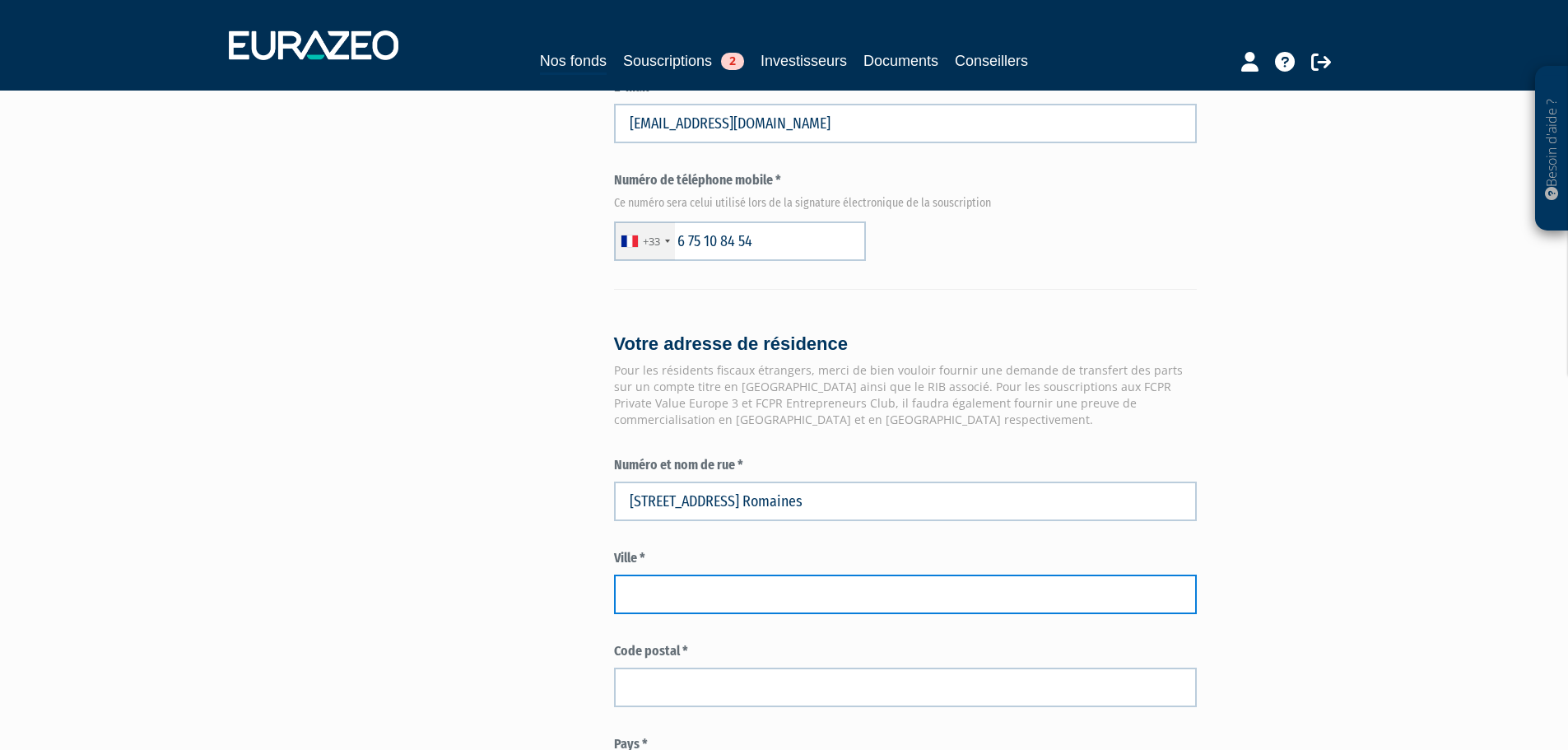
click at [764, 575] on input "text" at bounding box center [904, 595] width 582 height 40
paste input "AIX LES BAINS"
type input "AIX LES BAINS"
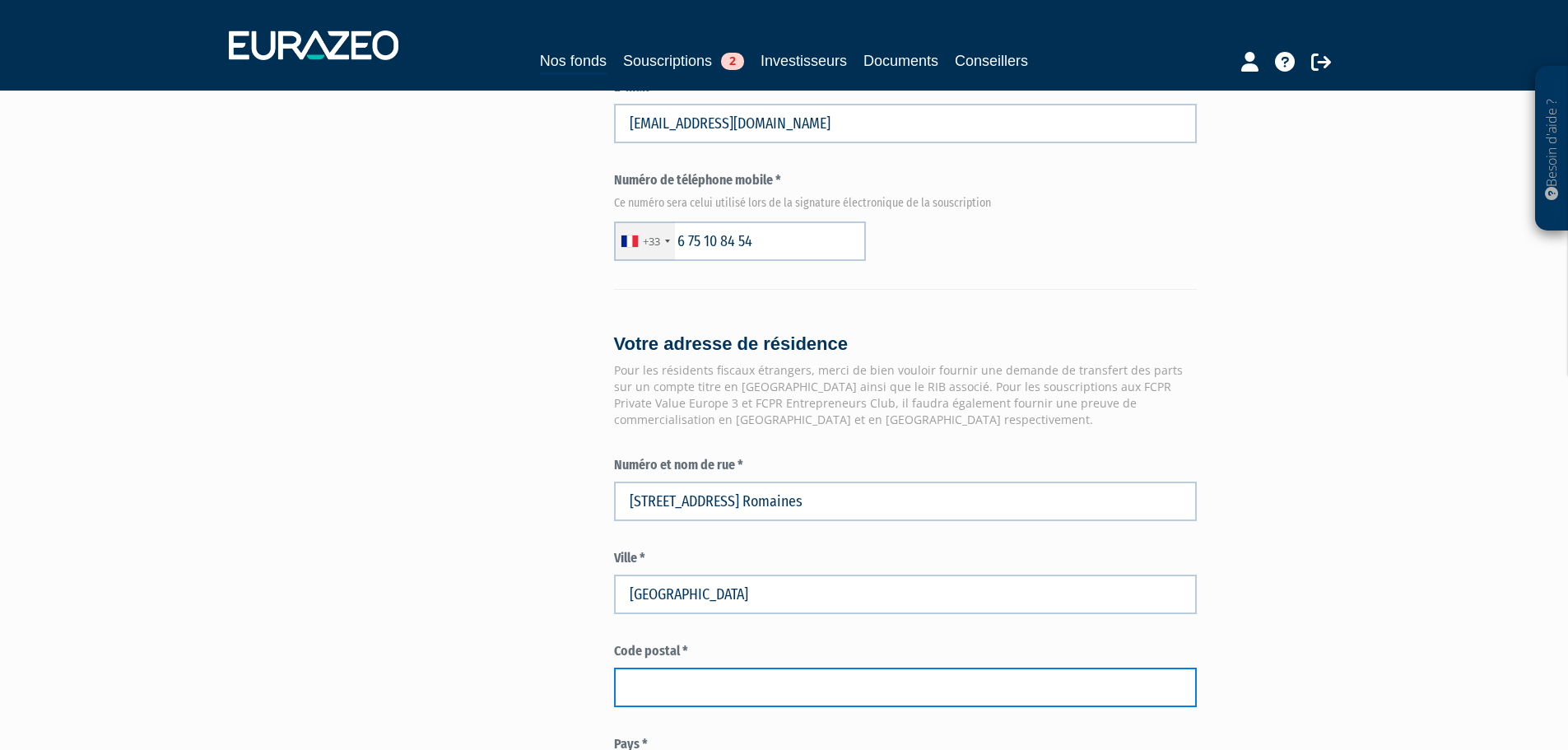
click at [732, 668] on input "text" at bounding box center [904, 688] width 582 height 40
paste input "73100"
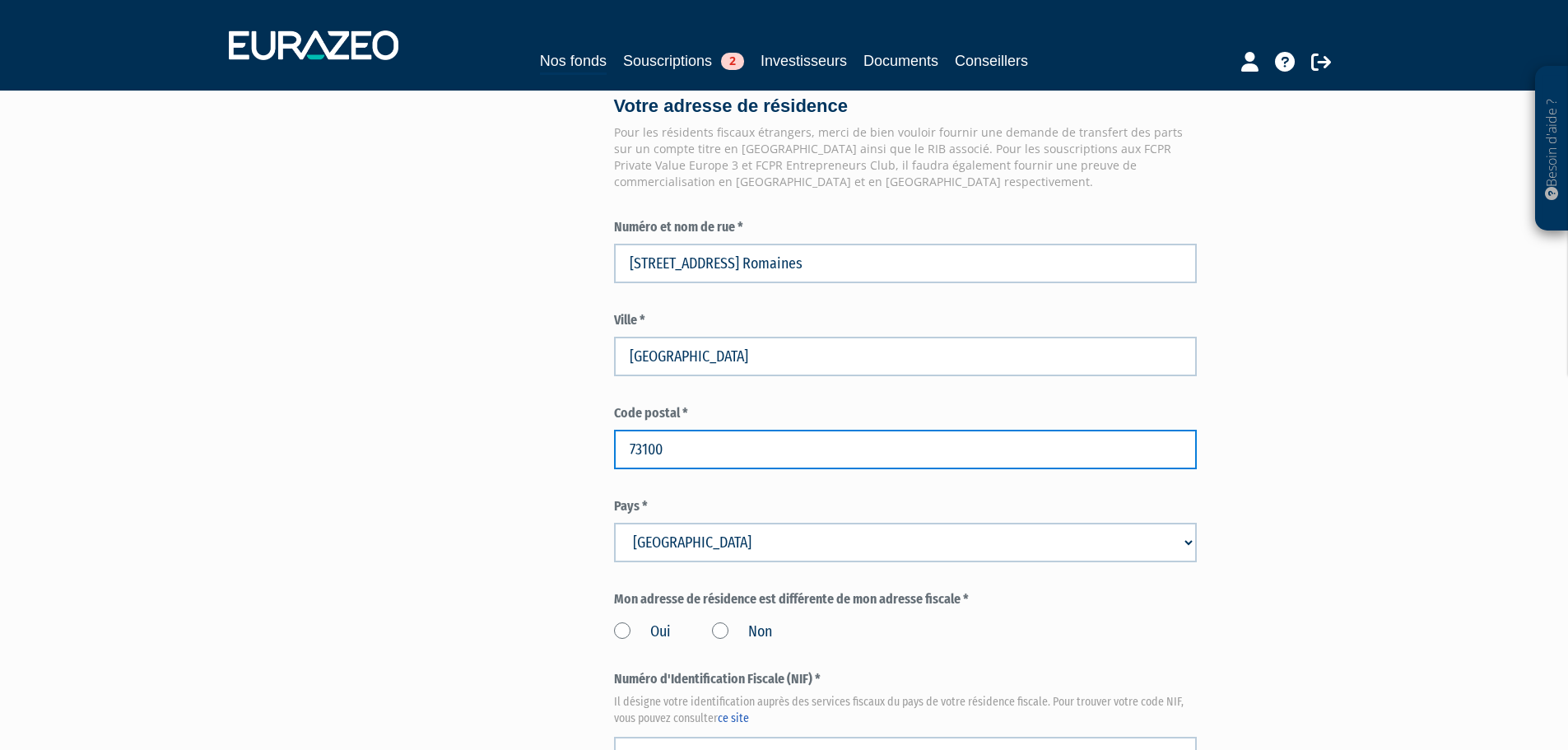
scroll to position [1399, 0]
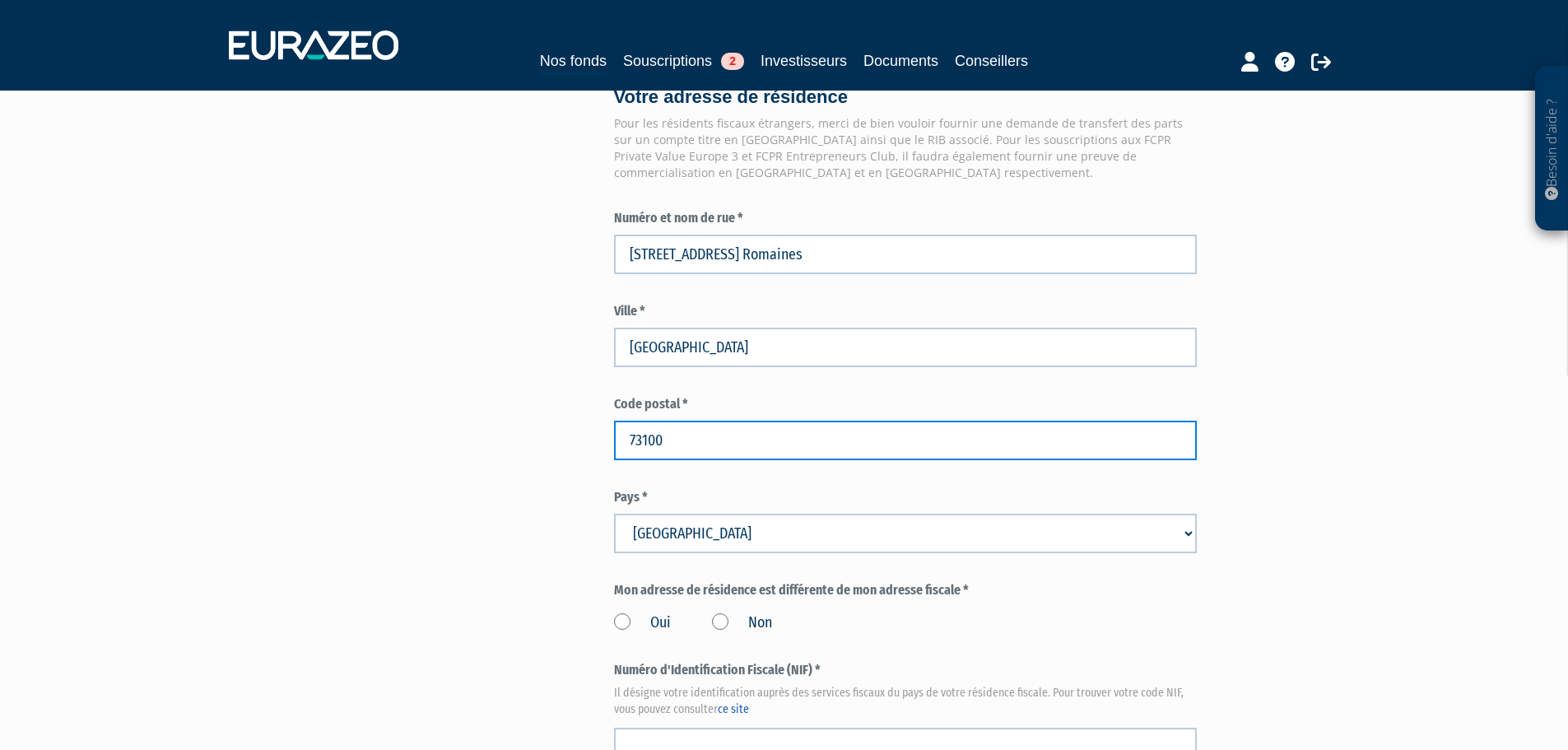
type input "73100"
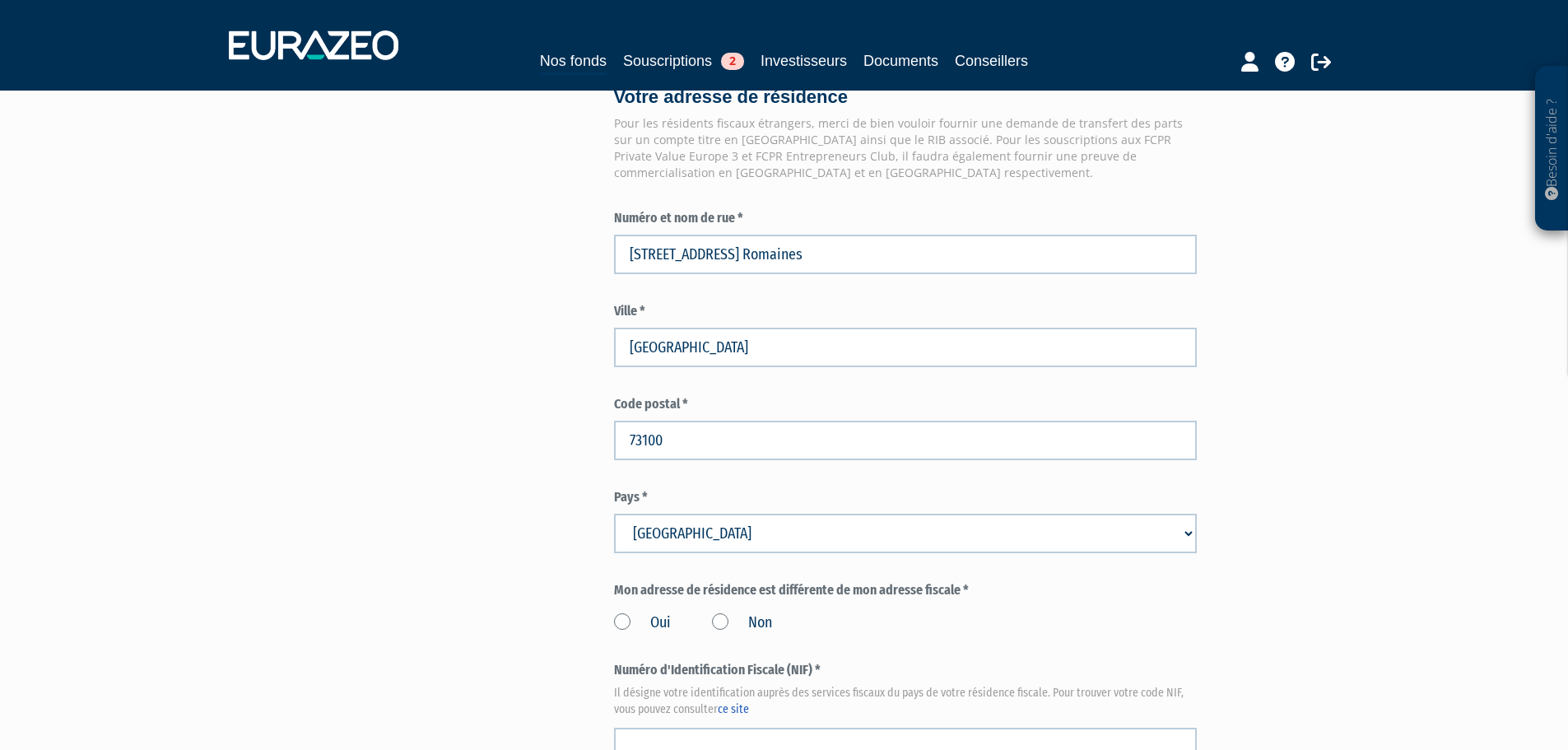
click at [661, 514] on select "Pays Afghanistan Afrique du Sud Albanie Algérie Allemagne Andorre" at bounding box center [904, 534] width 582 height 40
click at [718, 613] on label "Non" at bounding box center [741, 623] width 60 height 22
click at [0, 0] on input "Non" at bounding box center [0, 0] width 0 height 0
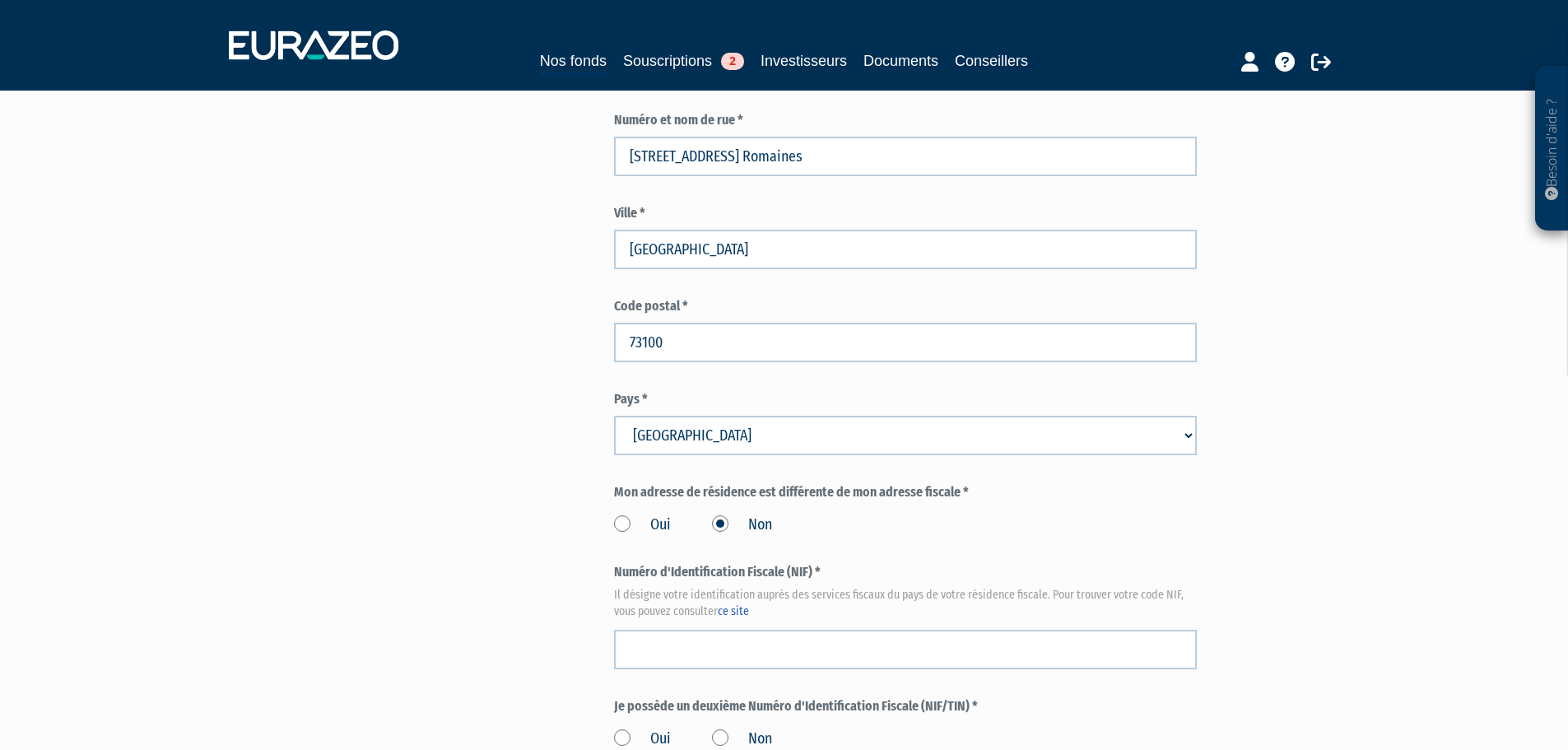
scroll to position [1647, 0]
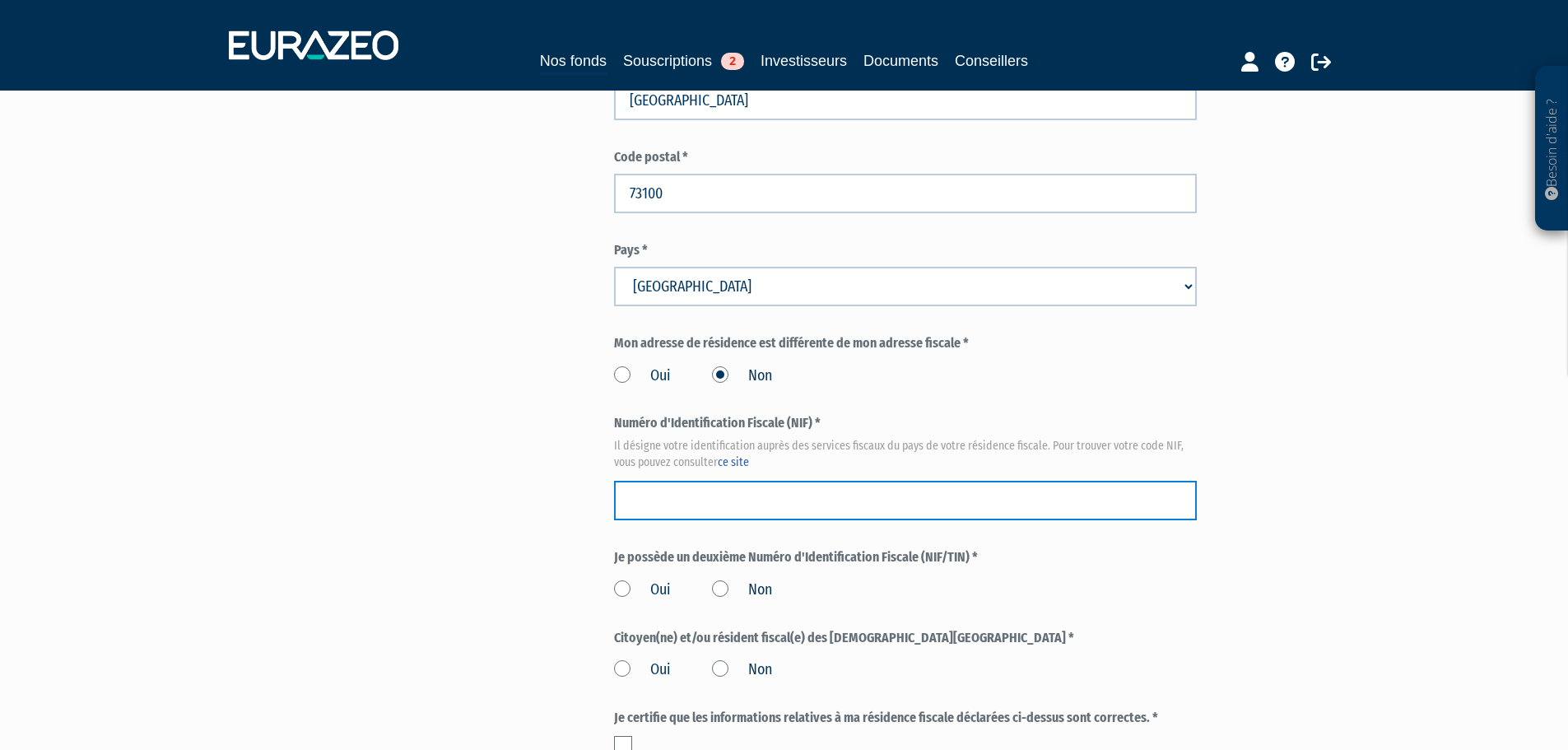
click at [664, 481] on input "text" at bounding box center [904, 501] width 582 height 40
paste input "09 45 404 782 105"
type input "09 45 404 782 105"
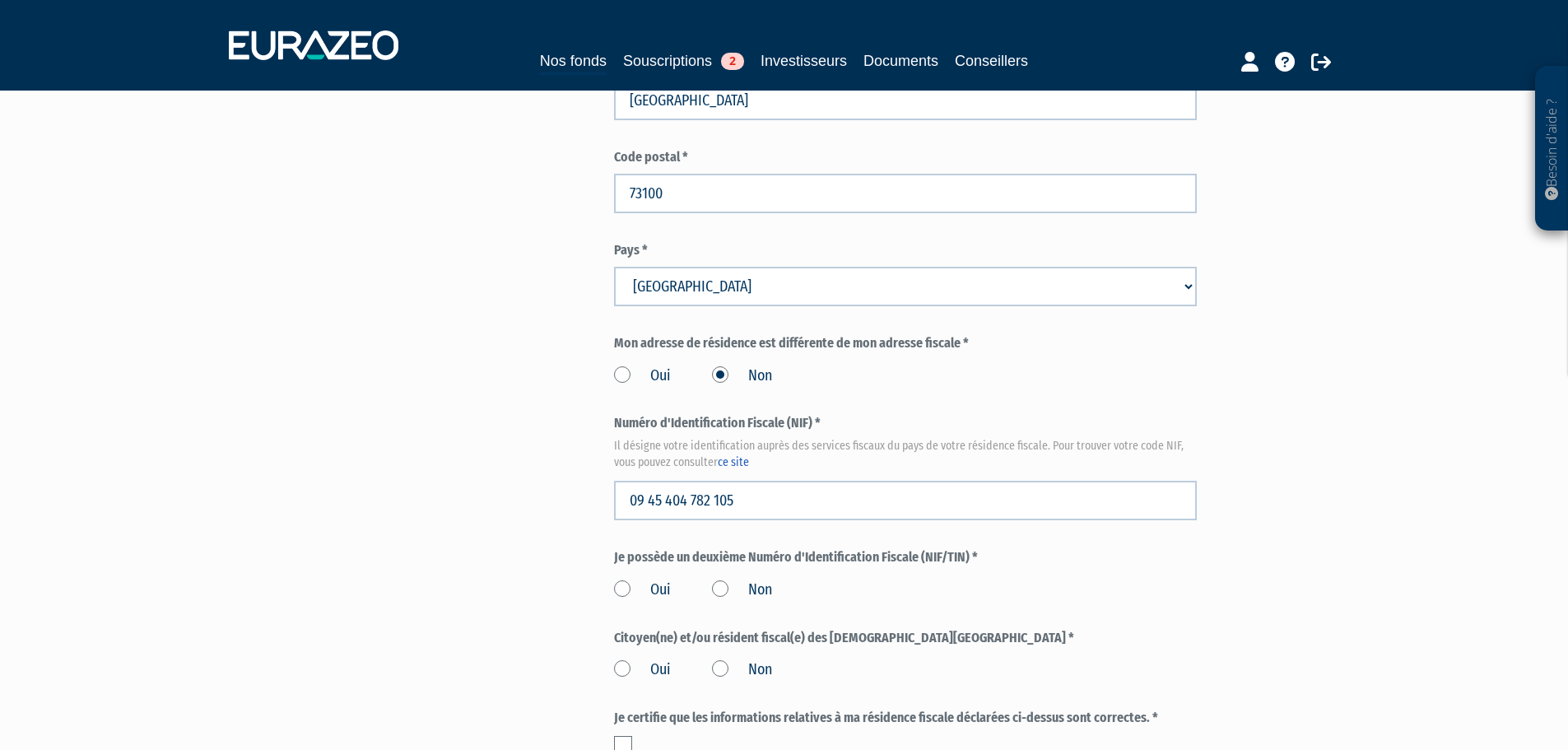
click at [721, 580] on label "Non" at bounding box center [741, 590] width 60 height 22
click at [0, 0] on input "Non" at bounding box center [0, 0] width 0 height 0
click at [720, 660] on label "Non" at bounding box center [741, 670] width 60 height 22
click at [0, 0] on input "Non" at bounding box center [0, 0] width 0 height 0
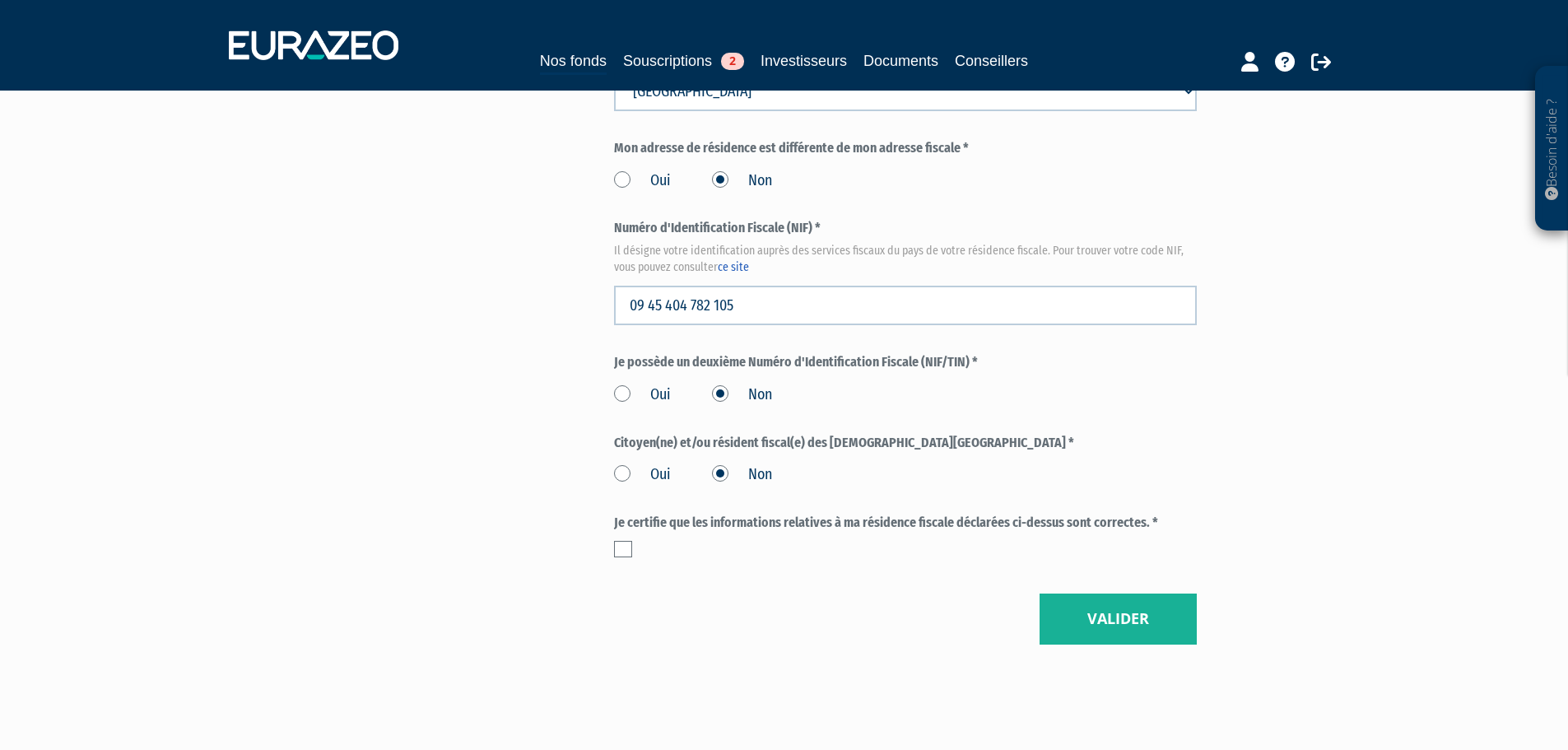
scroll to position [1858, 0]
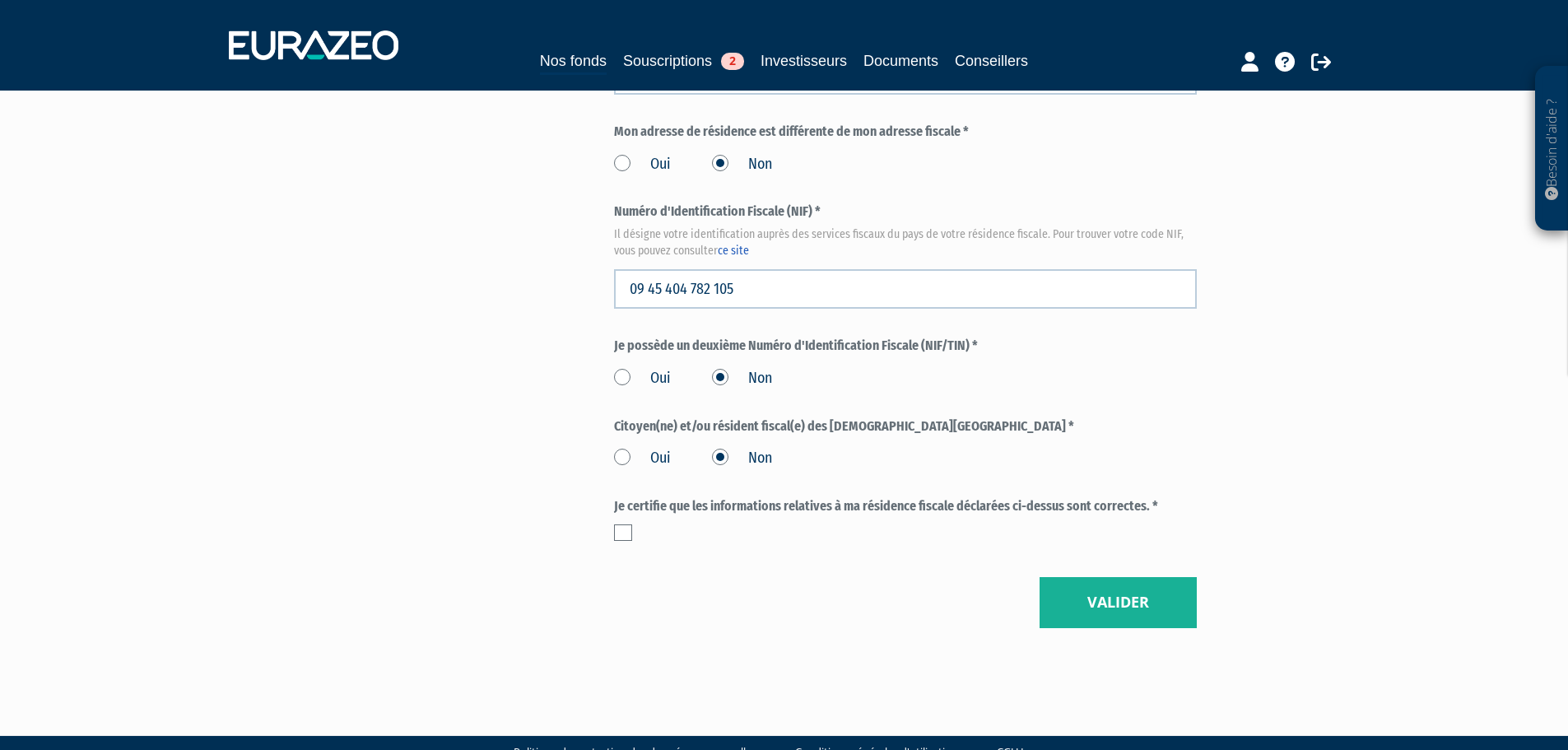
drag, startPoint x: 627, startPoint y: 494, endPoint x: 889, endPoint y: 547, distance: 267.3
click at [630, 524] on label at bounding box center [622, 532] width 18 height 16
click at [0, 0] on input "checkbox" at bounding box center [0, 0] width 0 height 0
click at [1097, 577] on button "Valider" at bounding box center [1118, 602] width 157 height 51
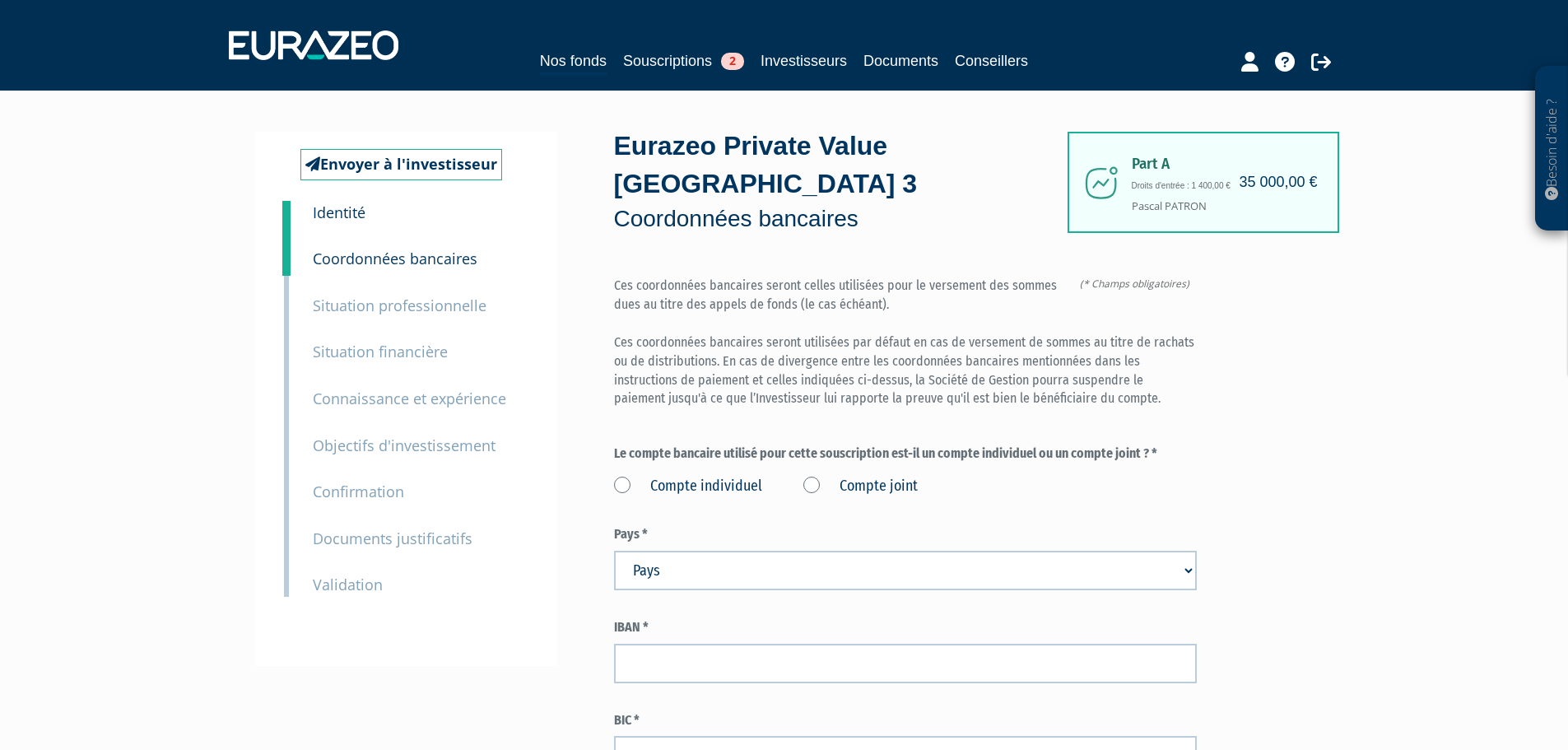
click at [506, 686] on div "Envoyer à l'investisseur 1 Identité 2 Coordonnées bancaires 3 Situation profess…" at bounding box center [784, 493] width 1033 height 723
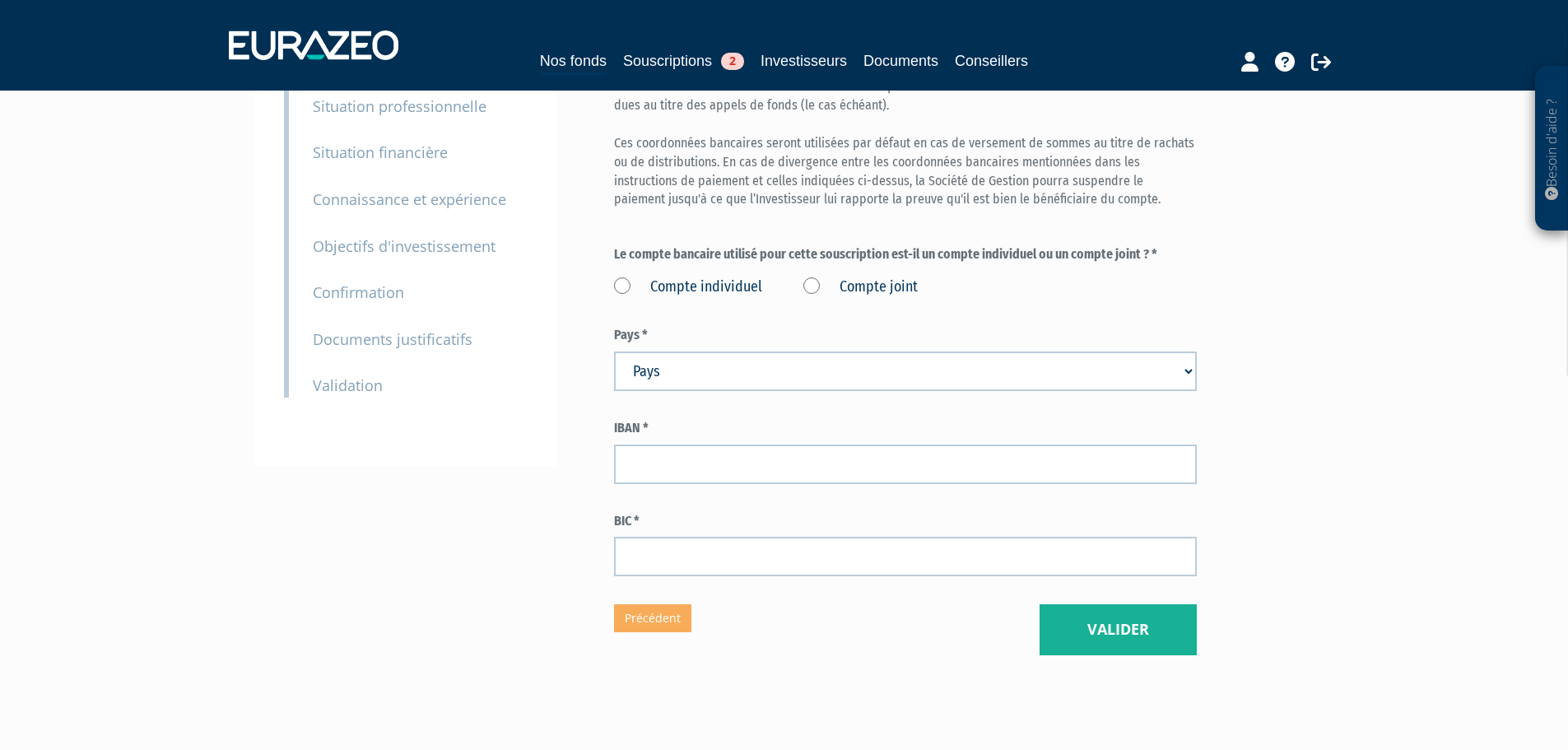
scroll to position [227, 0]
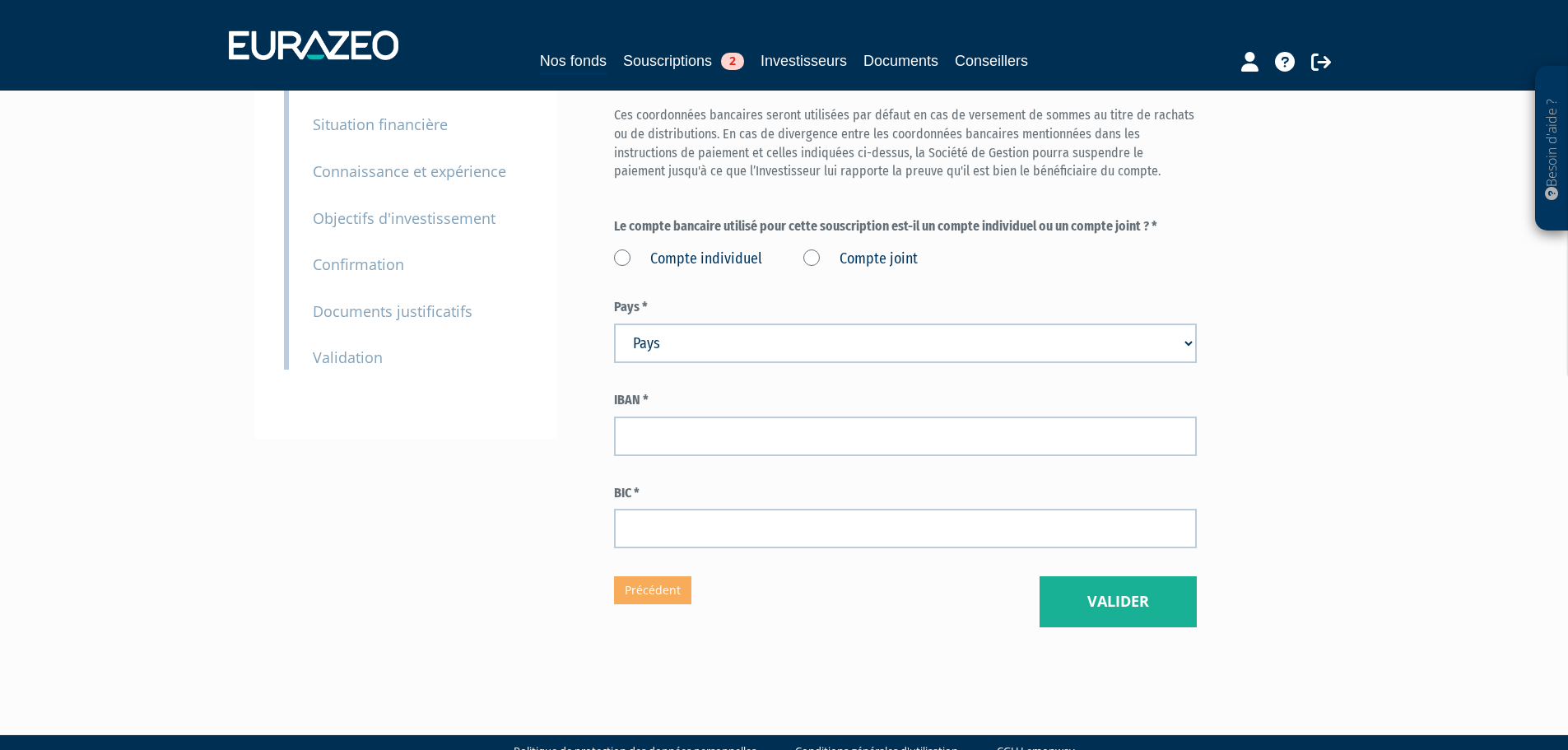
click at [417, 534] on div "Envoyer à l'investisseur 1 Identité 2 Coordonnées bancaires 3 Situation profess…" at bounding box center [784, 266] width 1033 height 723
click at [330, 62] on div "Nos fonds Souscriptions 2 Investisseurs Documents Conseillers" at bounding box center [784, 45] width 1135 height 61
